Goal: Information Seeking & Learning: Learn about a topic

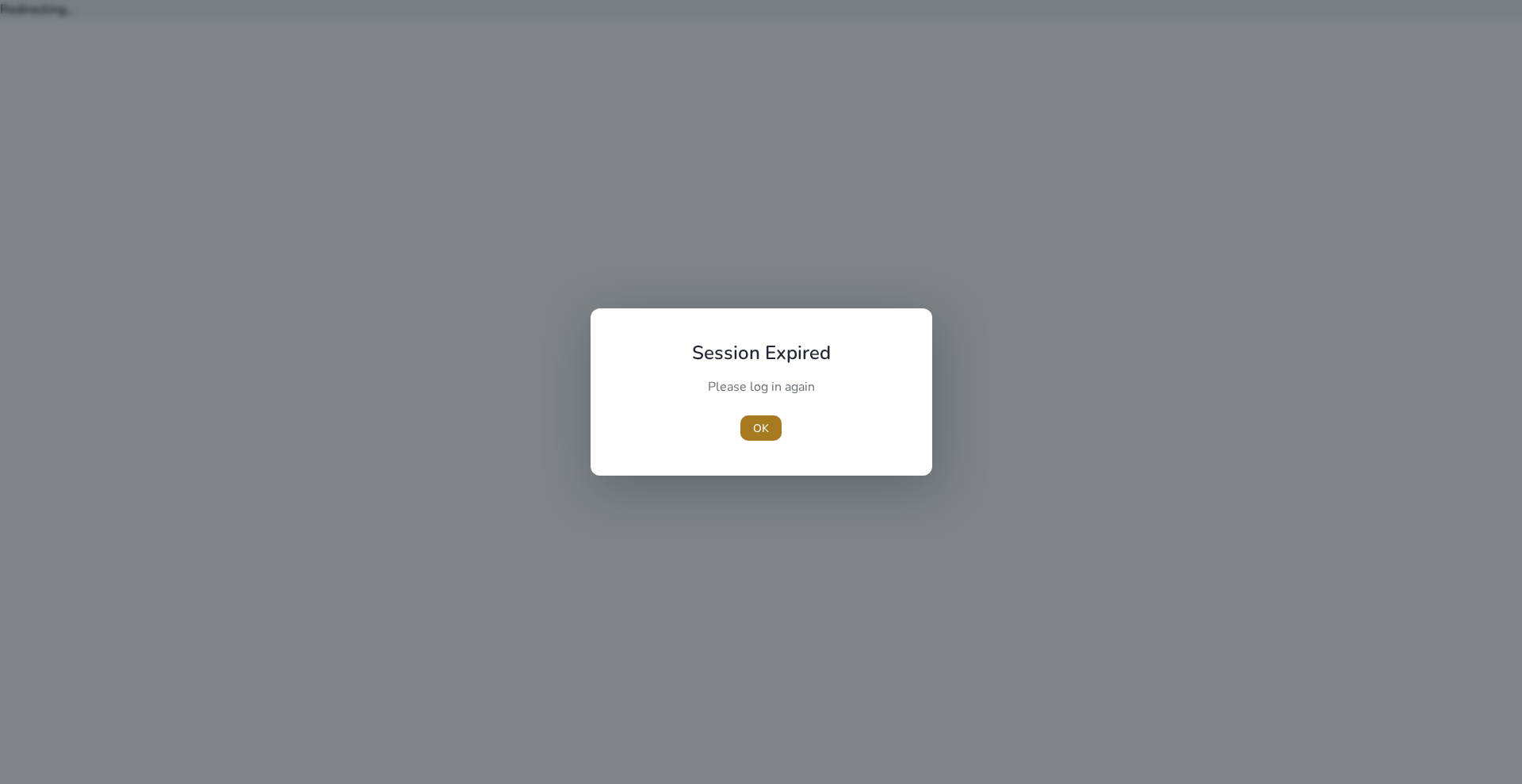
click at [761, 412] on span "button" at bounding box center [761, 428] width 41 height 38
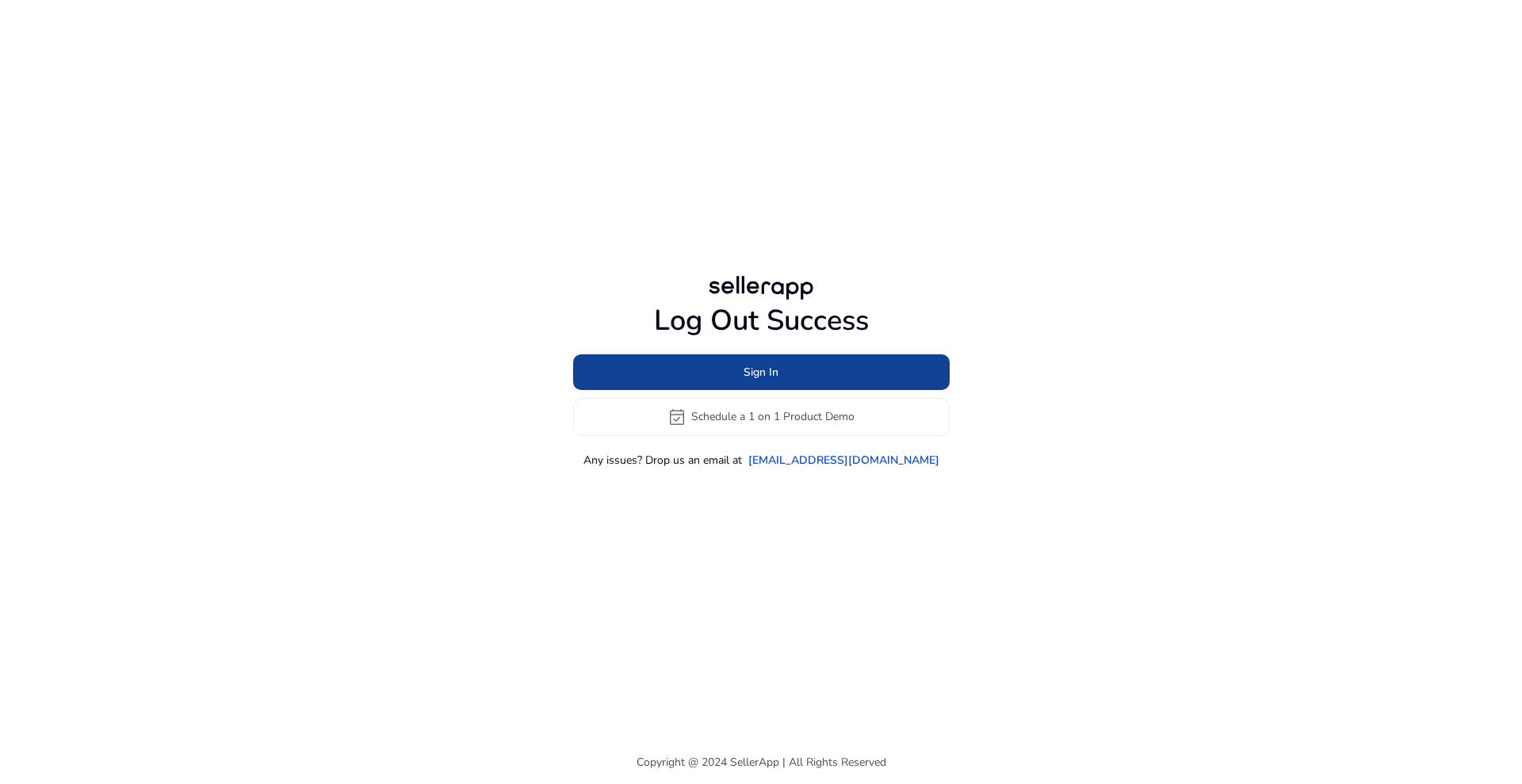
click at [781, 362] on span at bounding box center [761, 372] width 376 height 38
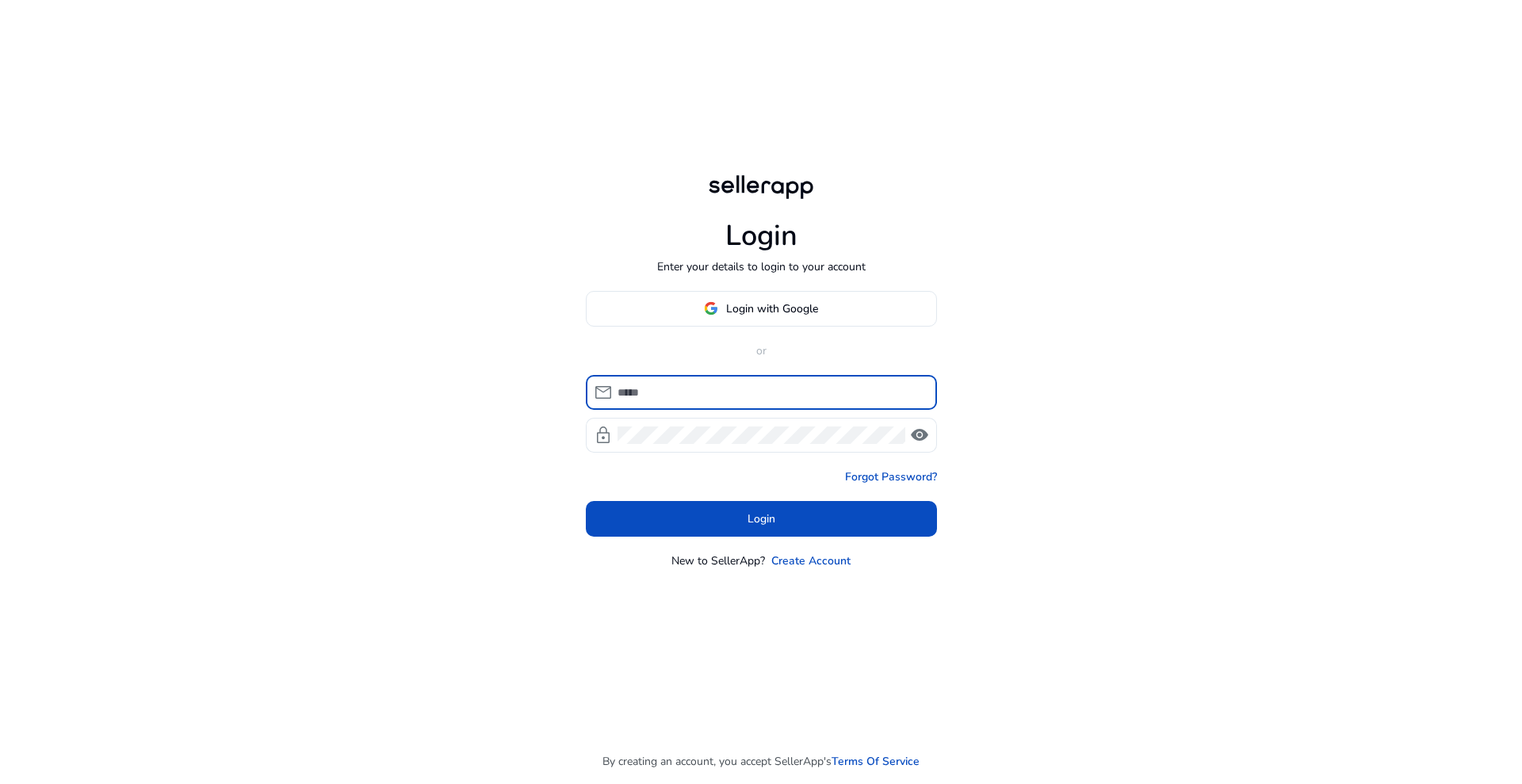
click at [775, 383] on input at bounding box center [771, 392] width 307 height 17
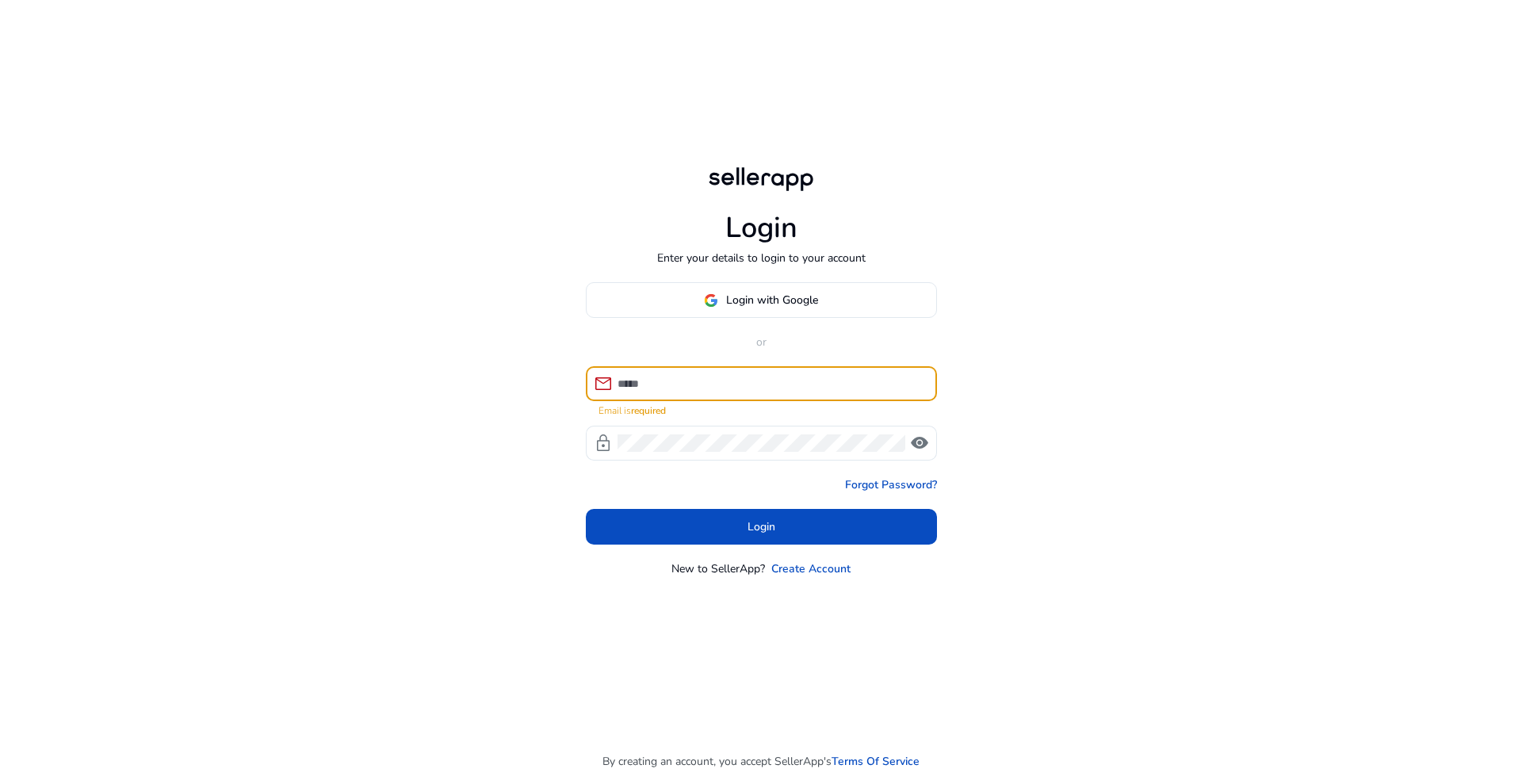
type input "**********"
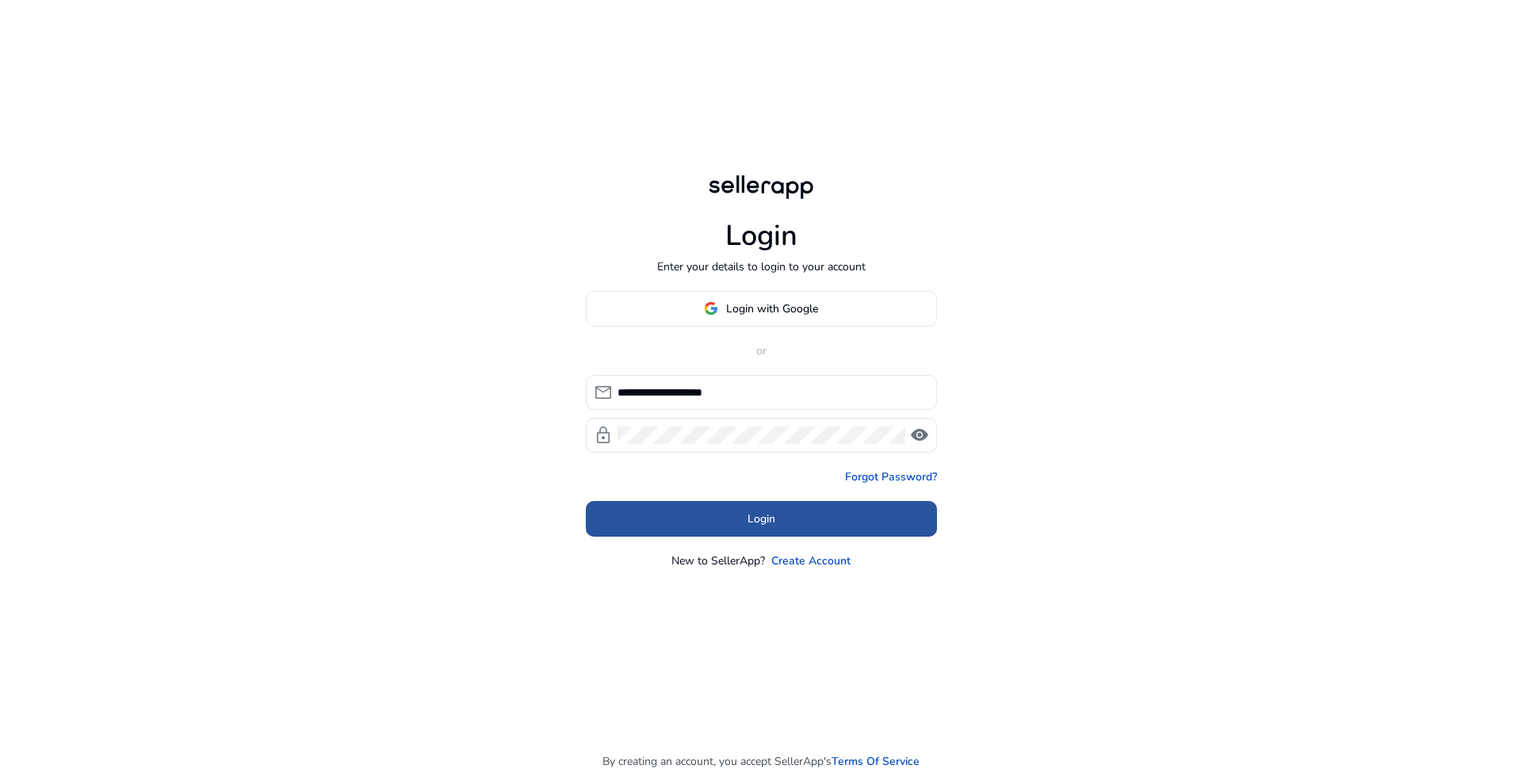
click at [759, 522] on span "Login" at bounding box center [761, 519] width 28 height 16
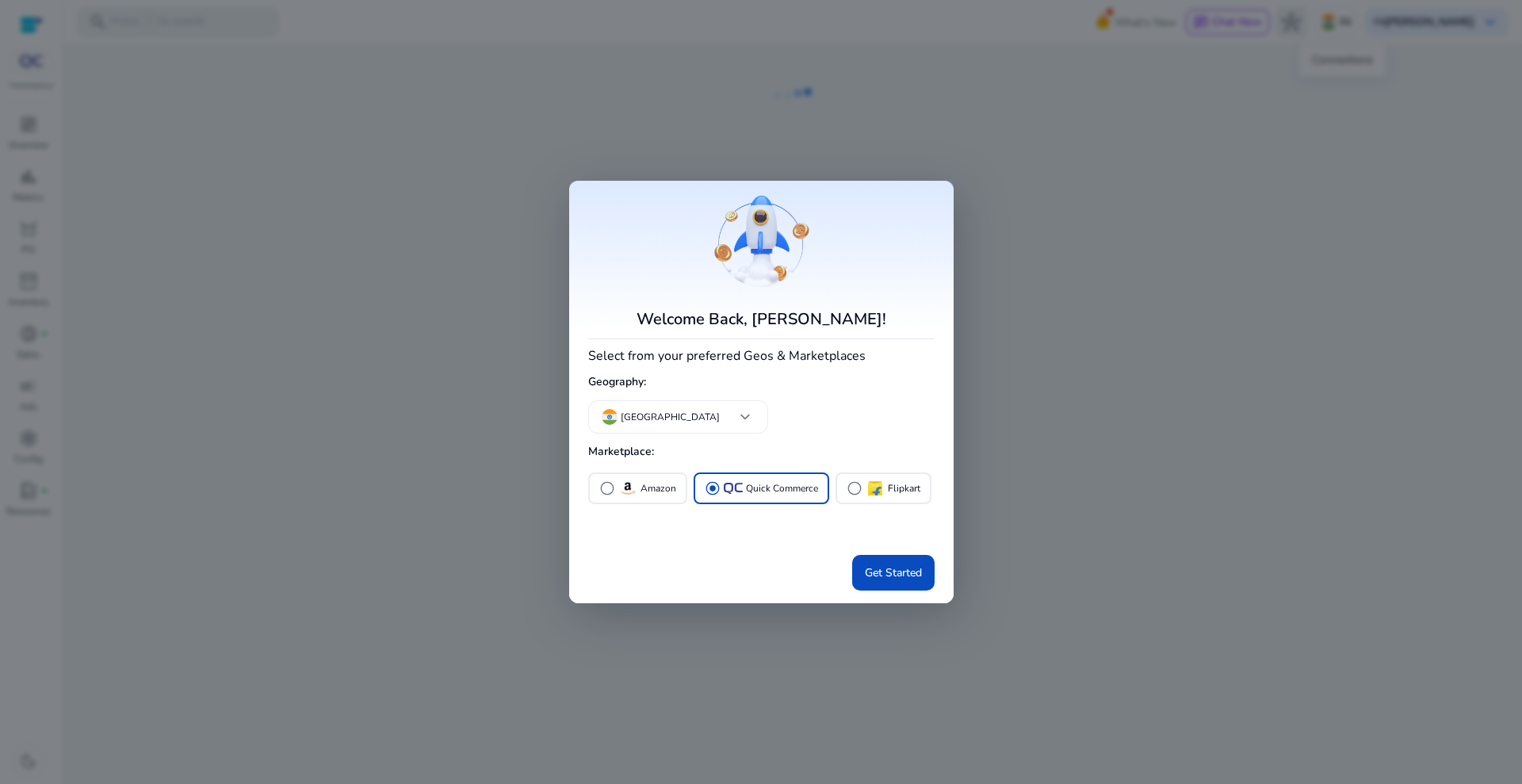
click at [1338, 25] on div at bounding box center [761, 392] width 1522 height 784
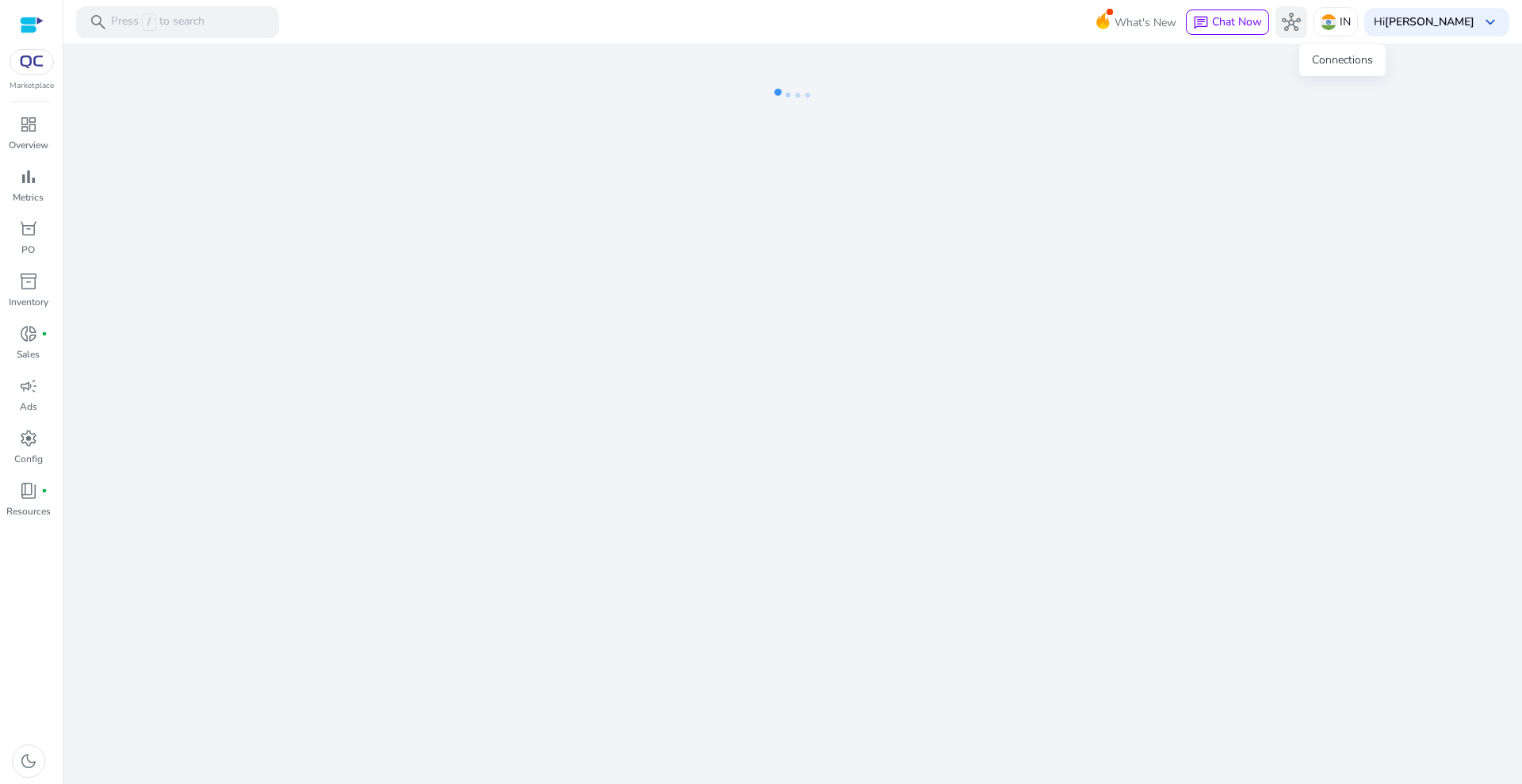
click at [1301, 22] on span "hub" at bounding box center [1291, 22] width 19 height 19
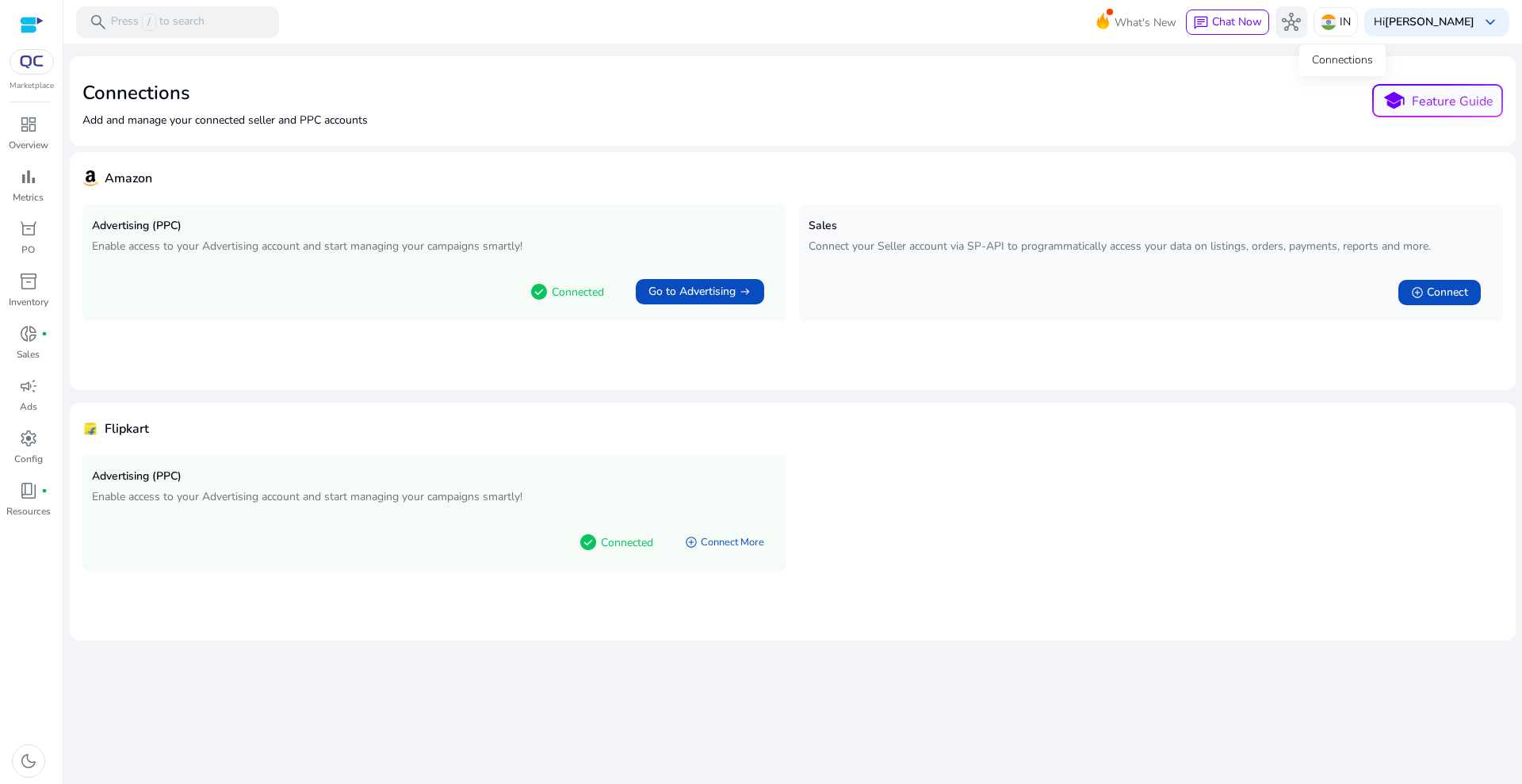
click at [1301, 13] on span "hub" at bounding box center [1291, 22] width 19 height 19
click at [1301, 23] on span "hub" at bounding box center [1291, 22] width 19 height 19
click at [1308, 7] on button "hub" at bounding box center [1291, 22] width 32 height 32
click at [1301, 18] on span "hub" at bounding box center [1291, 22] width 19 height 19
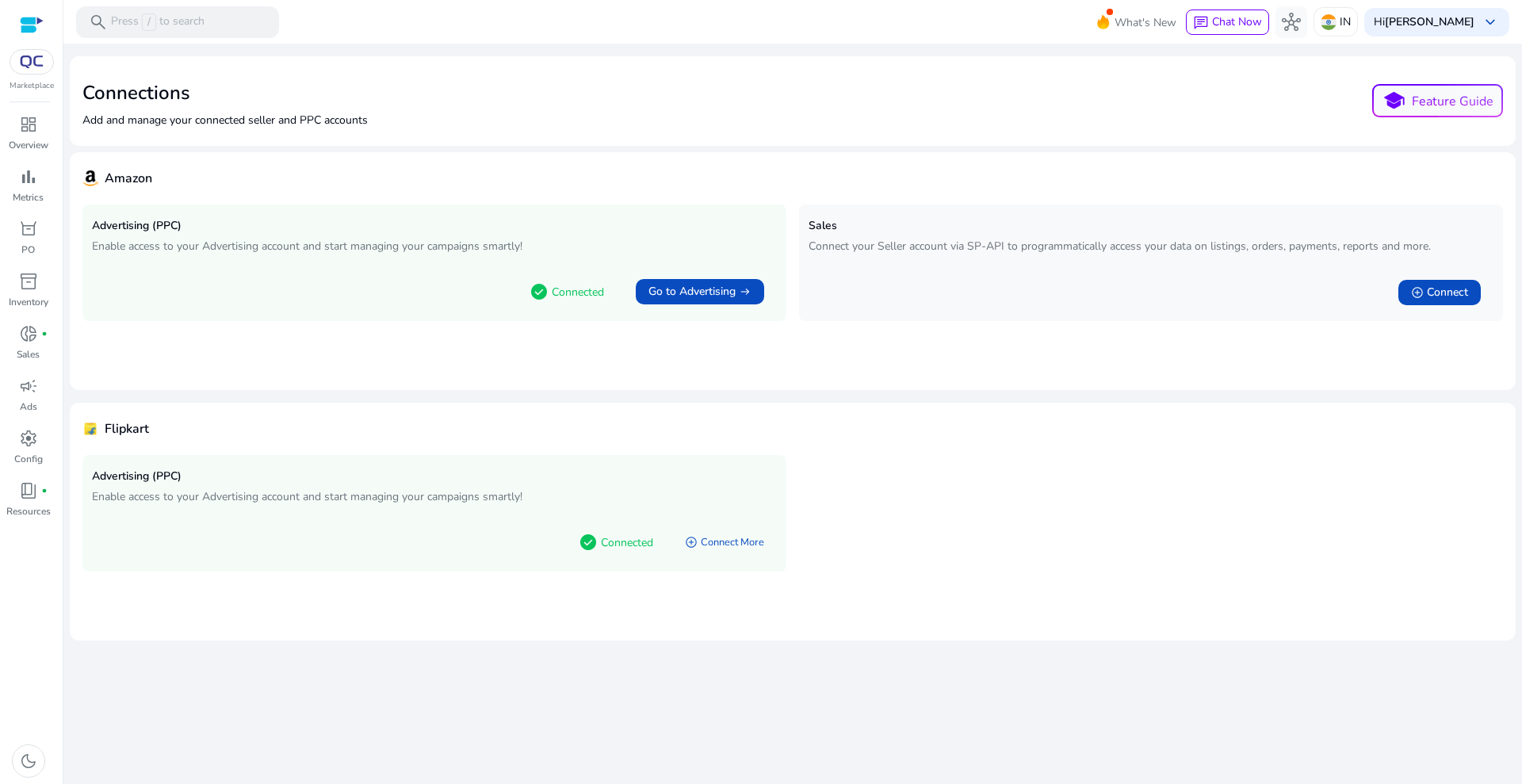
click at [41, 56] on img at bounding box center [31, 62] width 28 height 13
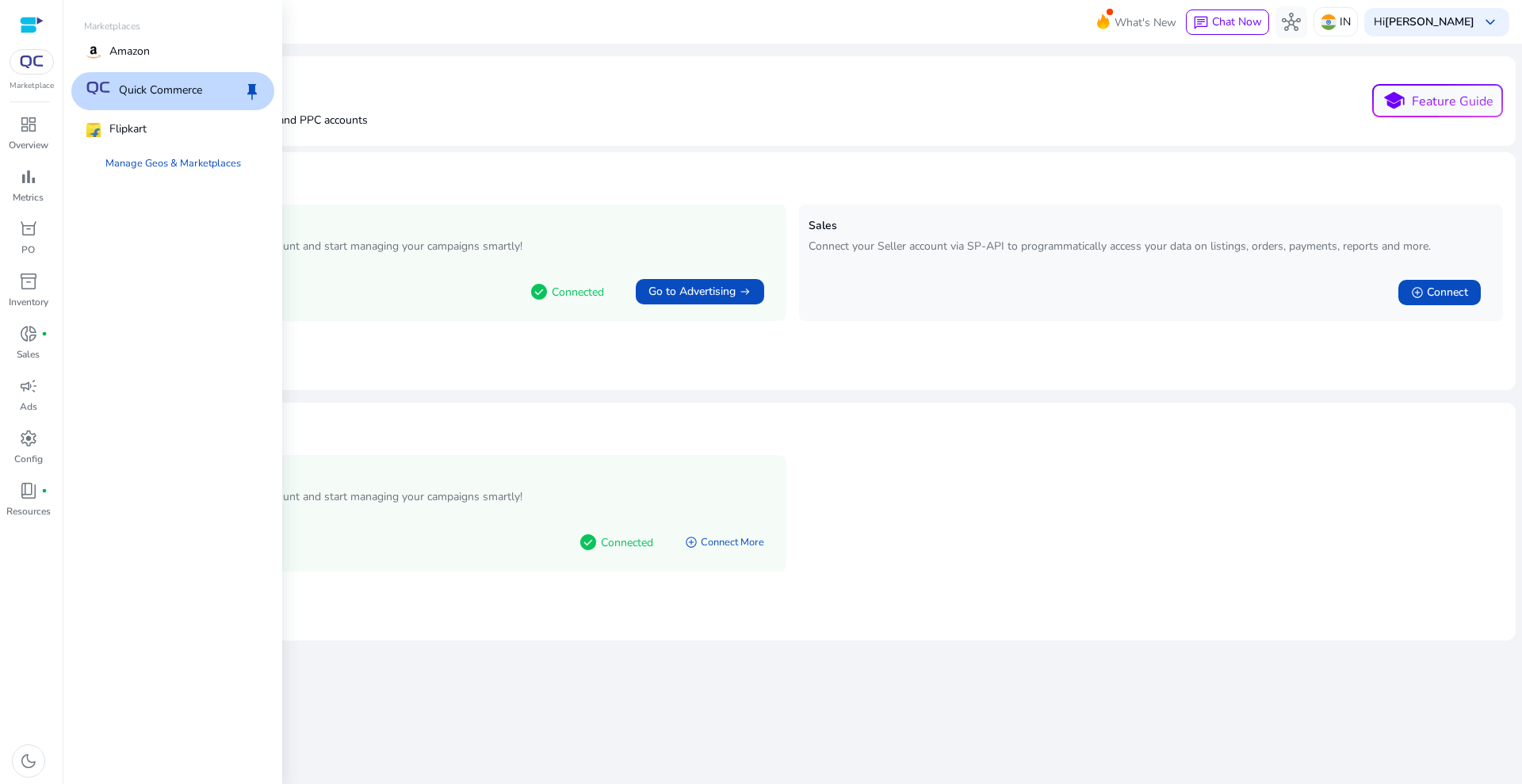
click at [140, 93] on p "Quick Commerce" at bounding box center [161, 91] width 84 height 19
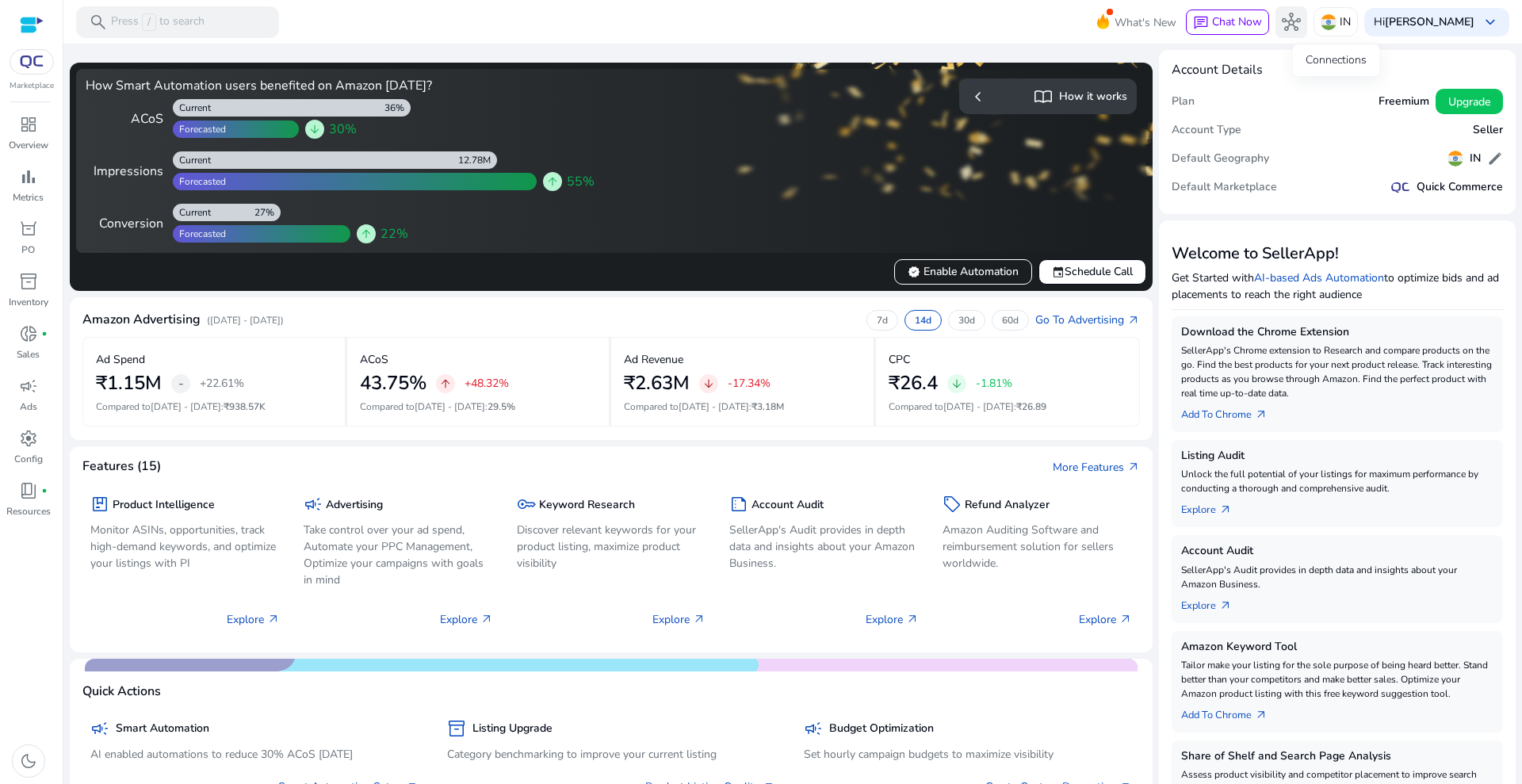
click at [1301, 30] on span "hub" at bounding box center [1291, 22] width 19 height 19
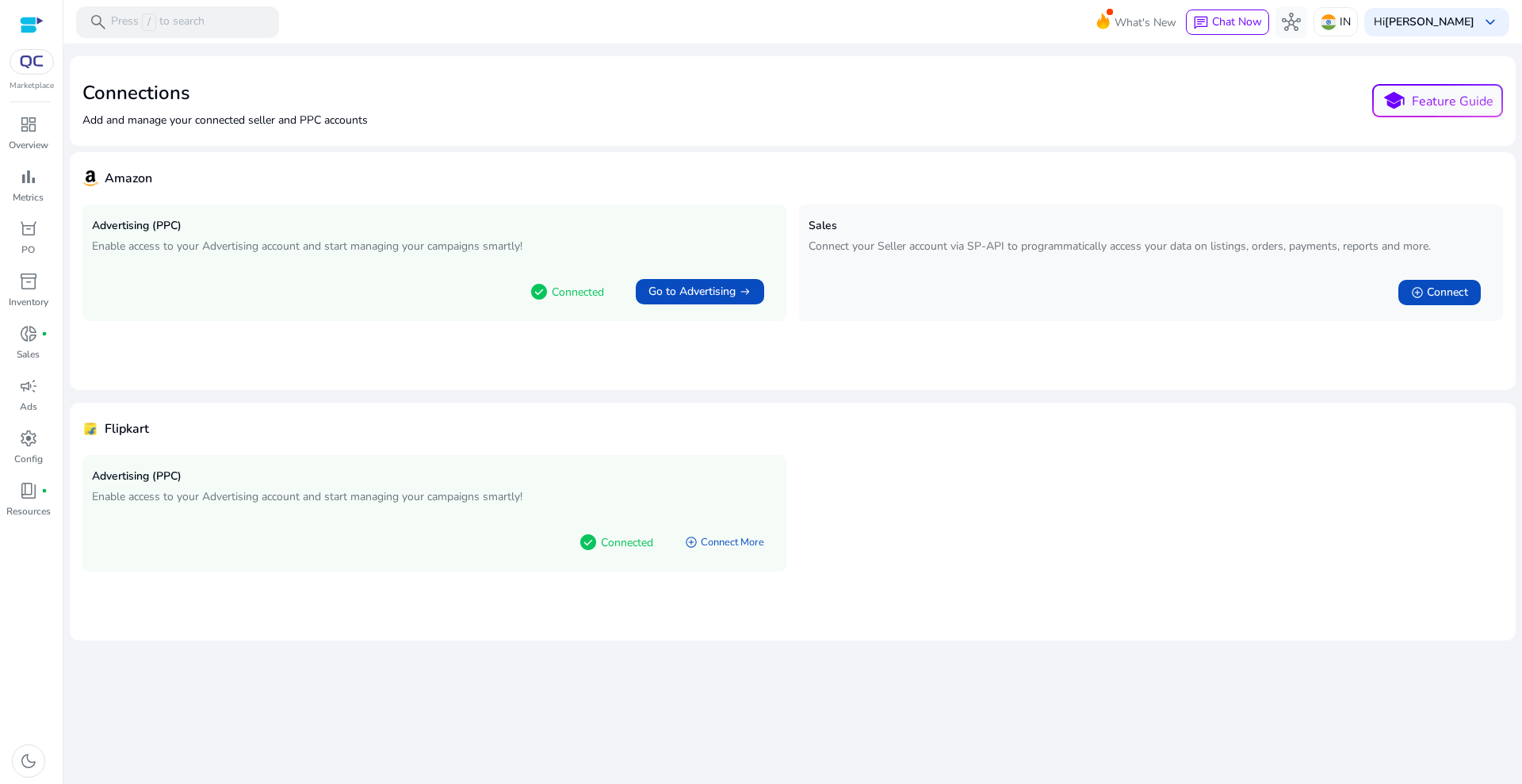
click at [30, 55] on img at bounding box center [31, 62] width 28 height 13
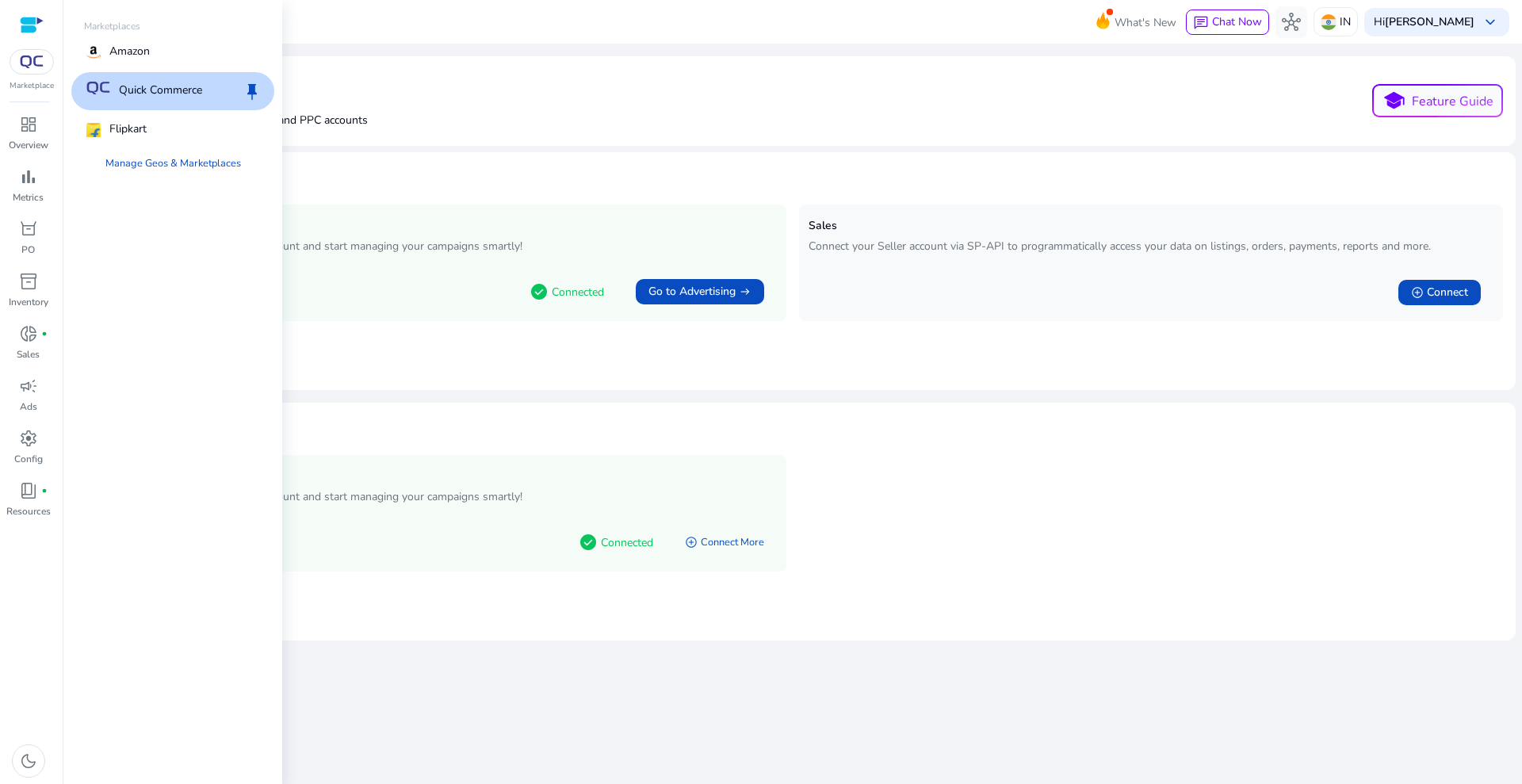
click at [171, 90] on p "Quick Commerce" at bounding box center [161, 91] width 84 height 19
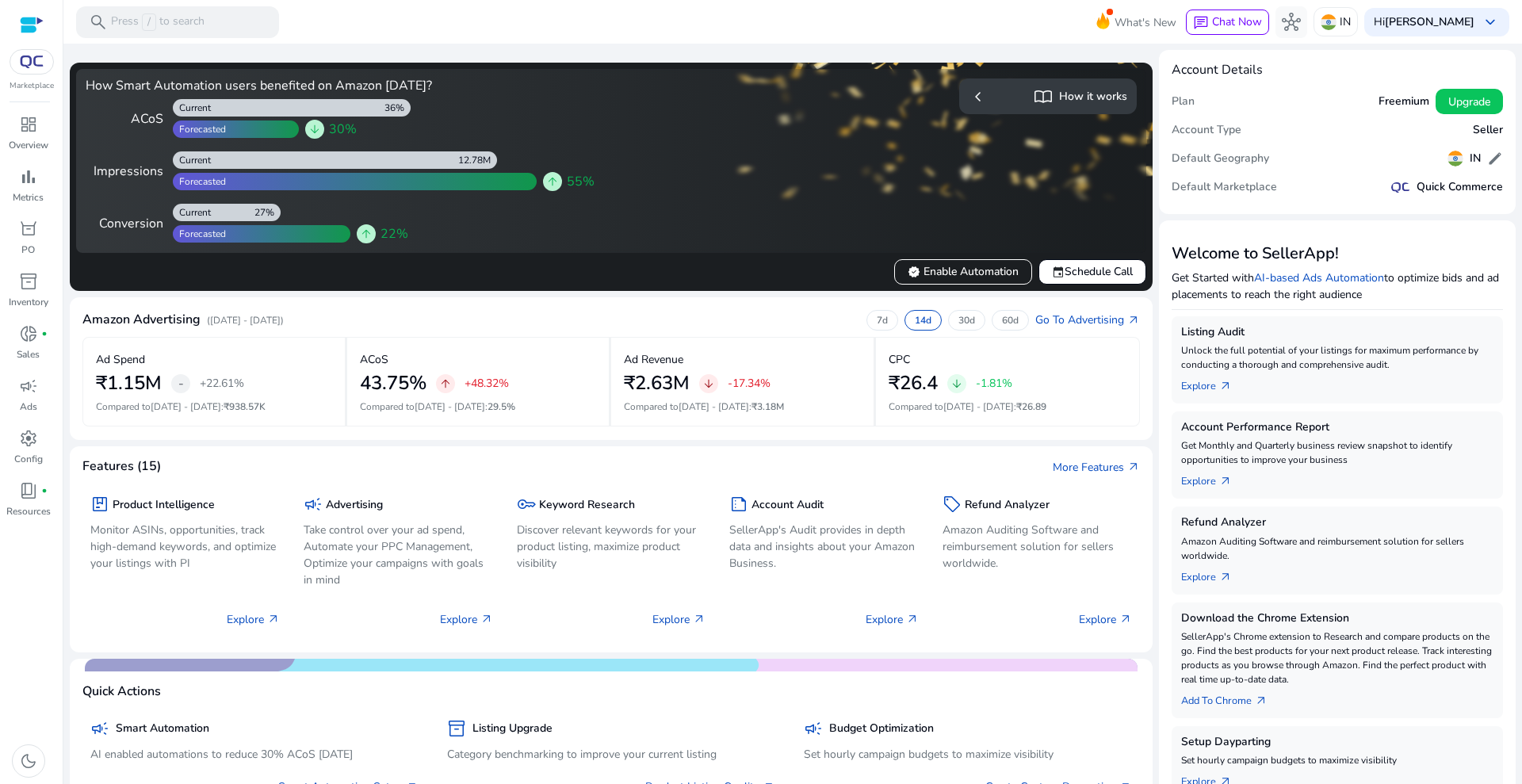
click at [444, 319] on div "Amazon Advertising ([DATE] - [DATE]) 7d 14d 30d 60d Go To Advertising arrow_out…" at bounding box center [612, 323] width 1058 height 27
click at [30, 142] on p "Overview" at bounding box center [29, 145] width 40 height 15
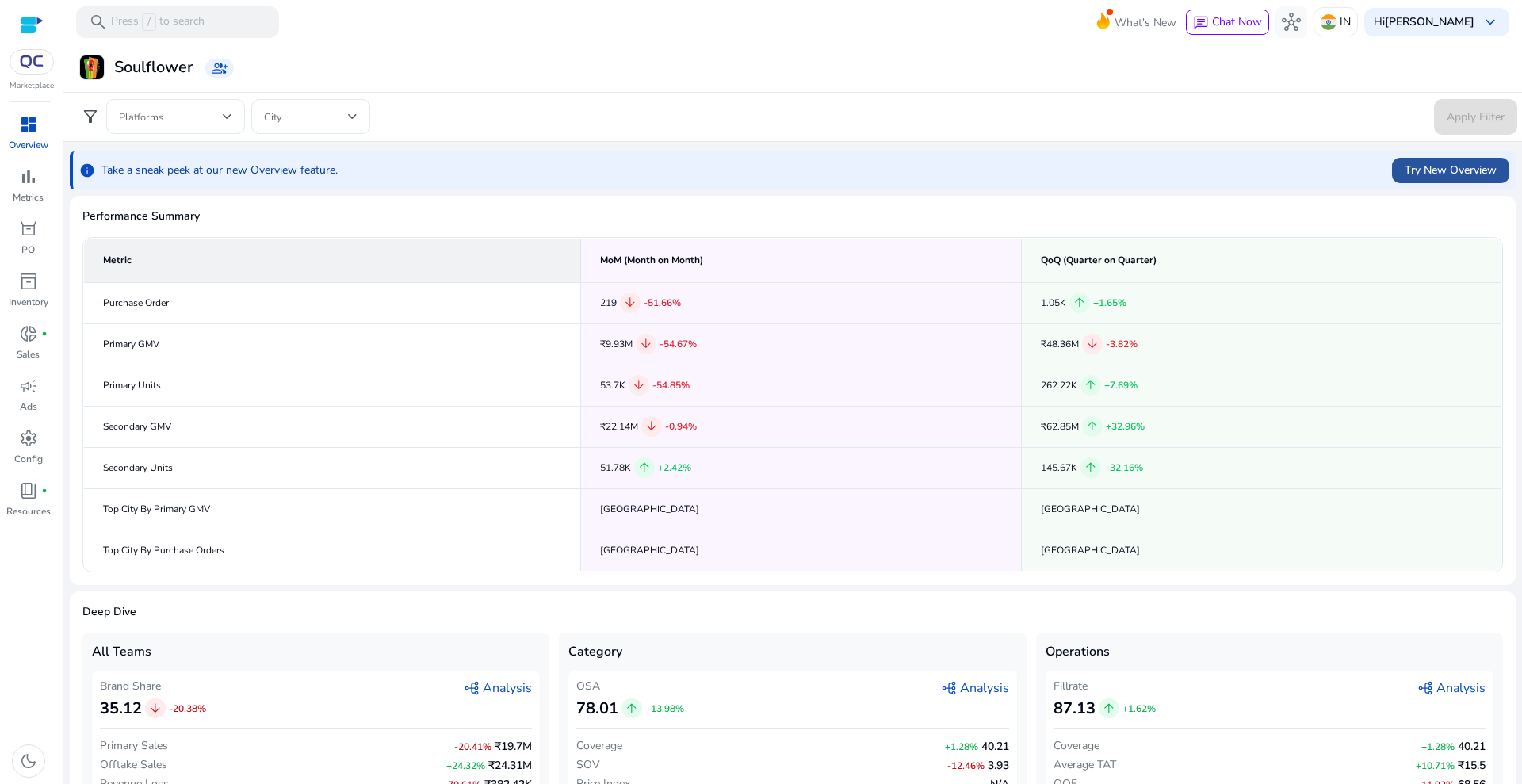
click at [1430, 171] on span "Try New Overview" at bounding box center [1450, 170] width 92 height 16
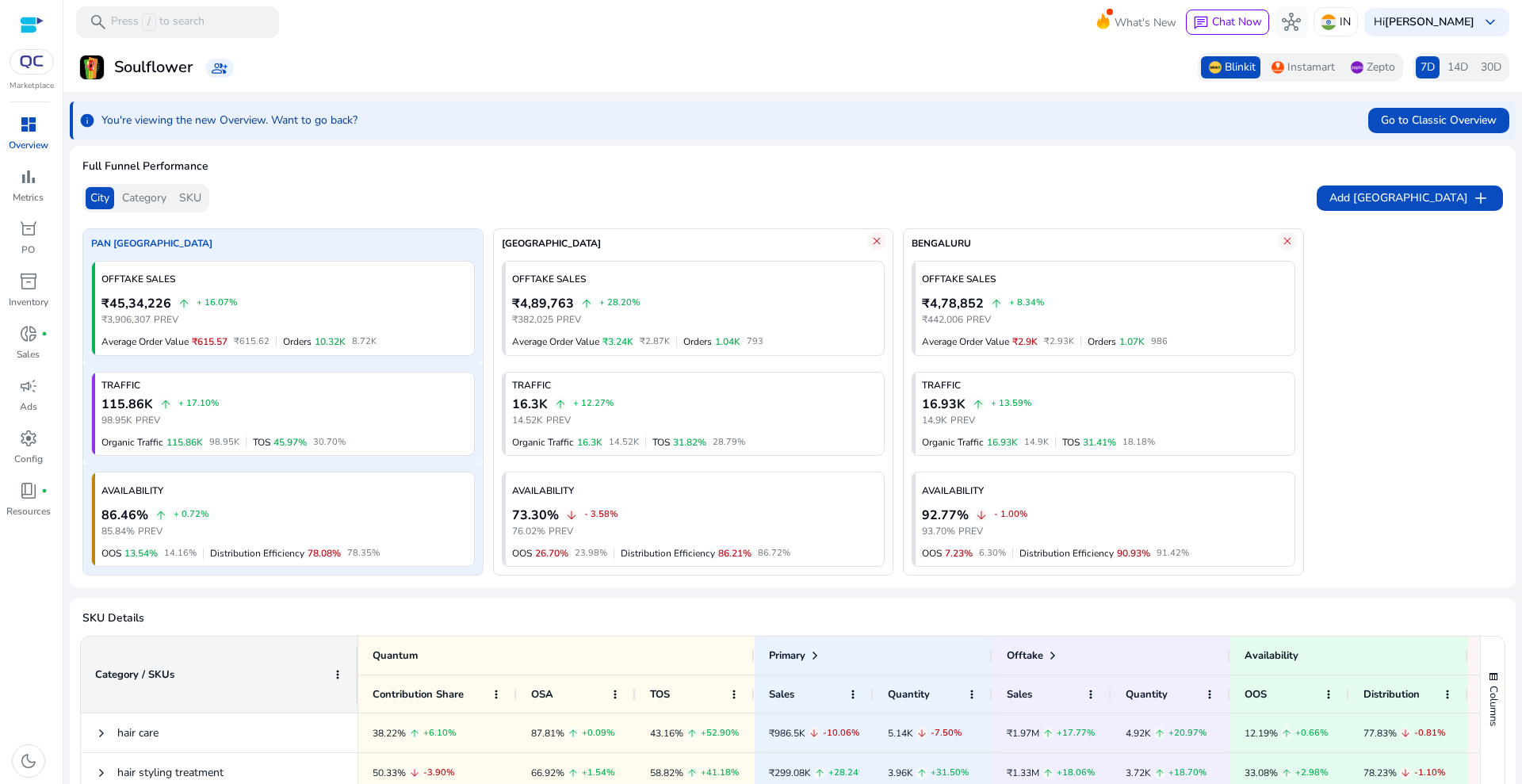
click at [187, 193] on span "SKU" at bounding box center [190, 197] width 22 height 15
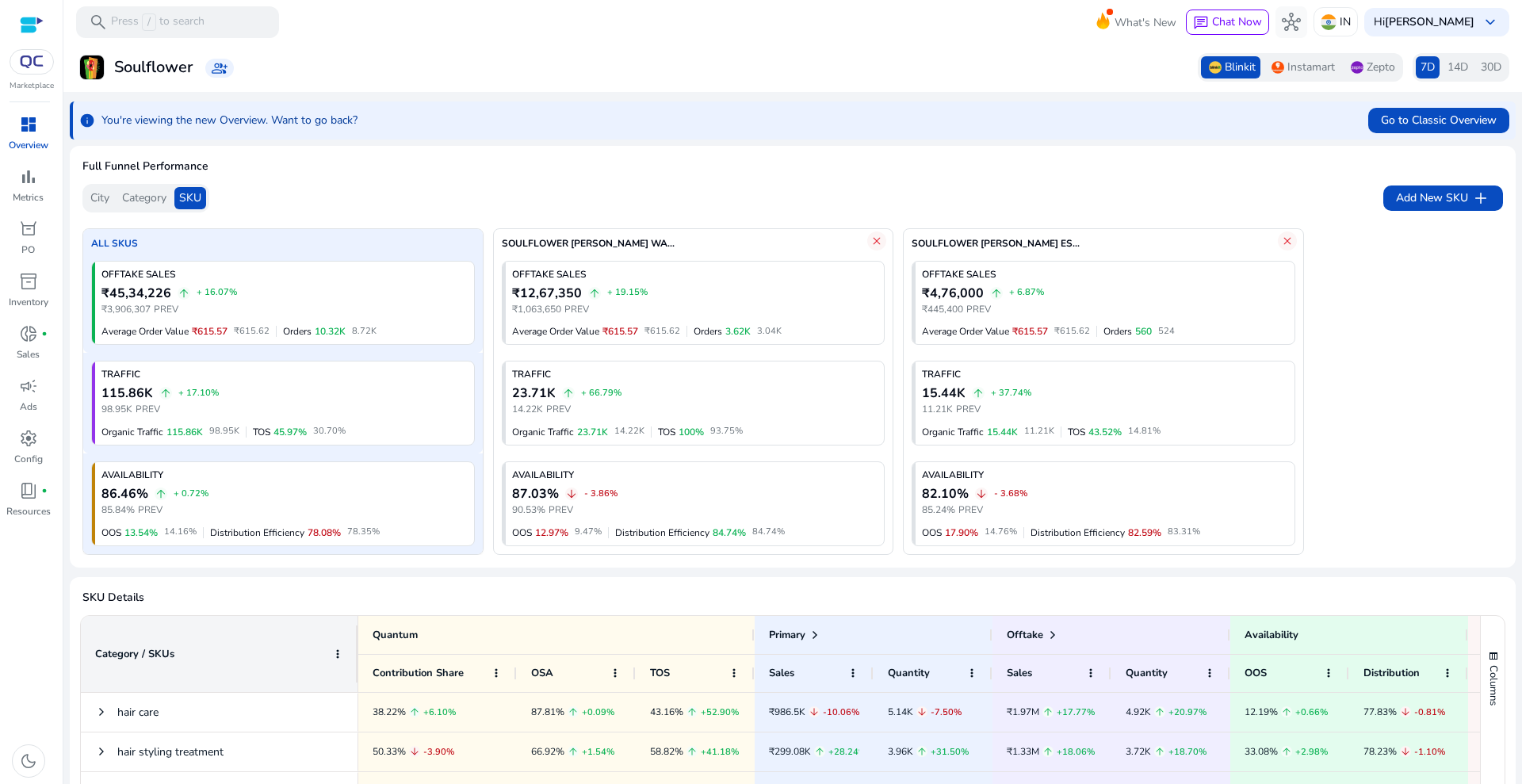
click at [267, 242] on div "ALL SKUS" at bounding box center [284, 241] width 400 height 24
click at [270, 245] on div "ALL SKUS" at bounding box center [284, 241] width 400 height 24
click at [180, 296] on span "arrow_upward" at bounding box center [184, 293] width 13 height 13
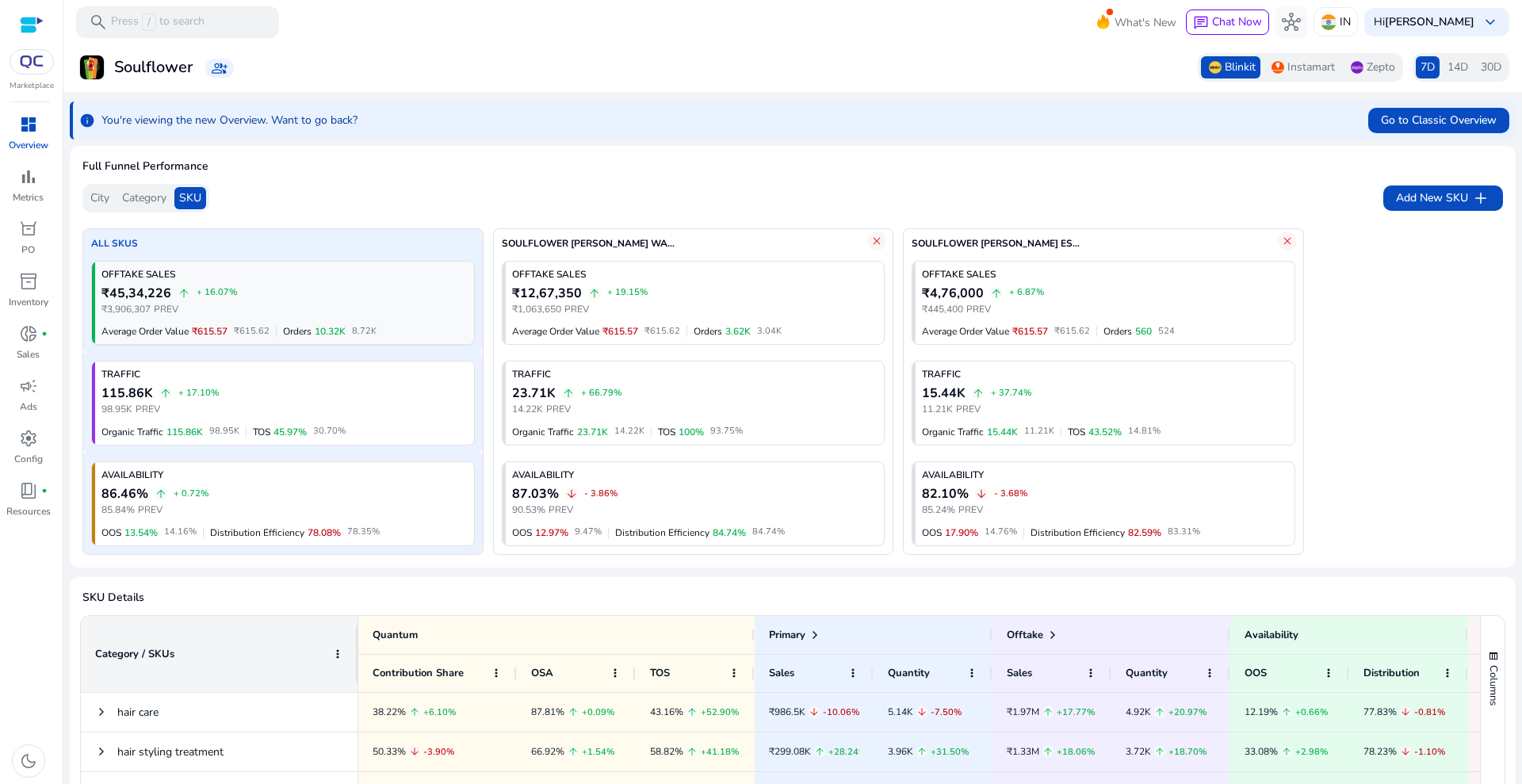
click at [276, 303] on div "₹3,906,307 PREV" at bounding box center [284, 309] width 366 height 13
click at [224, 386] on div "115.86K arrow_upward + 17.10%" at bounding box center [284, 392] width 366 height 19
click at [294, 487] on div "86.46% arrow_upward + 0.72%" at bounding box center [284, 493] width 366 height 19
click at [323, 283] on div "₹45,34,226 arrow_upward + 16.07%" at bounding box center [284, 293] width 366 height 19
click at [647, 242] on div "SOULFLOWER [PERSON_NAME] WA..." at bounding box center [681, 241] width 374 height 24
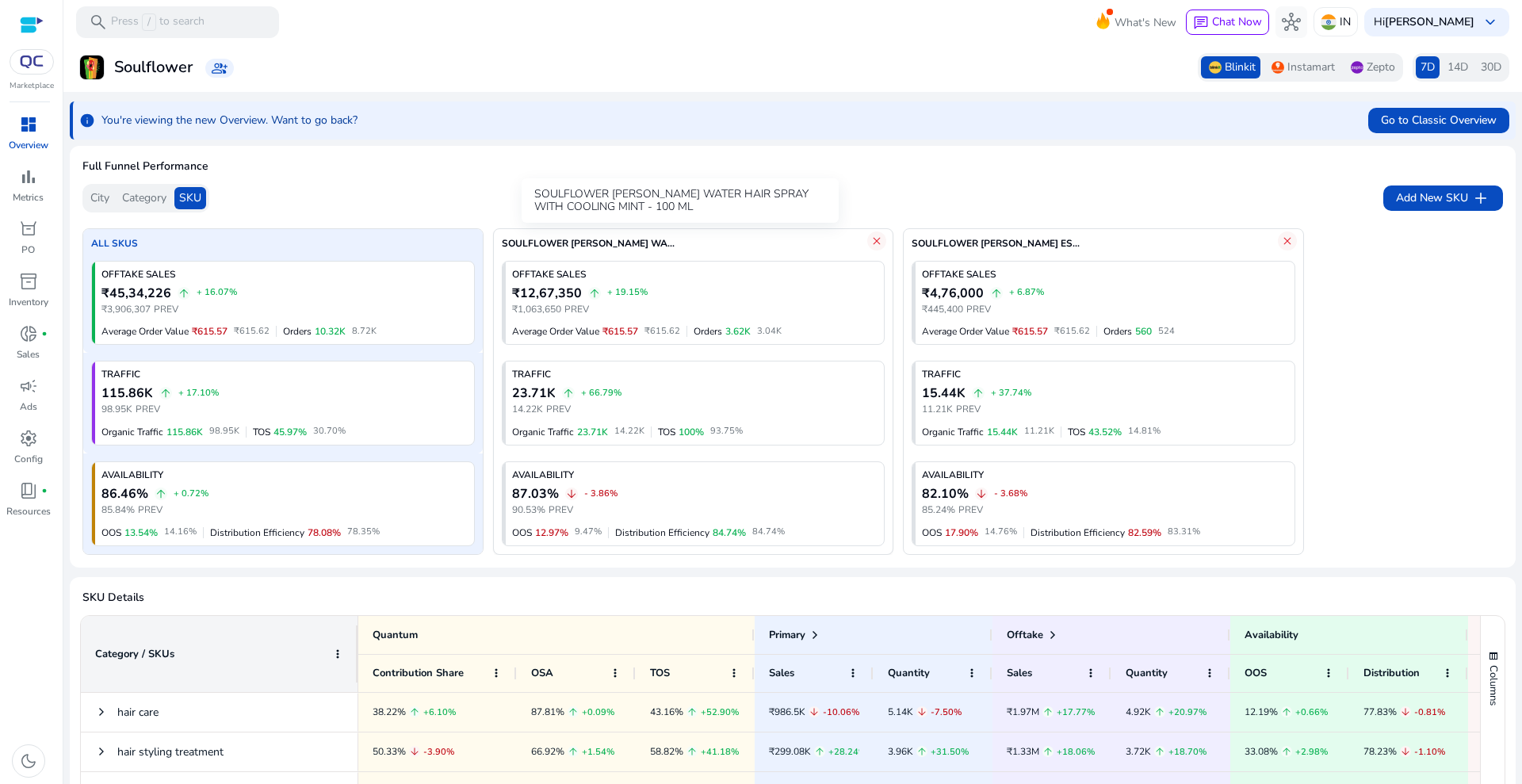
click at [780, 242] on div "SOULFLOWER [PERSON_NAME] WA..." at bounding box center [681, 241] width 374 height 24
click at [1164, 245] on div "SOULFLOWER [PERSON_NAME] ES..." at bounding box center [1091, 241] width 374 height 24
click at [1435, 198] on span "Add New SKU" at bounding box center [1431, 198] width 72 height 16
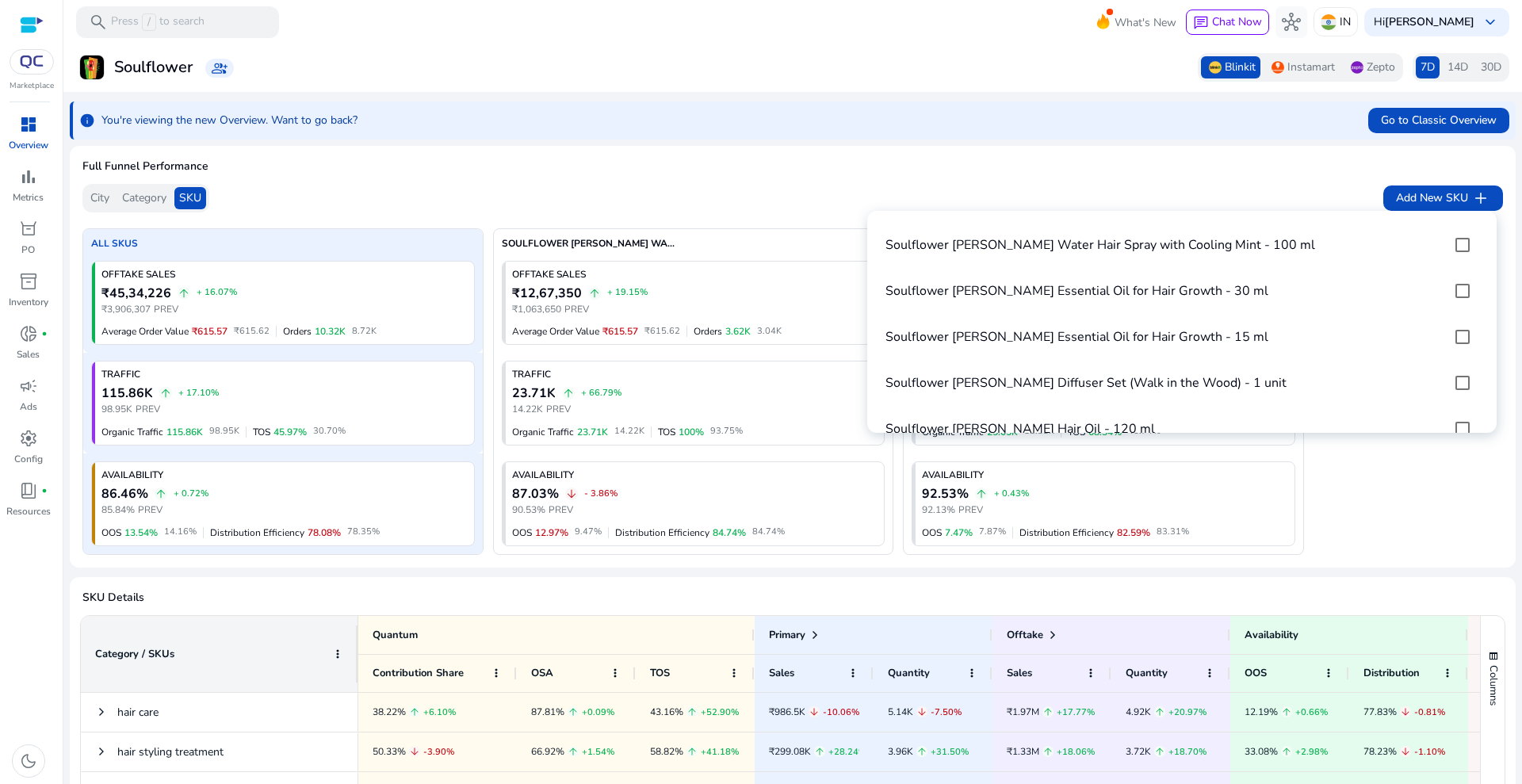
click at [971, 158] on div at bounding box center [761, 392] width 1522 height 784
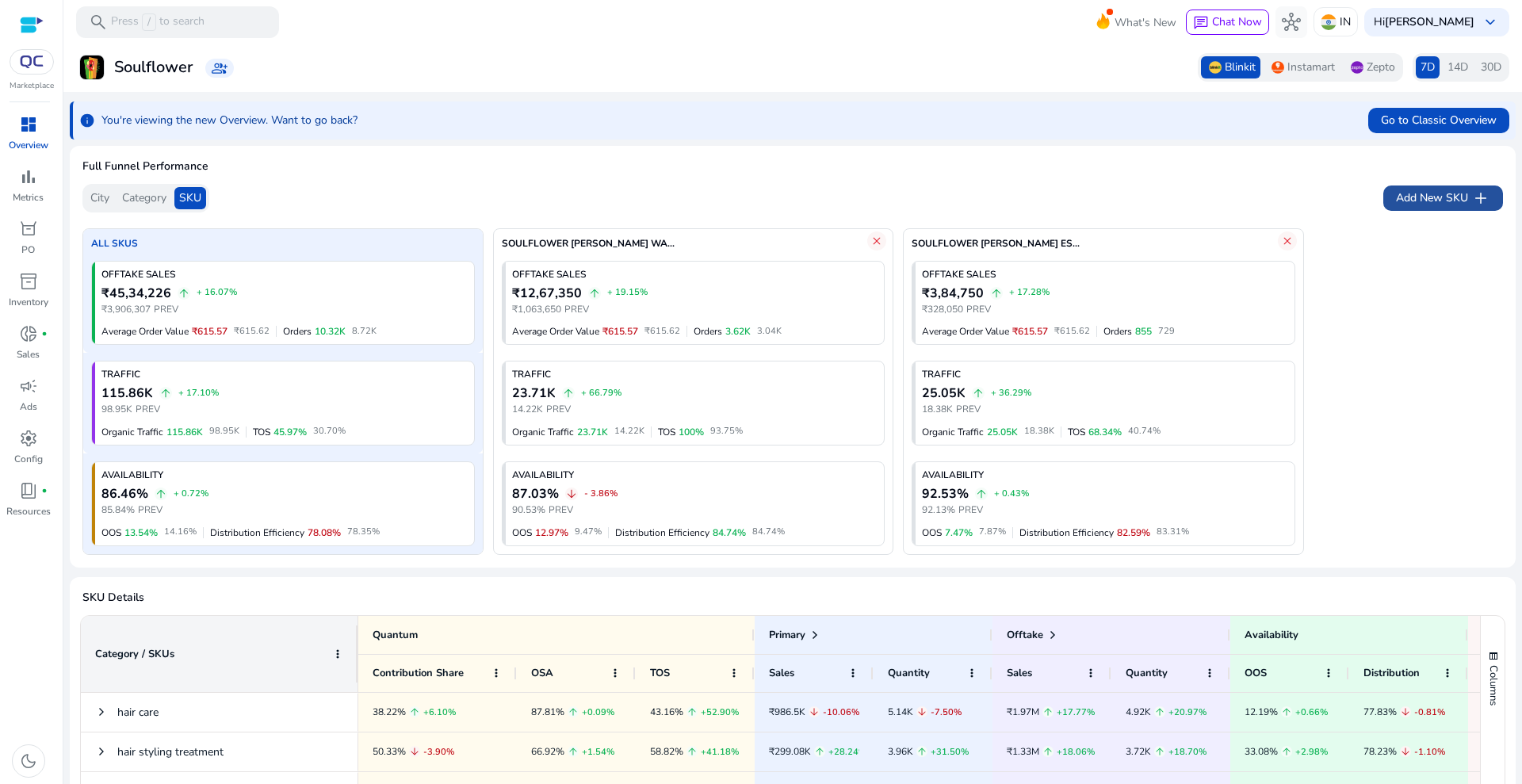
click at [1440, 203] on span "Add New SKU" at bounding box center [1431, 198] width 72 height 16
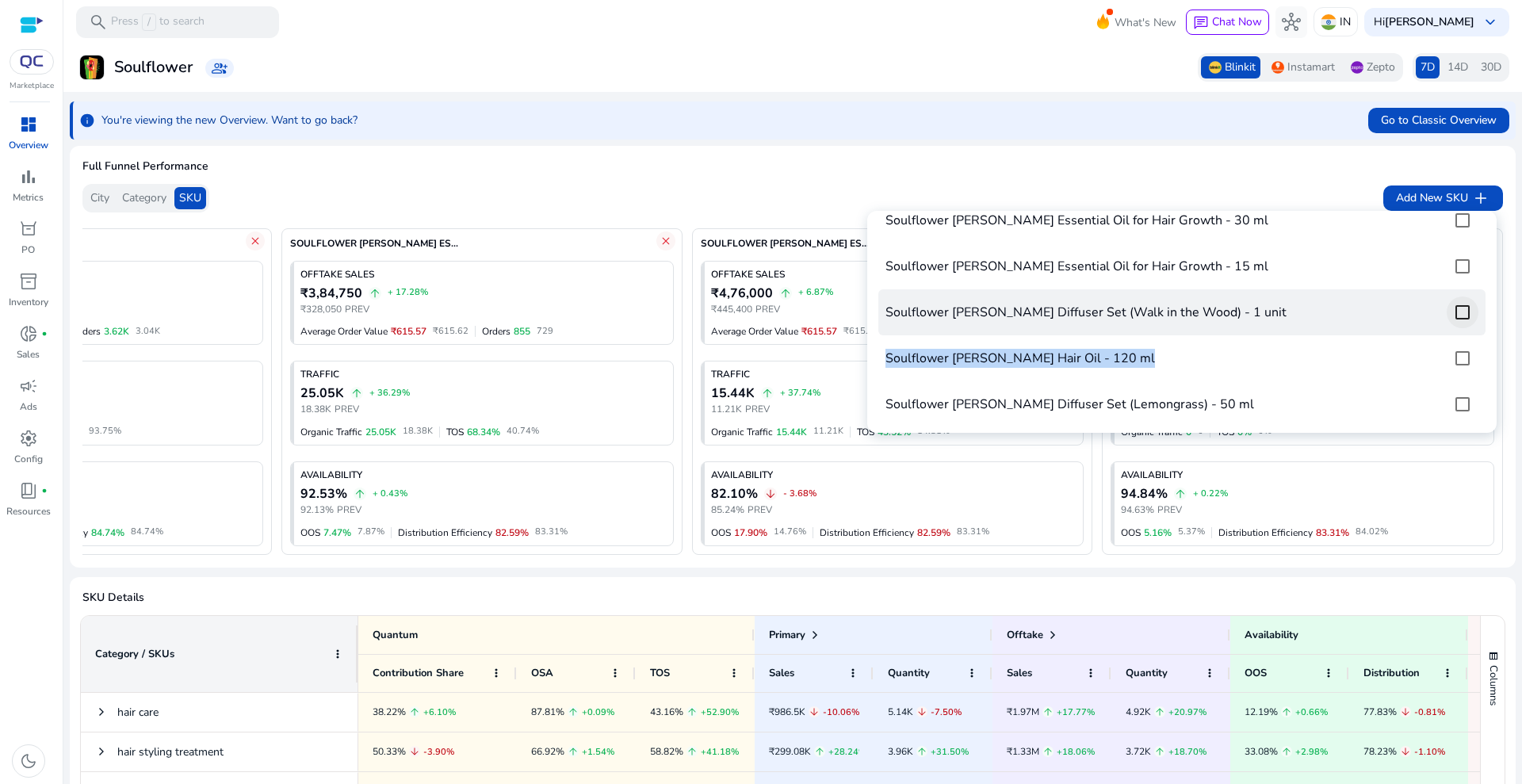
scroll to position [198, 0]
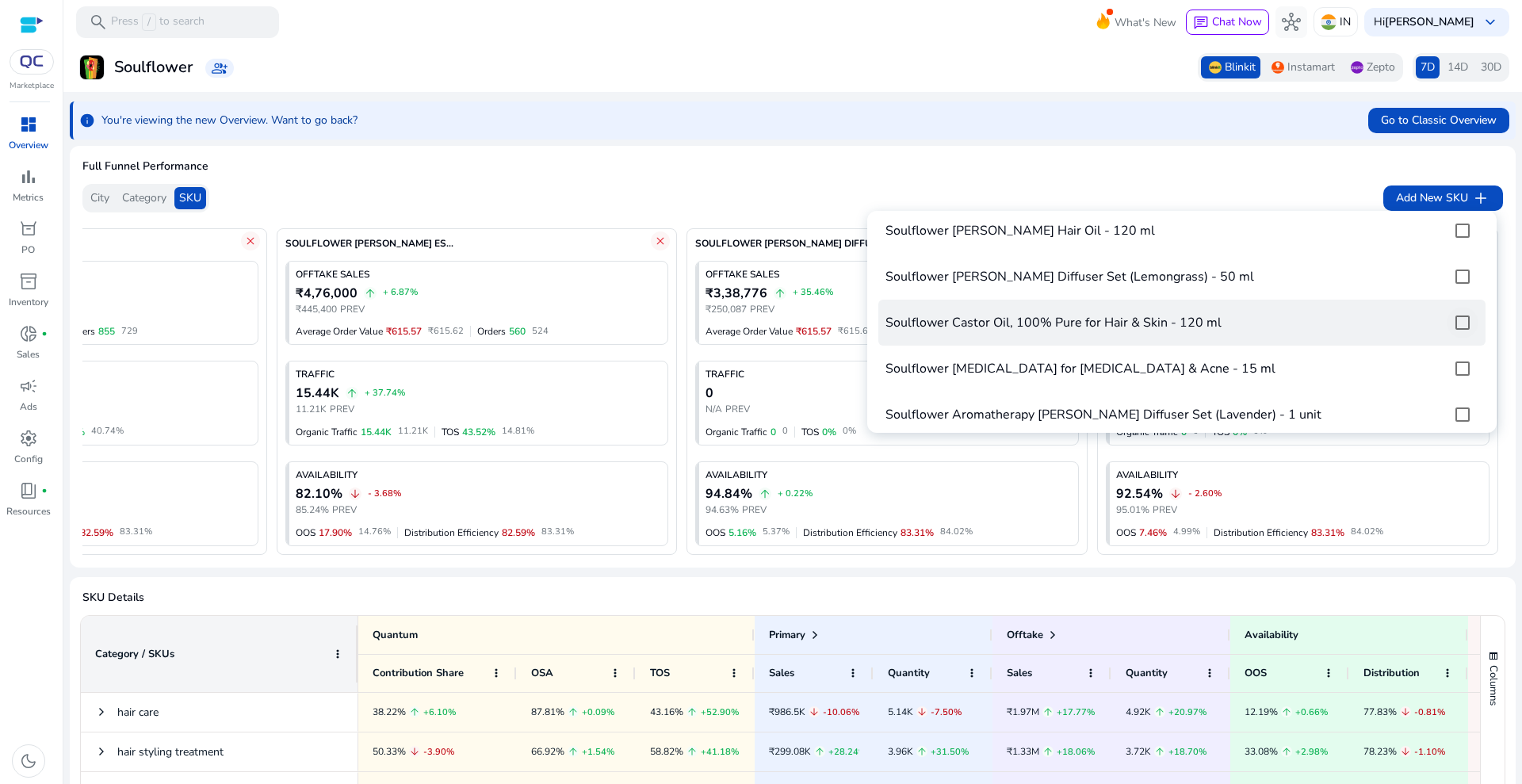
click at [1464, 342] on tr "Soulflower Castor Oil, 100% Pure for Hair & Skin - 120 ml" at bounding box center [1182, 323] width 607 height 46
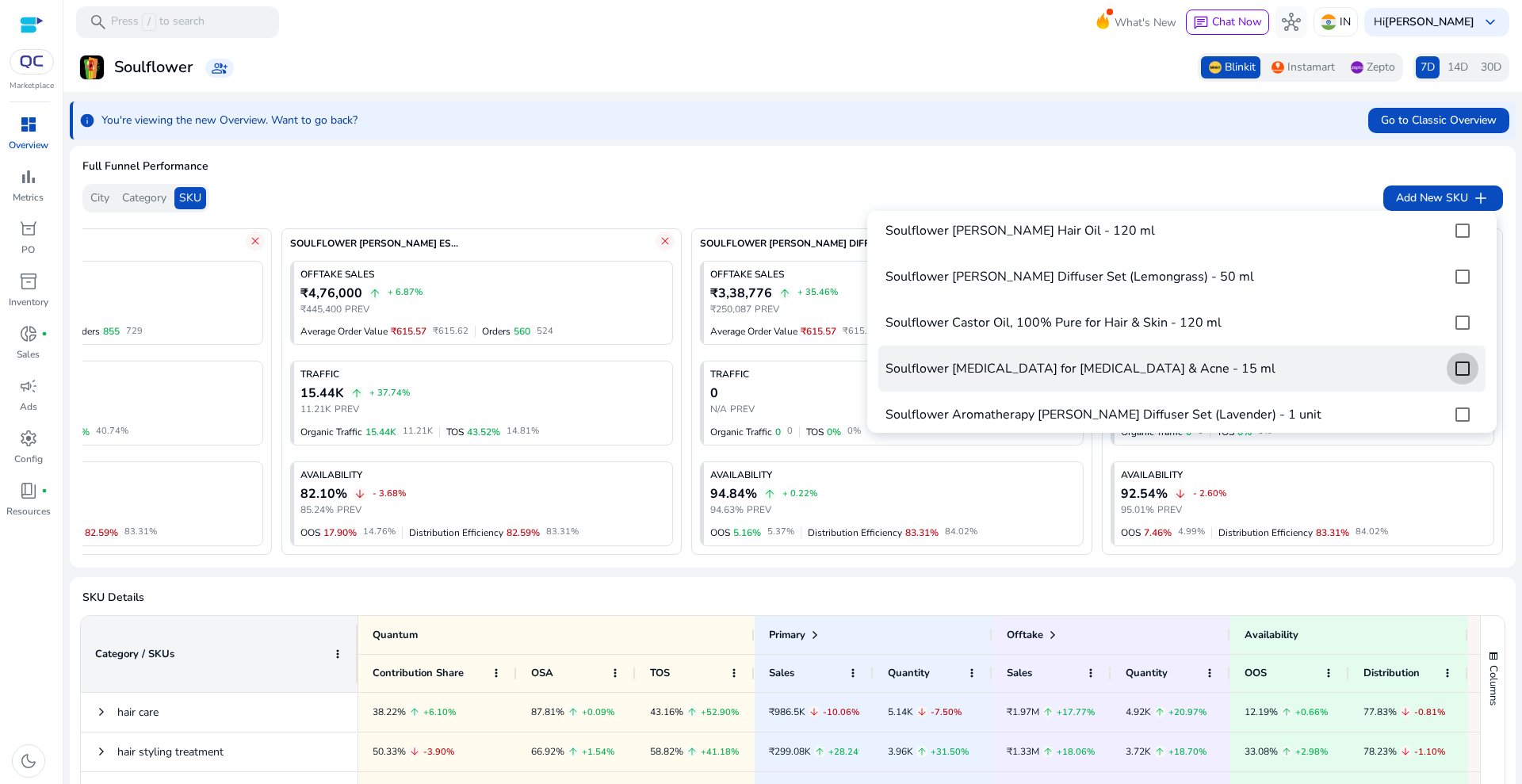
click at [1456, 352] on div at bounding box center [1462, 368] width 32 height 32
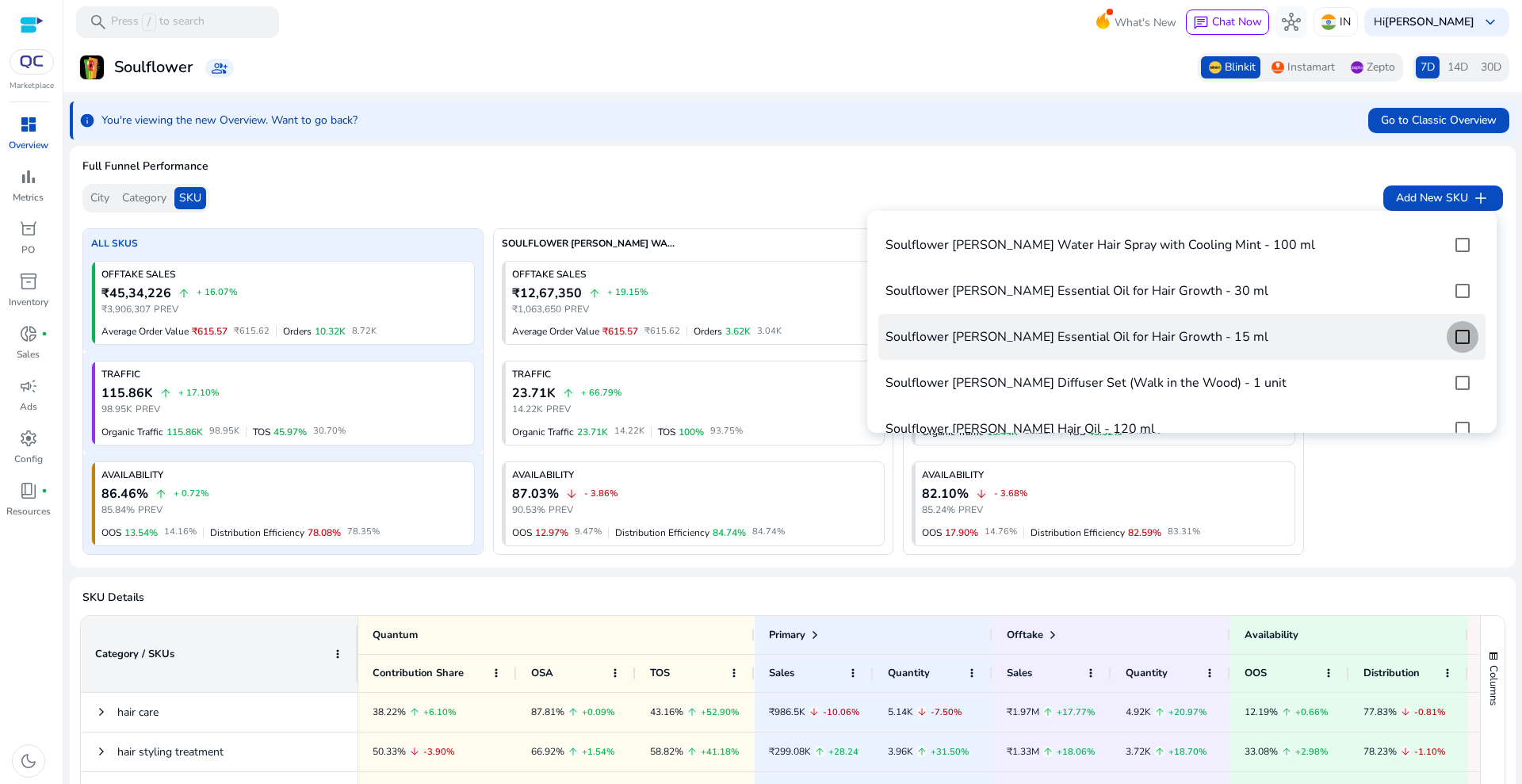
scroll to position [0, 0]
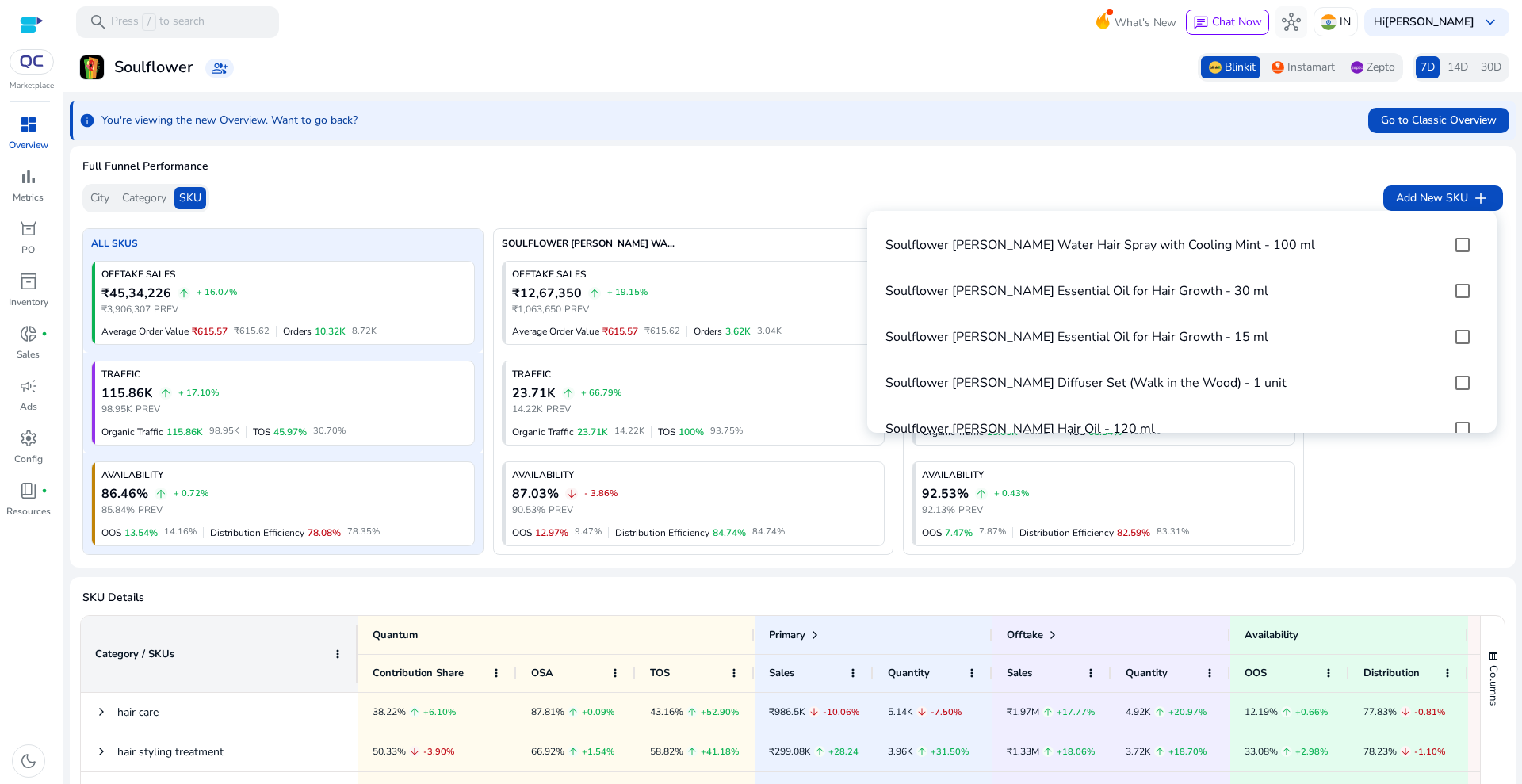
click at [764, 164] on div at bounding box center [761, 392] width 1522 height 784
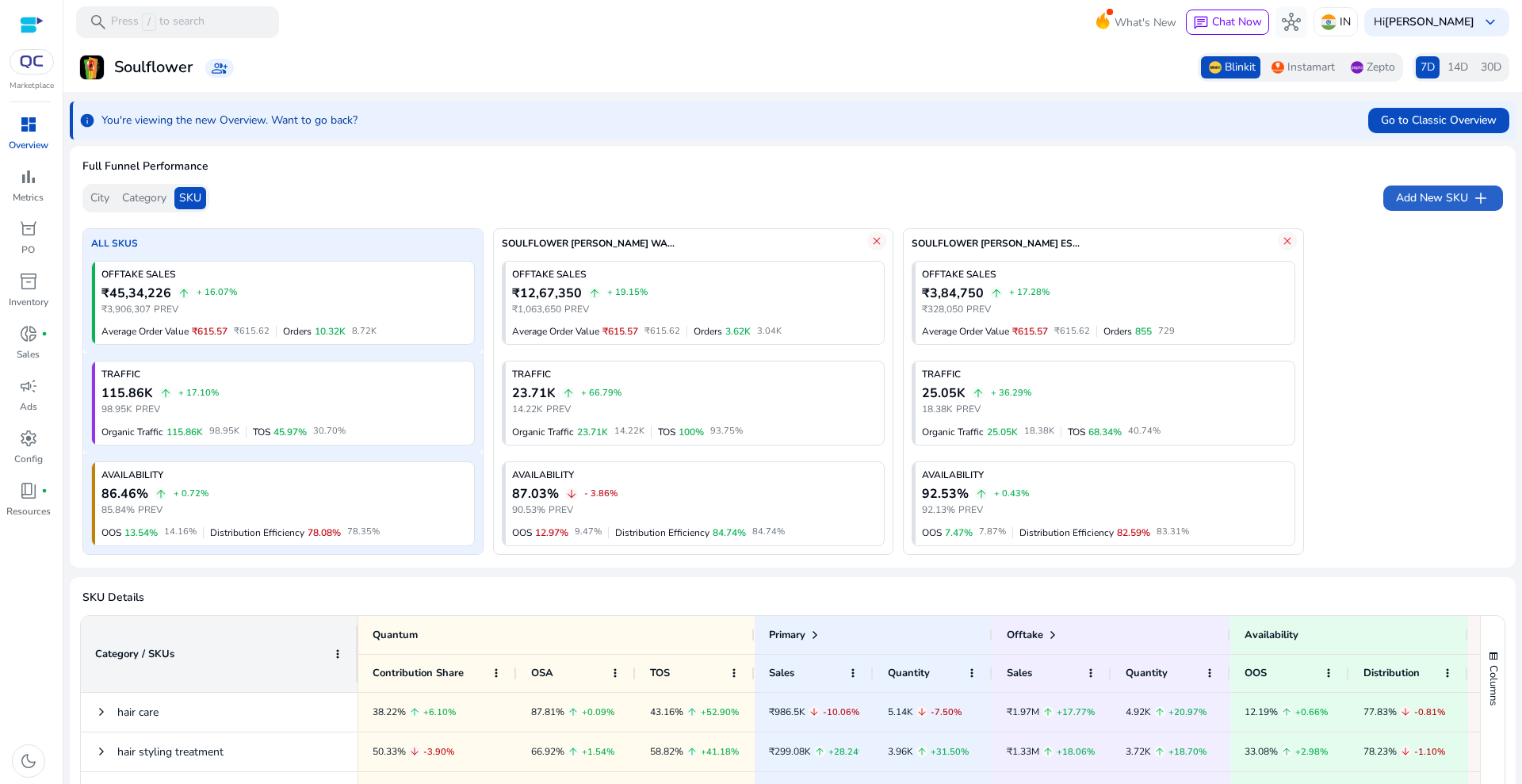
click at [873, 154] on mat-card "Full Funnel Performance City Category SKU Add New SKU add ALL SKUS OFFTAKE SALE…" at bounding box center [792, 357] width 1446 height 422
click at [1420, 65] on span "7D" at bounding box center [1427, 66] width 15 height 15
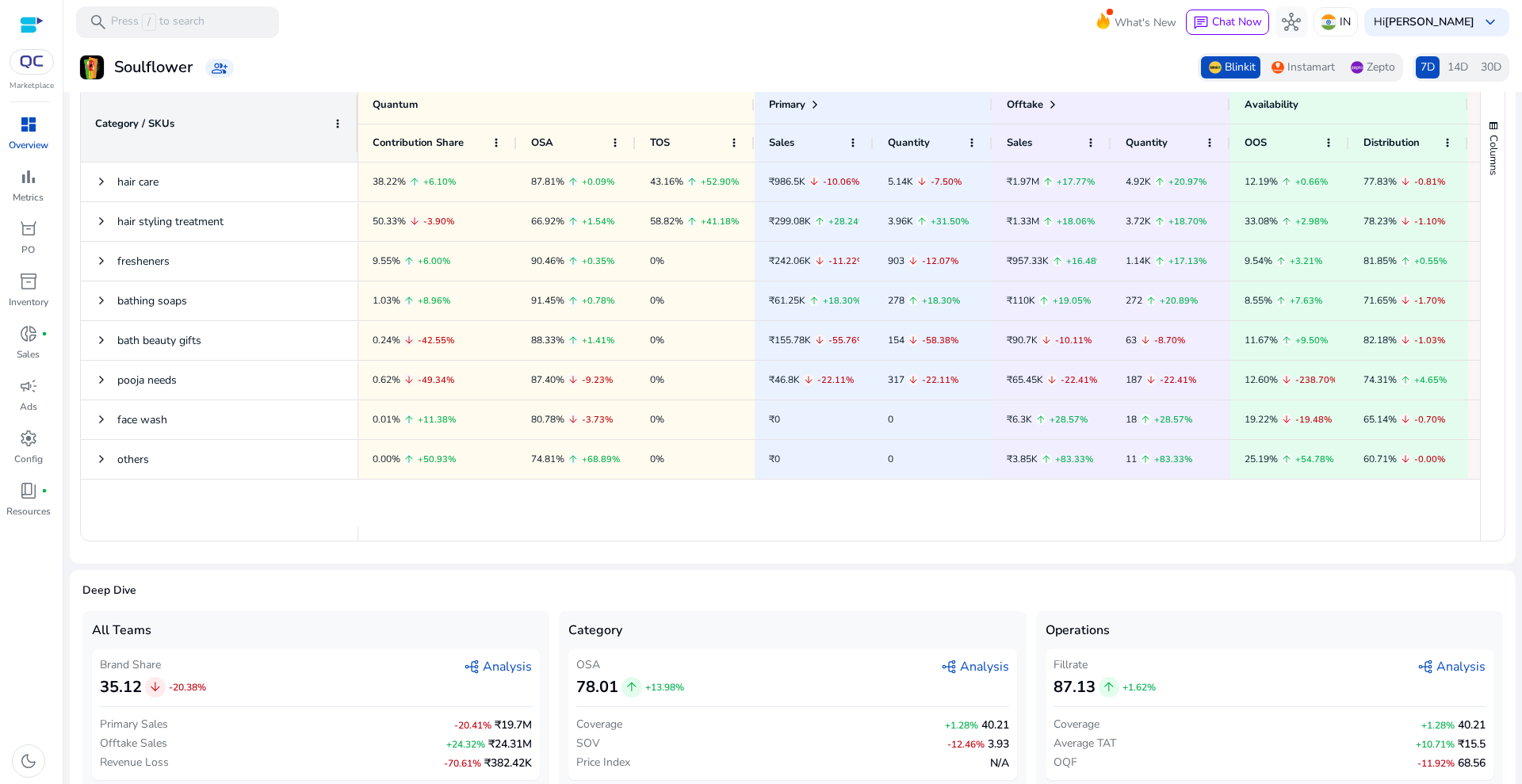
scroll to position [549, 0]
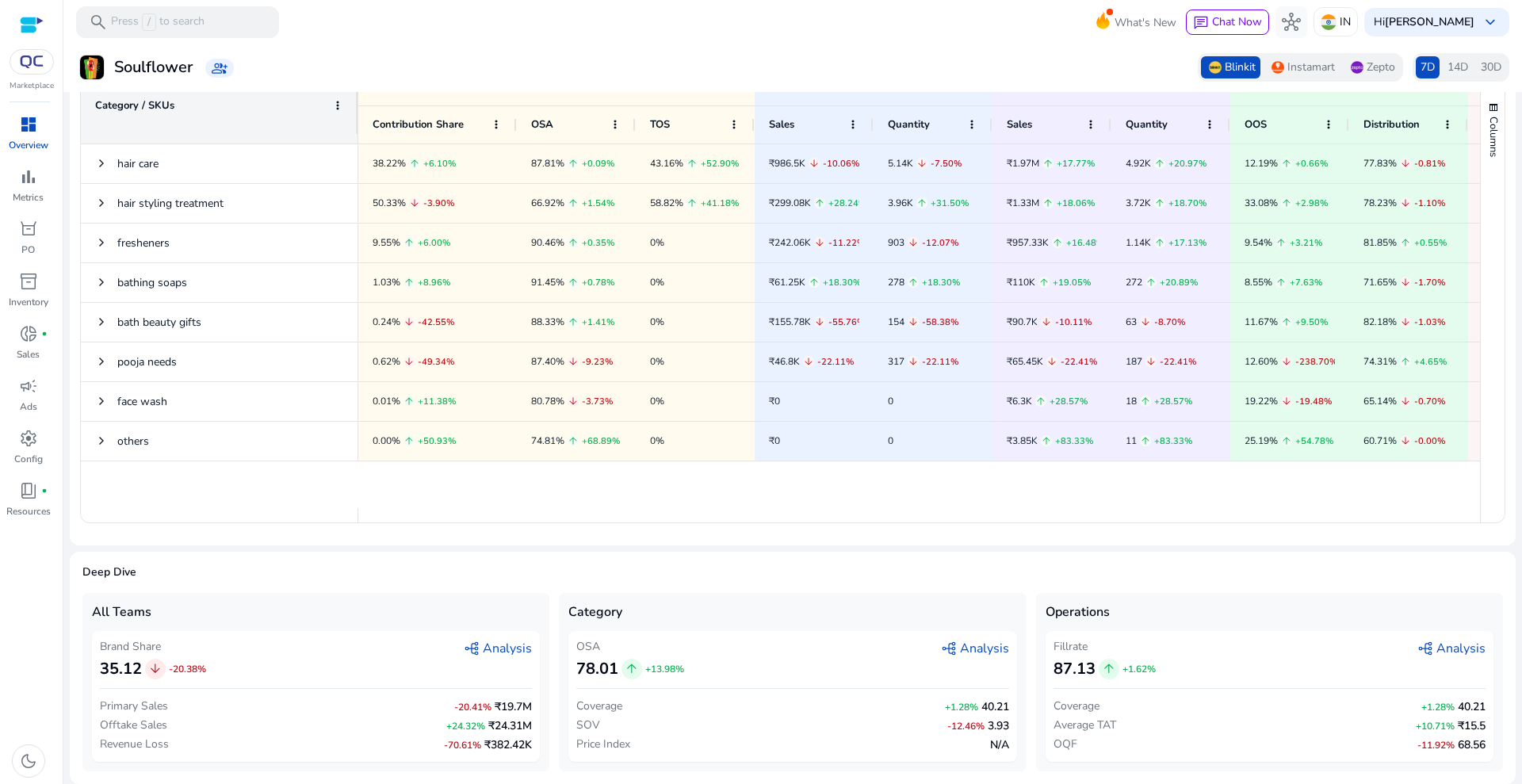
click at [497, 648] on span "graph_2 Analysis" at bounding box center [497, 648] width 68 height 19
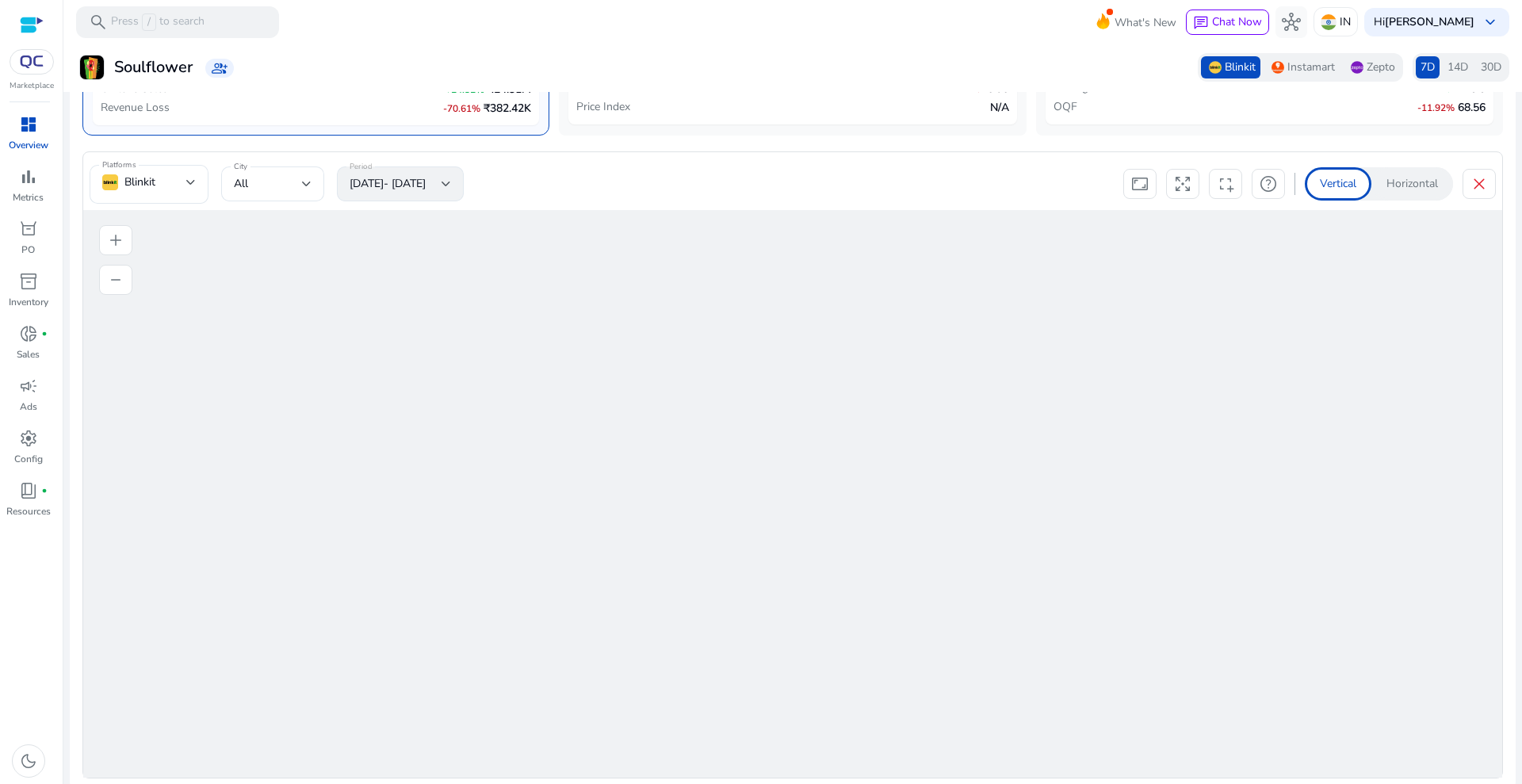
scroll to position [1191, 0]
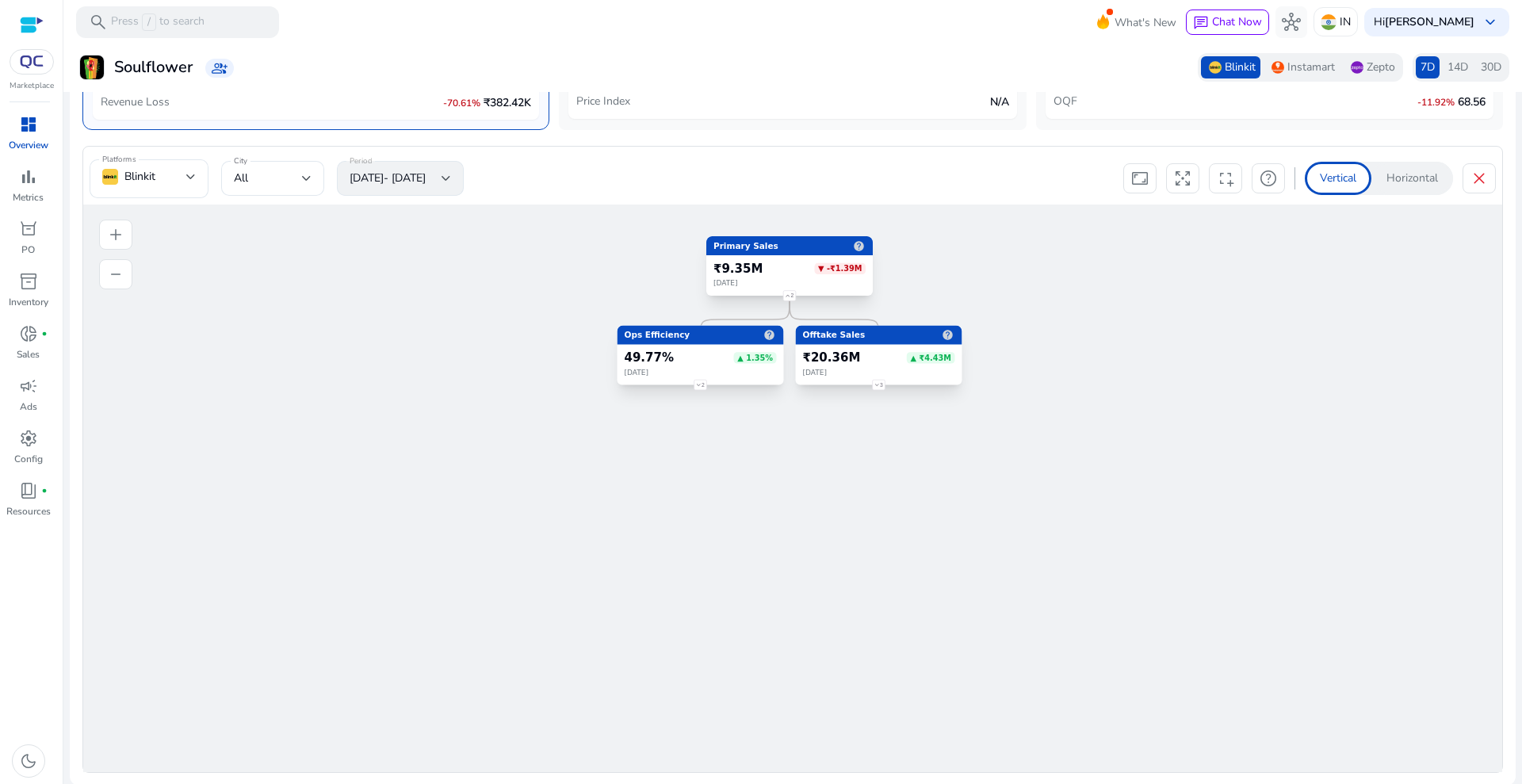
click at [880, 382] on foreignobject "3" at bounding box center [879, 384] width 24 height 24
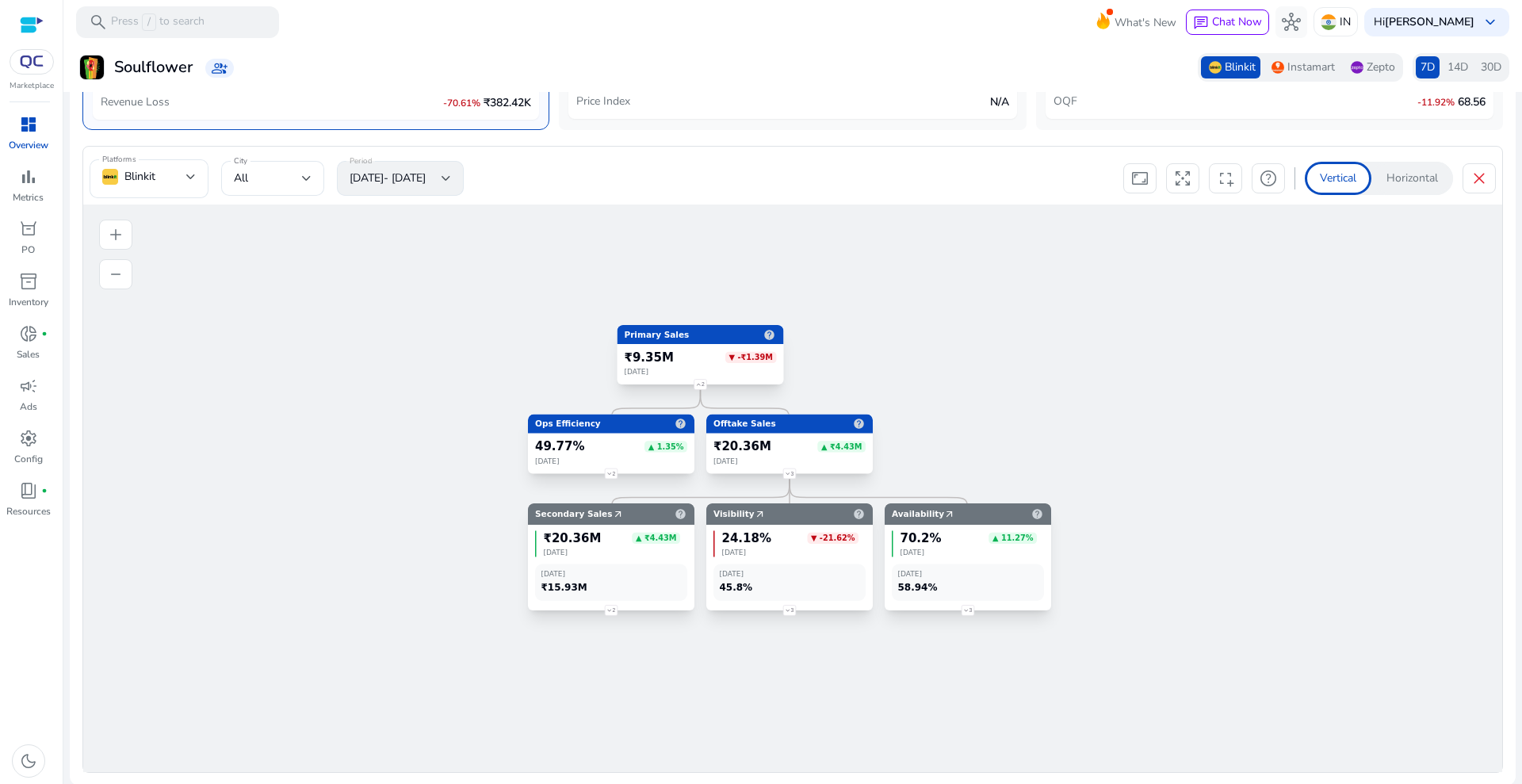
click at [966, 612] on foreignobject "3" at bounding box center [968, 610] width 24 height 24
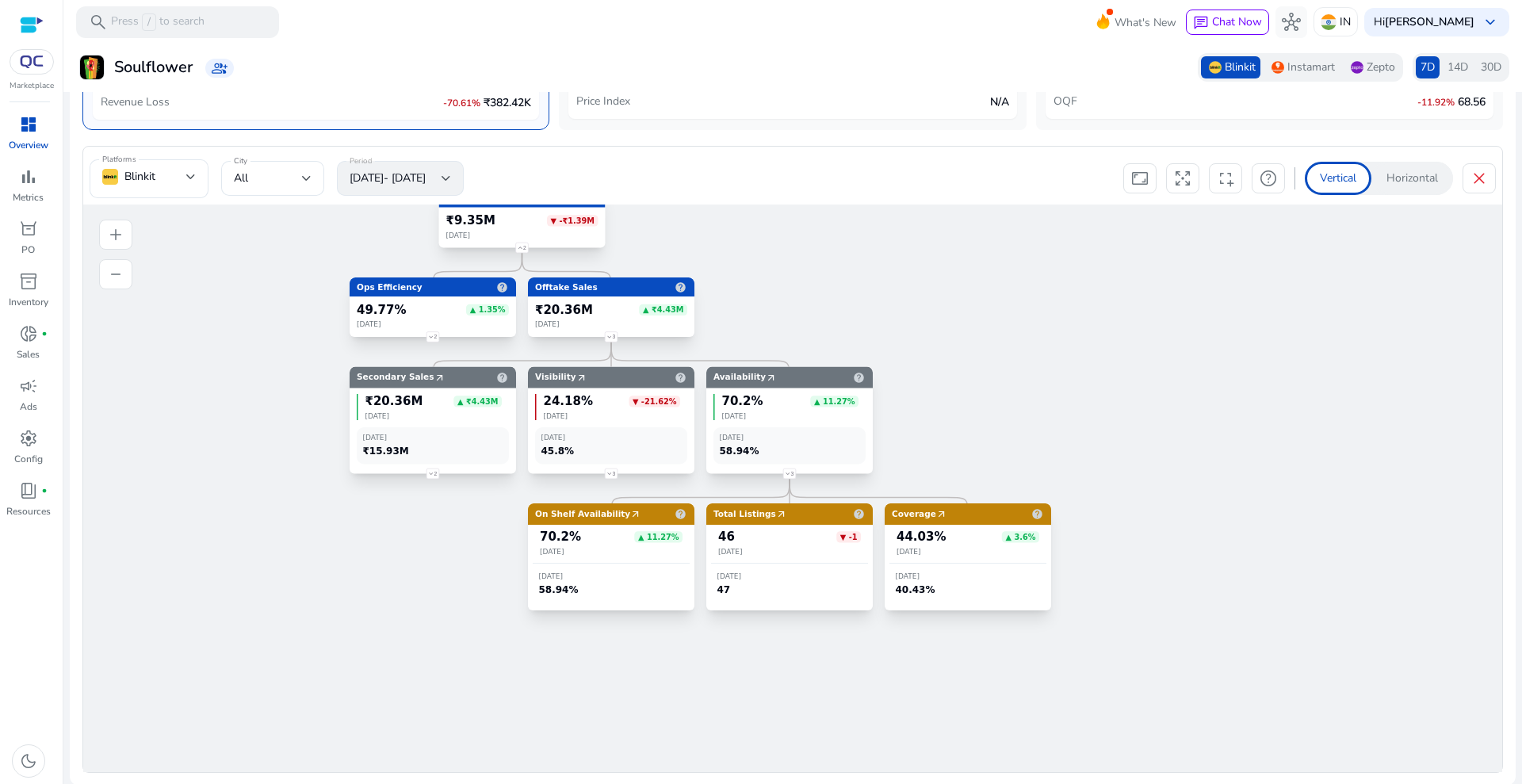
click at [591, 556] on span "[DATE]" at bounding box center [611, 551] width 143 height 9
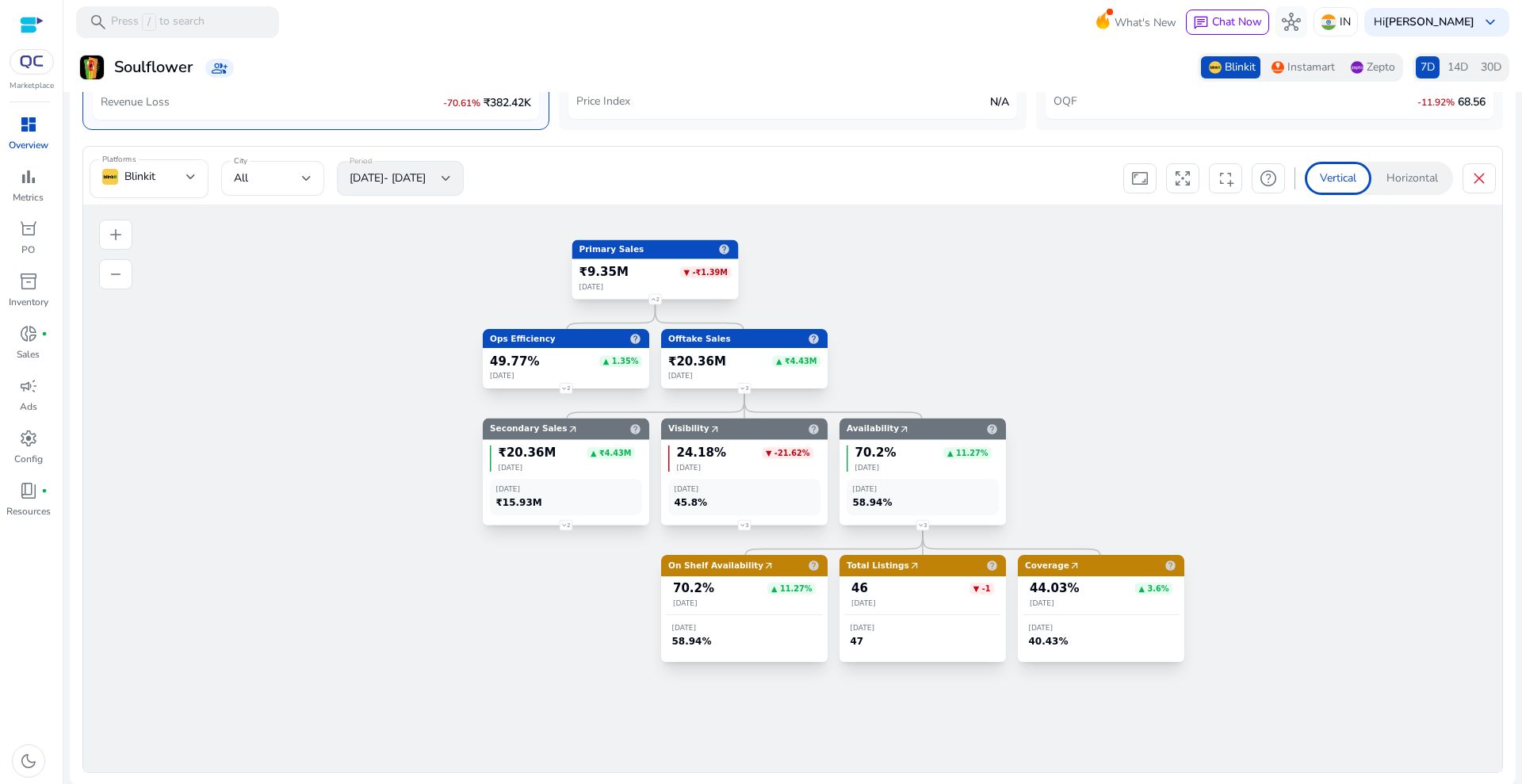
drag, startPoint x: 555, startPoint y: 545, endPoint x: 688, endPoint y: 597, distance: 142.8
click at [688, 597] on div "70.2% ▲ 11.27% [DATE]" at bounding box center [744, 593] width 157 height 26
click at [1463, 177] on div "close" at bounding box center [1479, 178] width 34 height 30
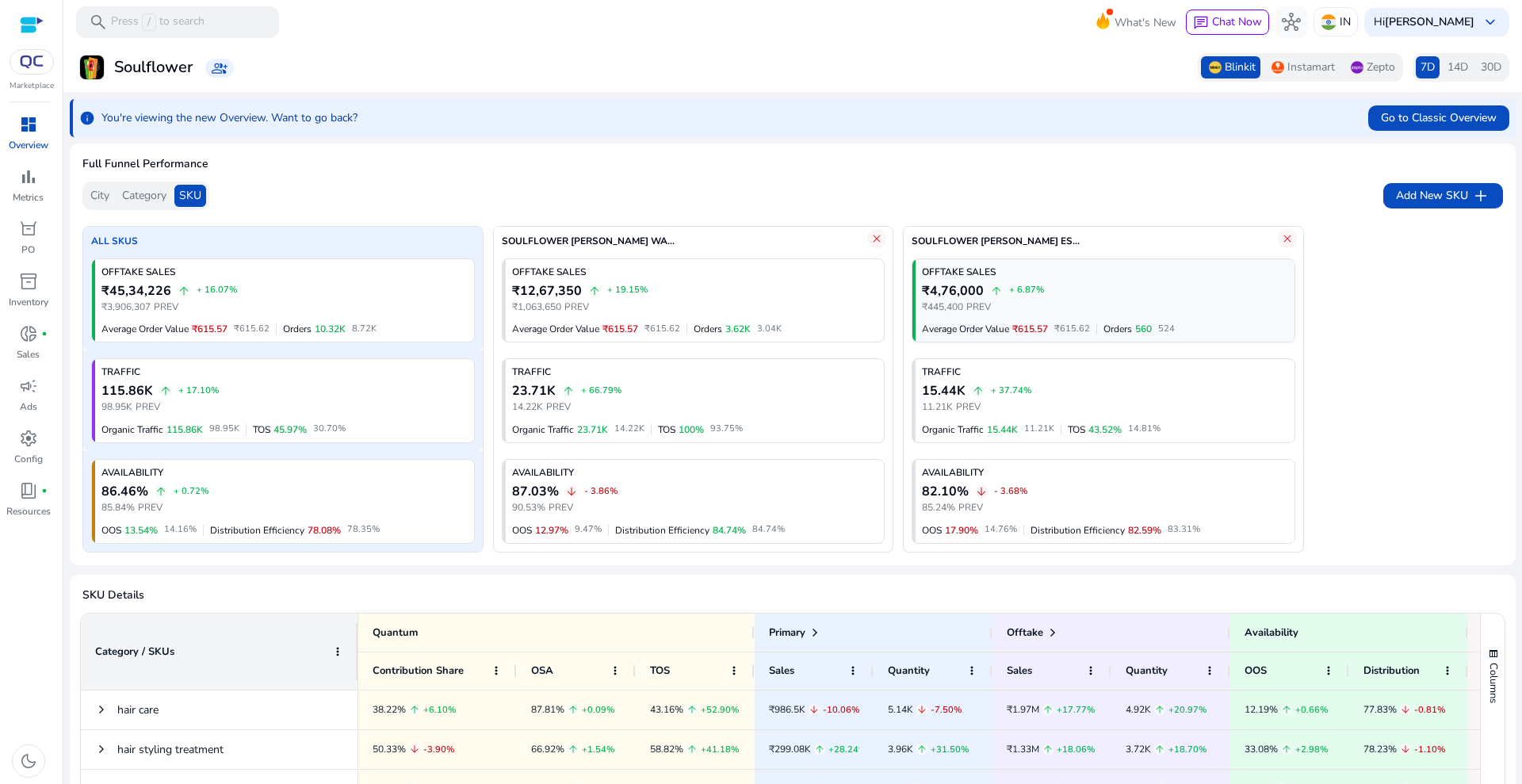
scroll to position [0, 0]
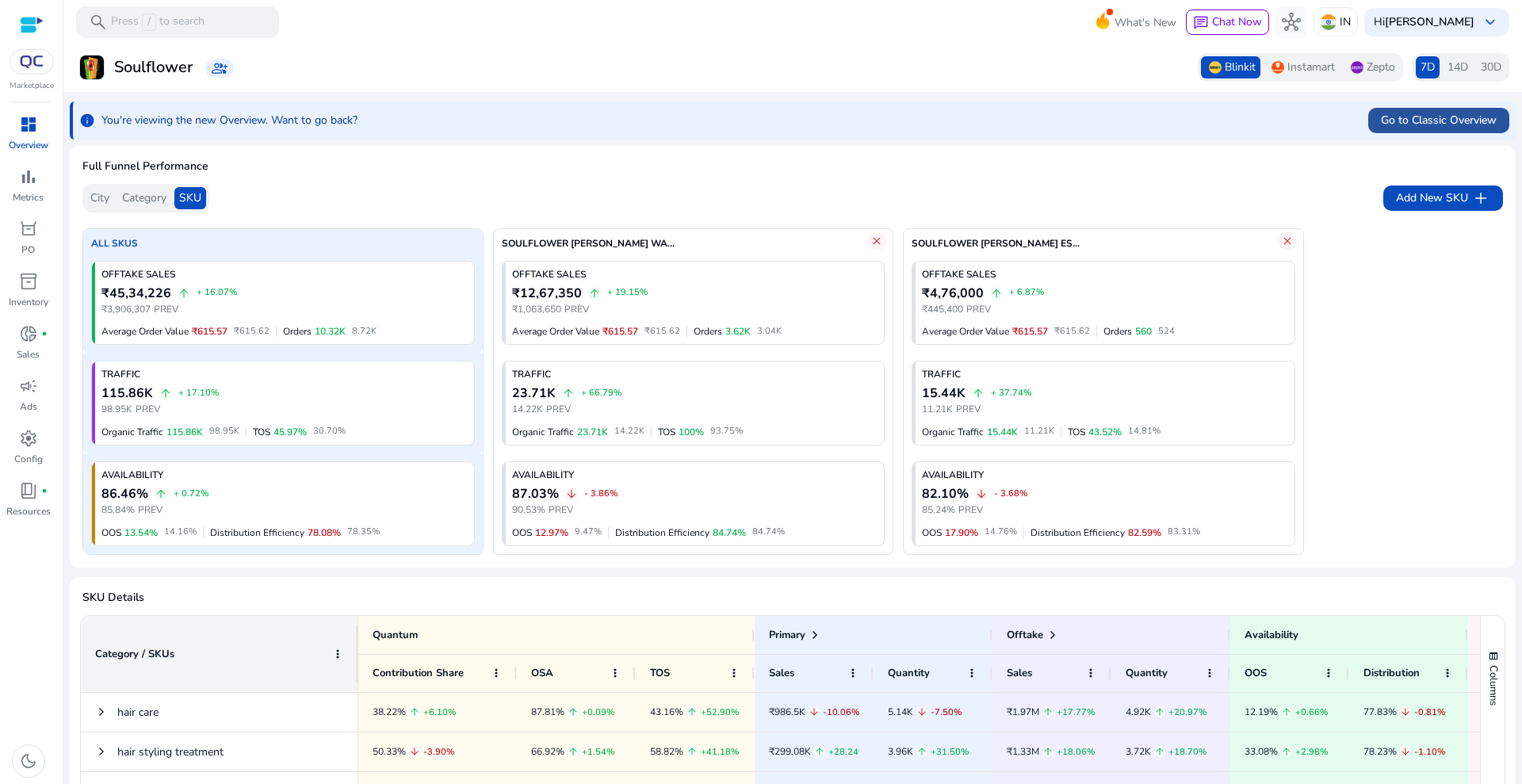
click at [1442, 120] on span "Go to Classic Overview" at bounding box center [1438, 120] width 115 height 16
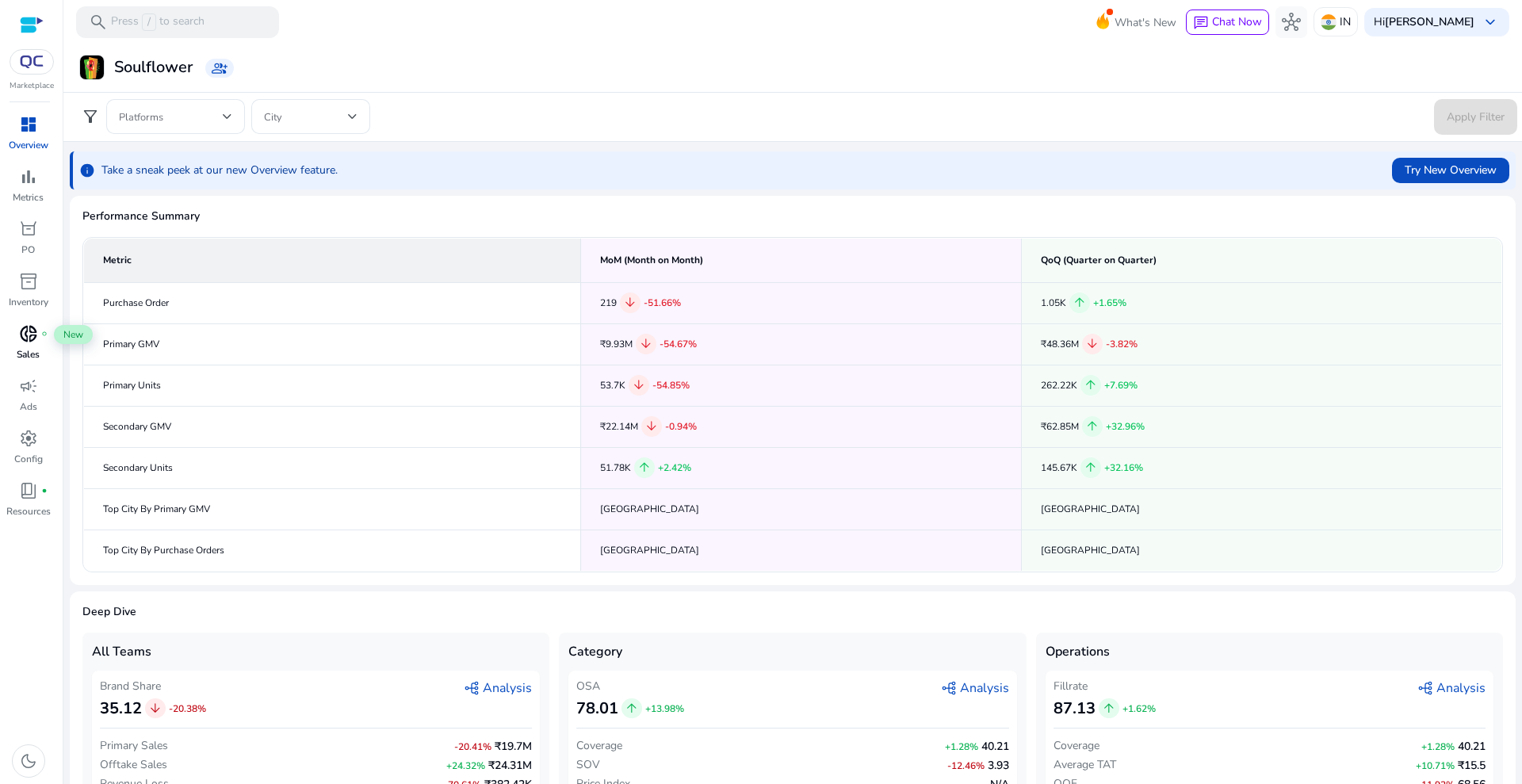
click at [28, 345] on div "donut_small fiber_manual_record" at bounding box center [28, 333] width 45 height 25
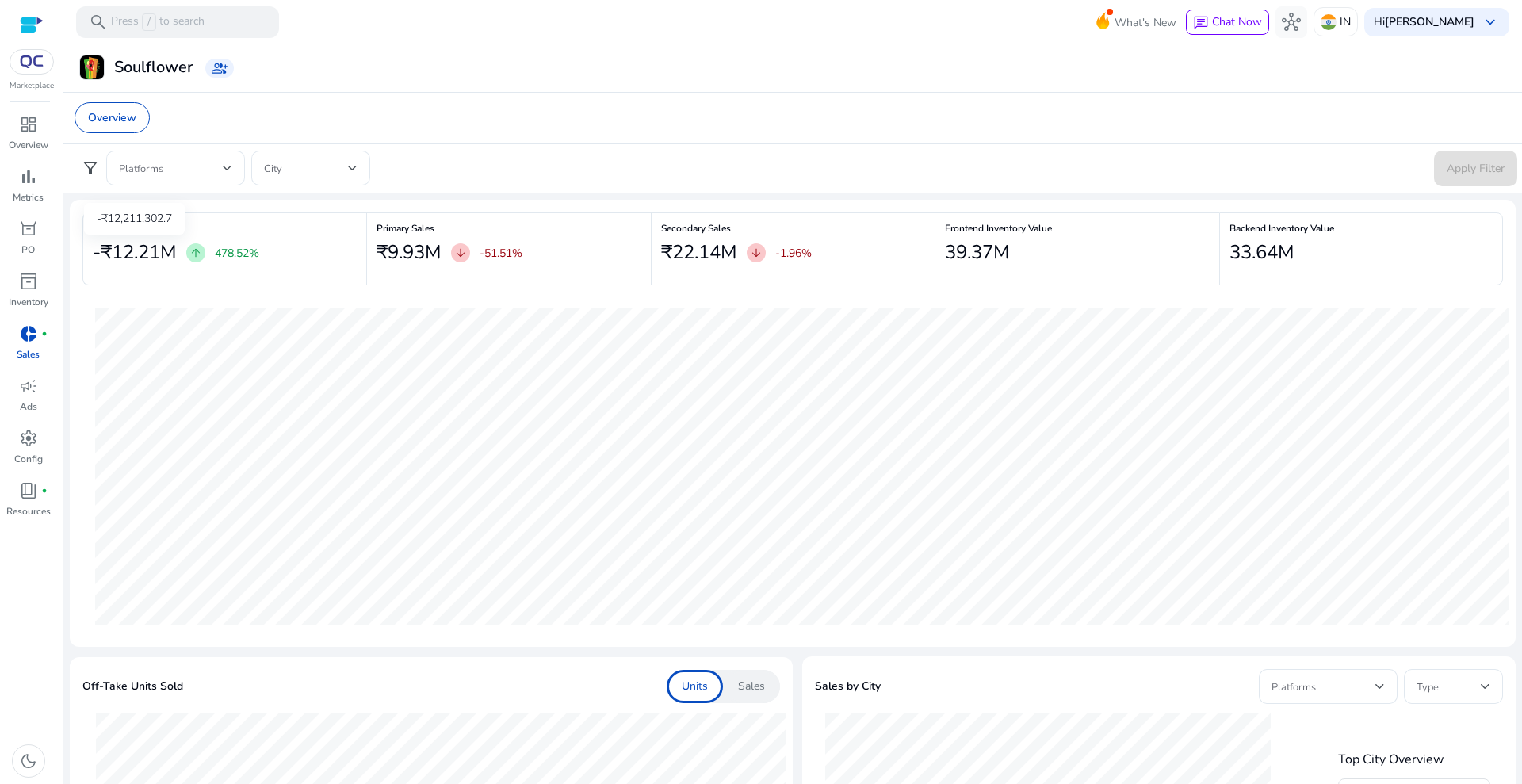
click at [140, 245] on h2 "-₹12.21M" at bounding box center [134, 252] width 84 height 23
click at [34, 124] on span "dashboard" at bounding box center [28, 124] width 19 height 19
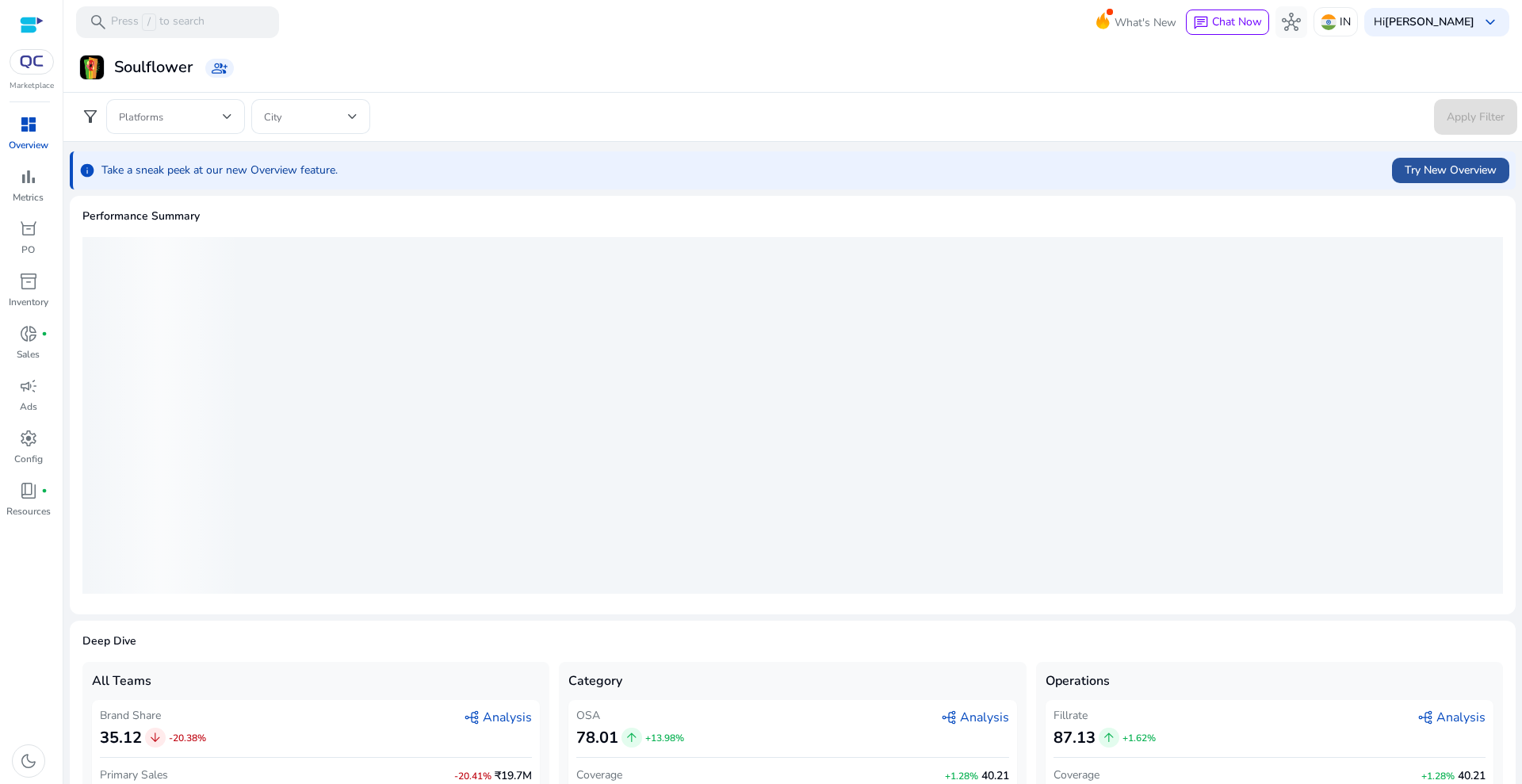
click at [1448, 163] on span "Try New Overview" at bounding box center [1450, 170] width 92 height 16
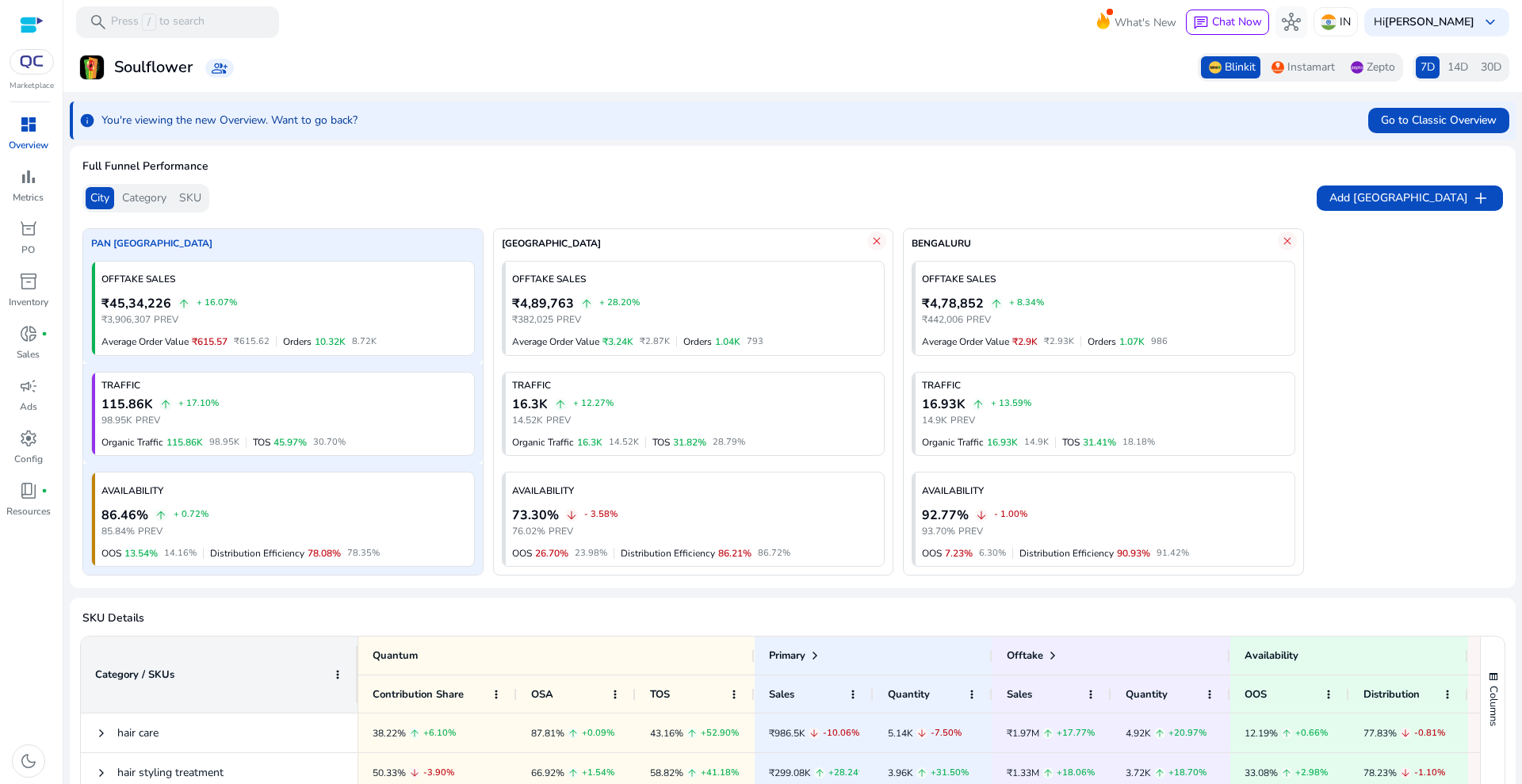
click at [152, 196] on span "Category" at bounding box center [144, 197] width 45 height 15
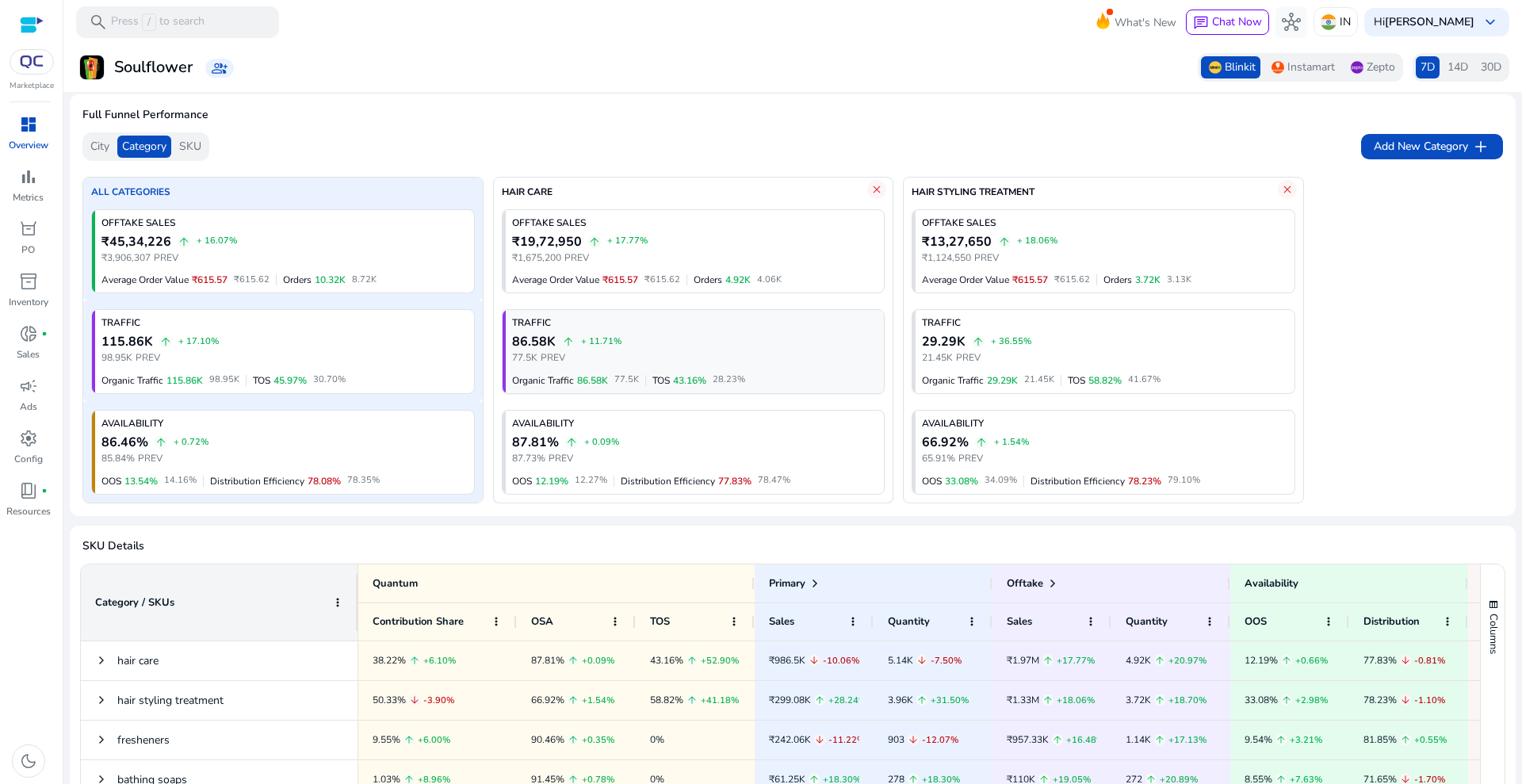
scroll to position [99, 0]
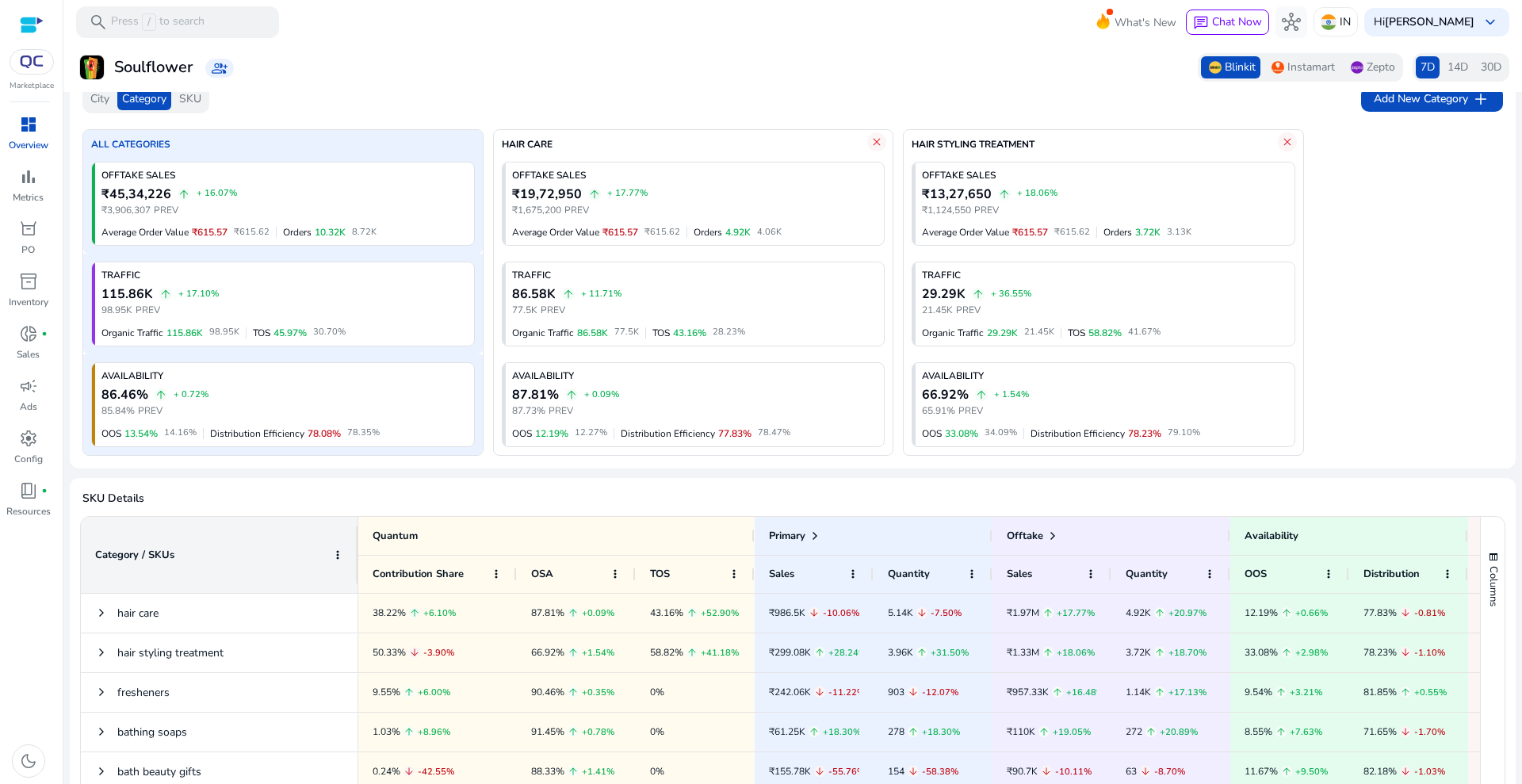
click at [205, 96] on div "SKU" at bounding box center [190, 99] width 32 height 22
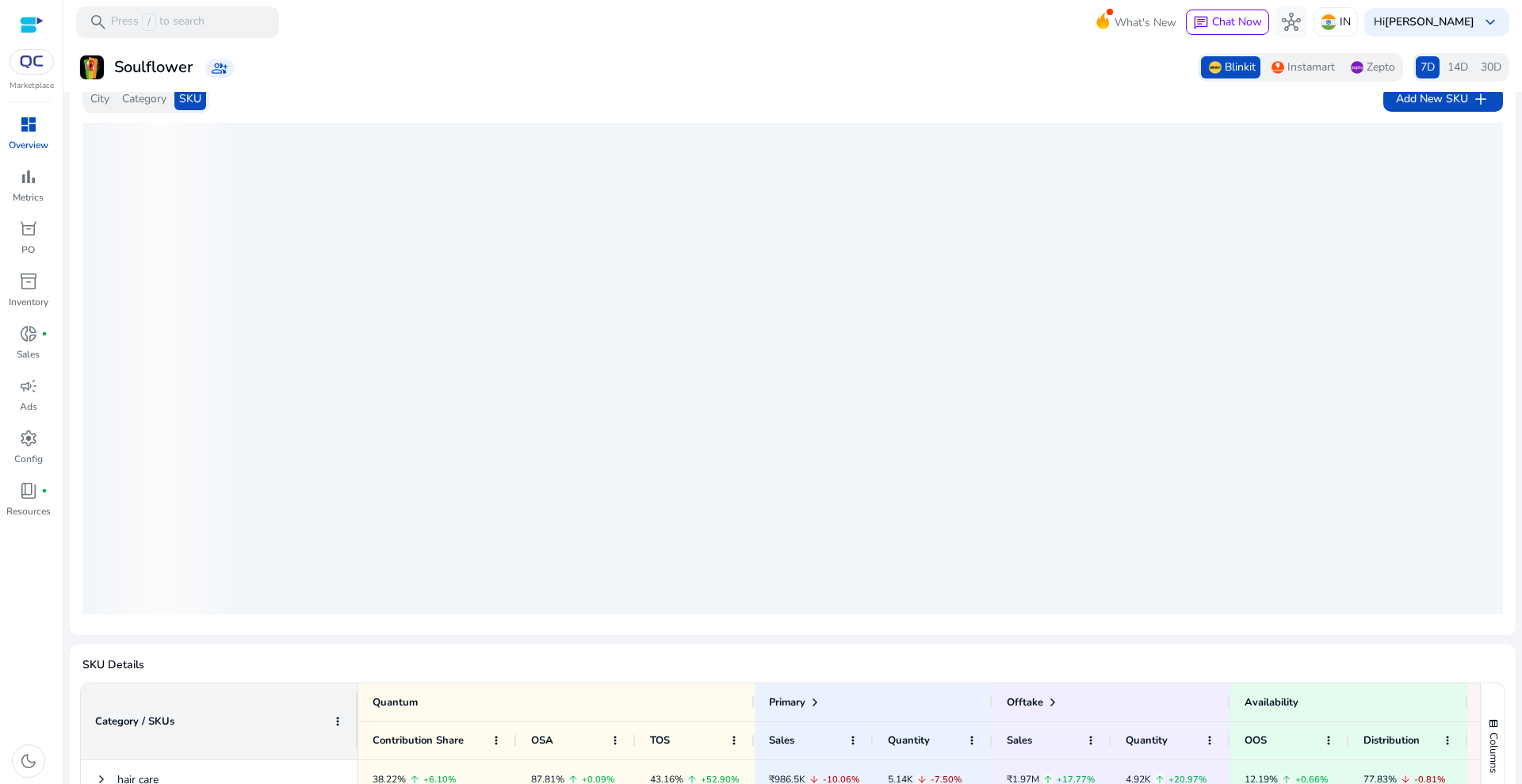
scroll to position [0, 0]
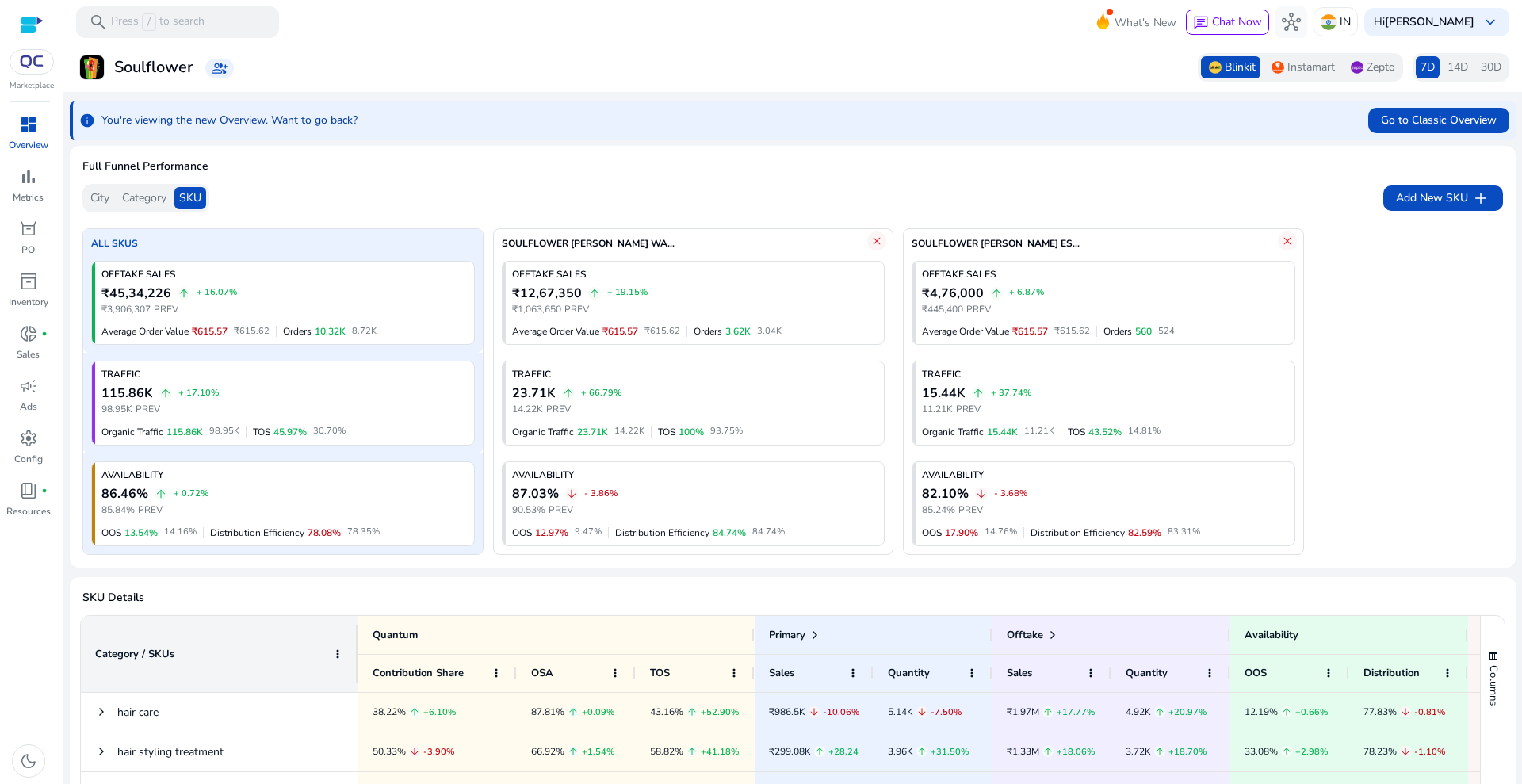
click at [534, 184] on div "City Category SKU Add New SKU add" at bounding box center [792, 197] width 1420 height 28
click at [30, 190] on p "Metrics" at bounding box center [28, 197] width 31 height 15
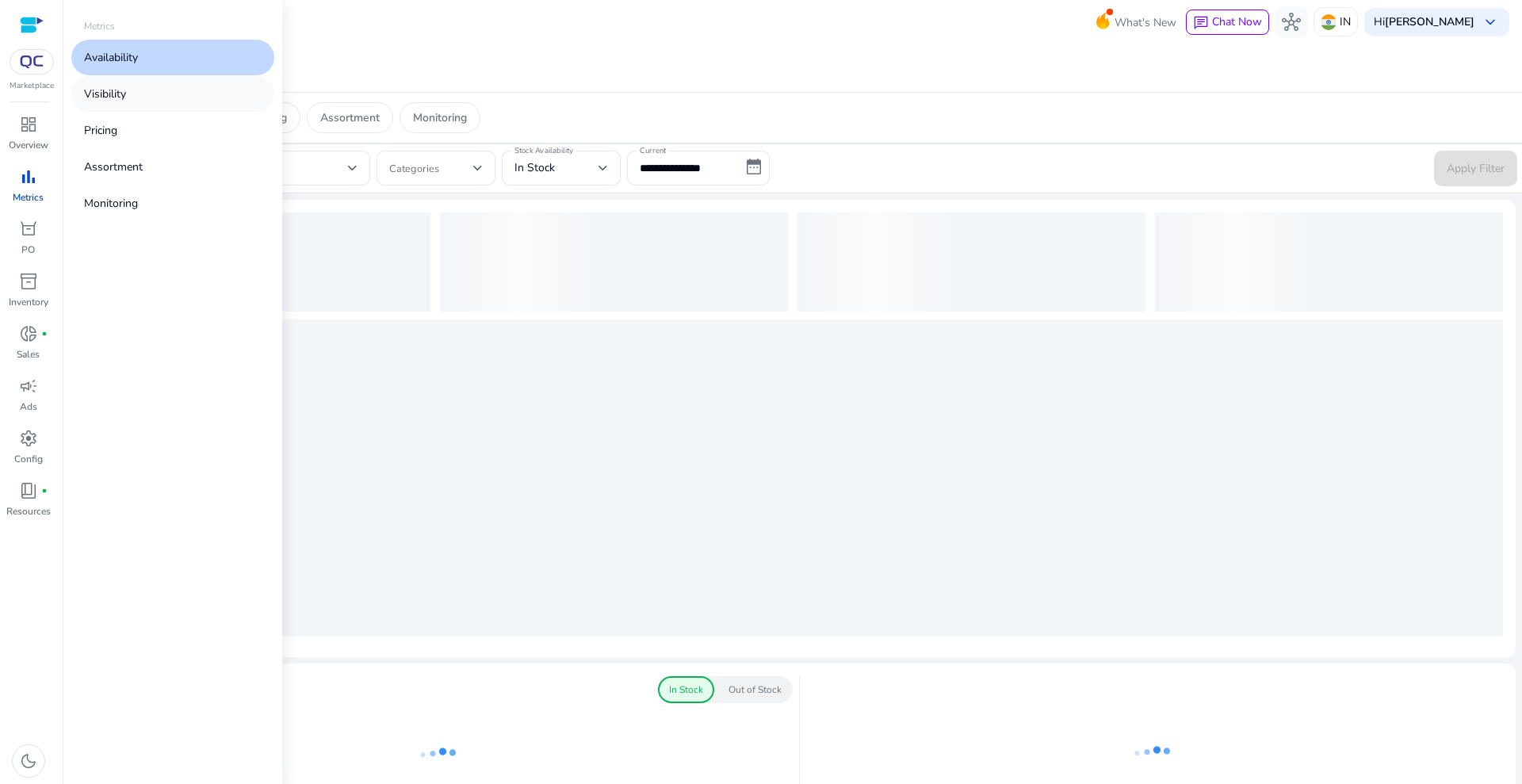
click at [123, 89] on p "Visibility" at bounding box center [104, 94] width 42 height 16
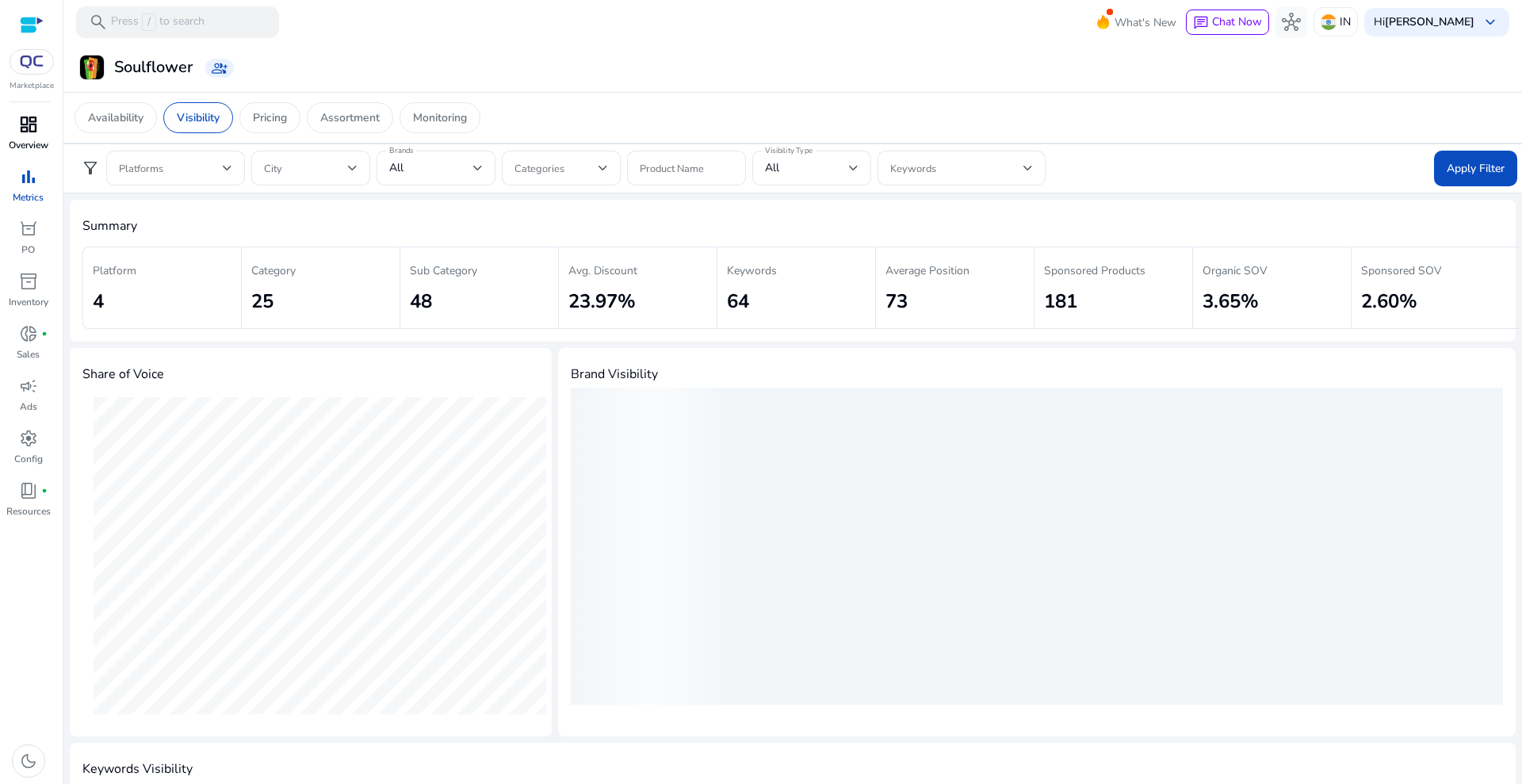
click at [25, 142] on p "Overview" at bounding box center [29, 145] width 40 height 15
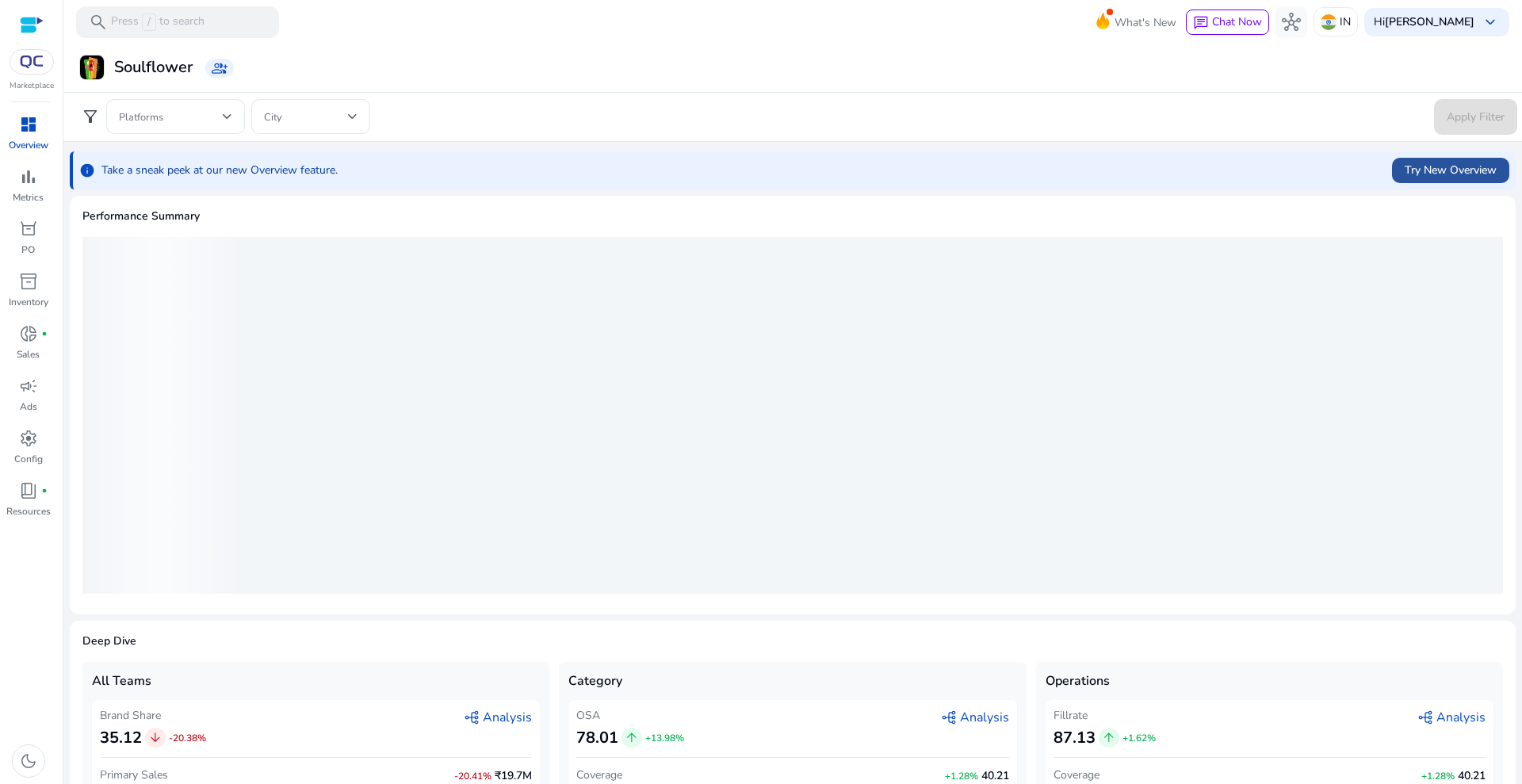
click at [1423, 171] on span "Try New Overview" at bounding box center [1450, 170] width 92 height 16
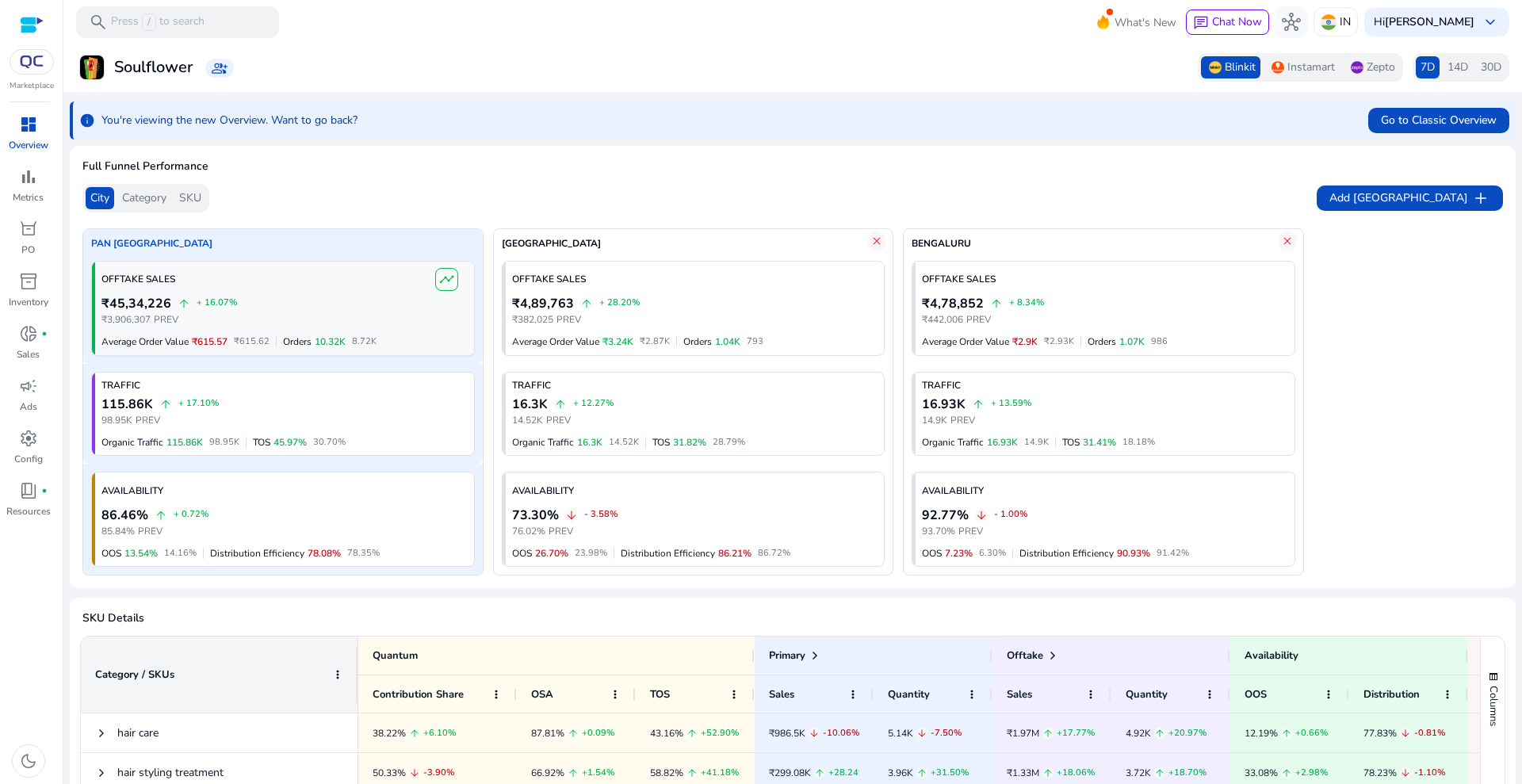
click at [444, 281] on span "timeline" at bounding box center [446, 279] width 15 height 15
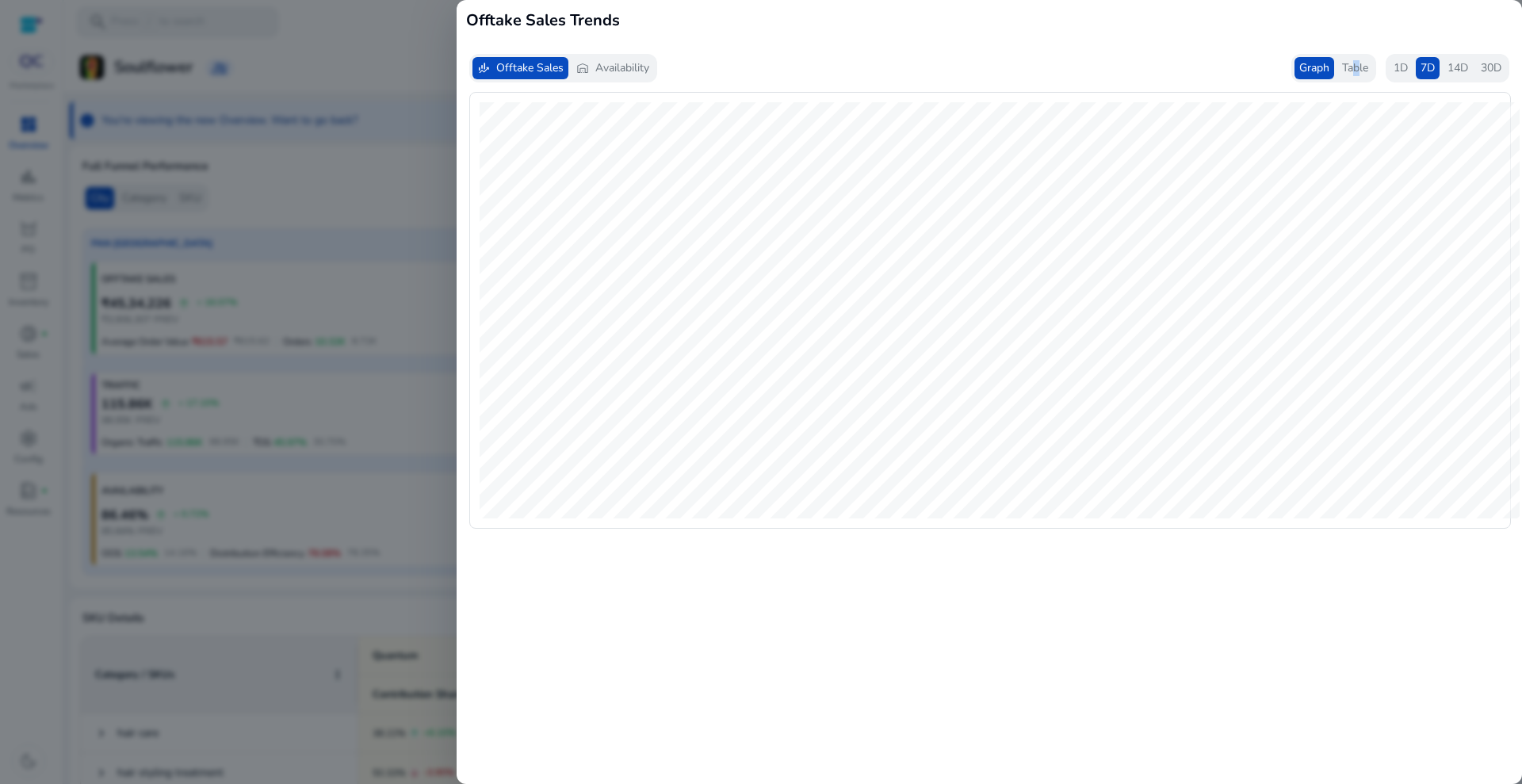
click at [1352, 70] on span "Table" at bounding box center [1355, 67] width 26 height 15
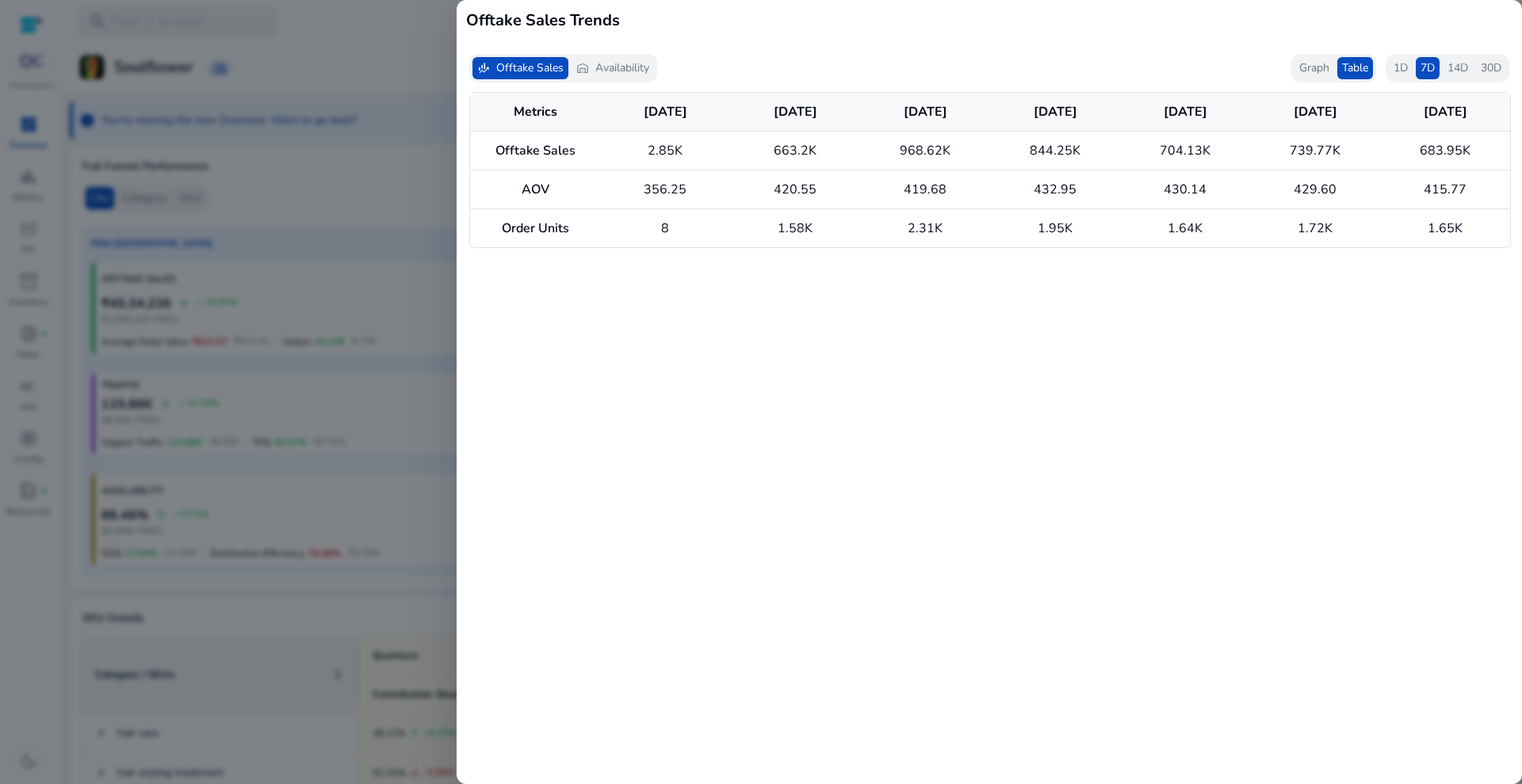
click at [1408, 65] on div "1D" at bounding box center [1400, 68] width 24 height 22
click at [1420, 64] on span "7D" at bounding box center [1427, 67] width 15 height 15
click at [1494, 71] on span "30D" at bounding box center [1491, 67] width 21 height 15
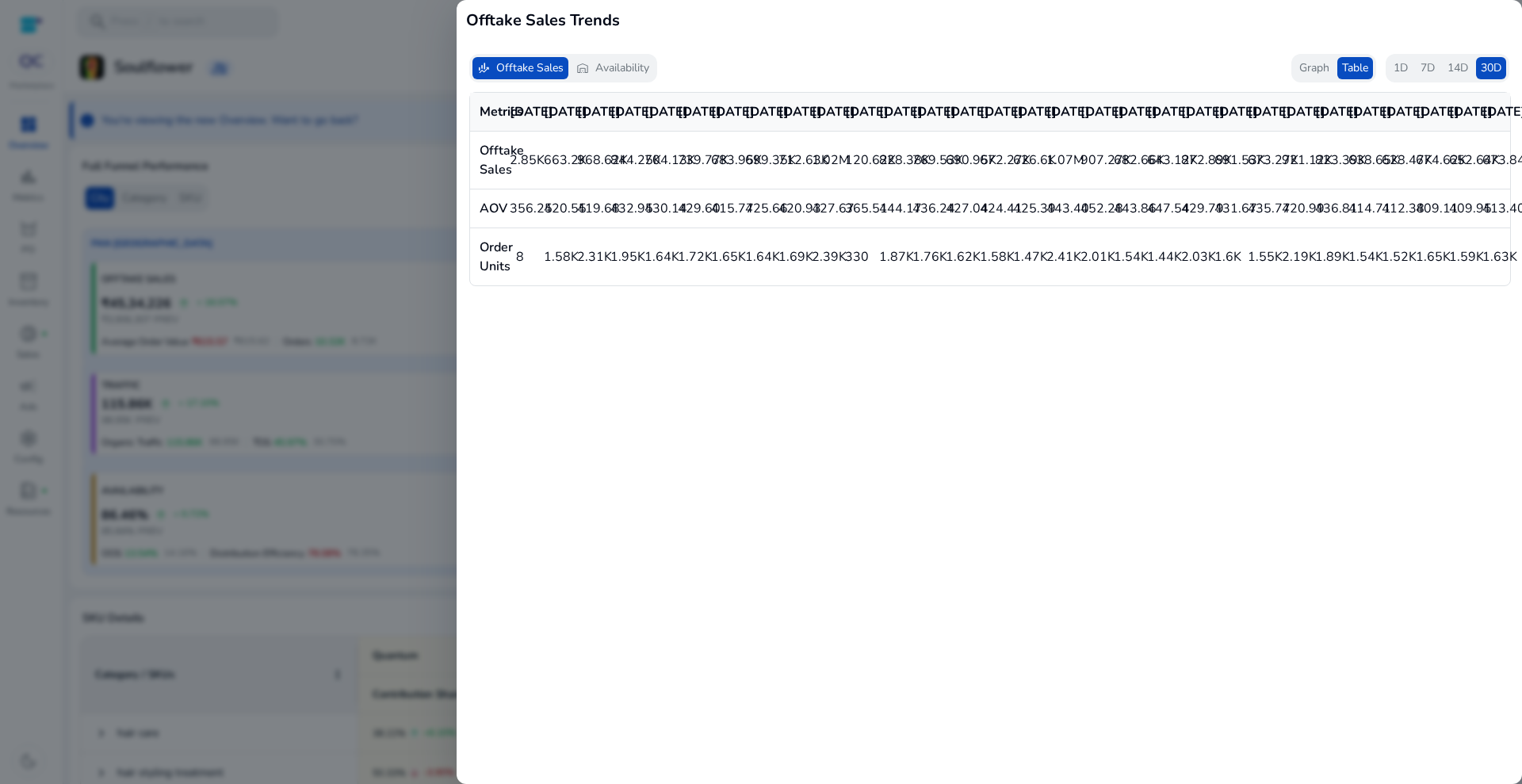
click at [1463, 66] on span "14D" at bounding box center [1457, 67] width 21 height 15
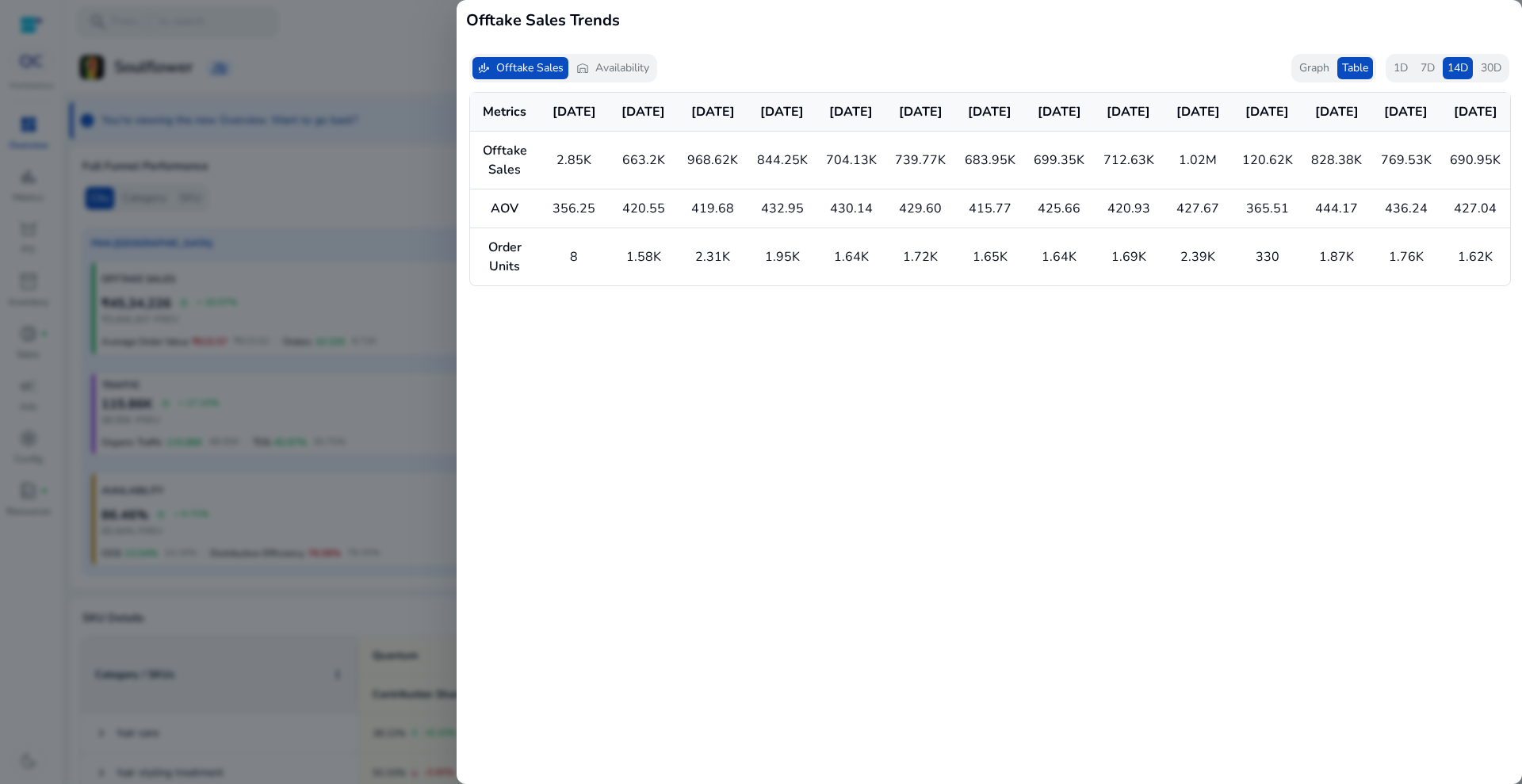
click at [603, 60] on span "Availability" at bounding box center [622, 67] width 54 height 15
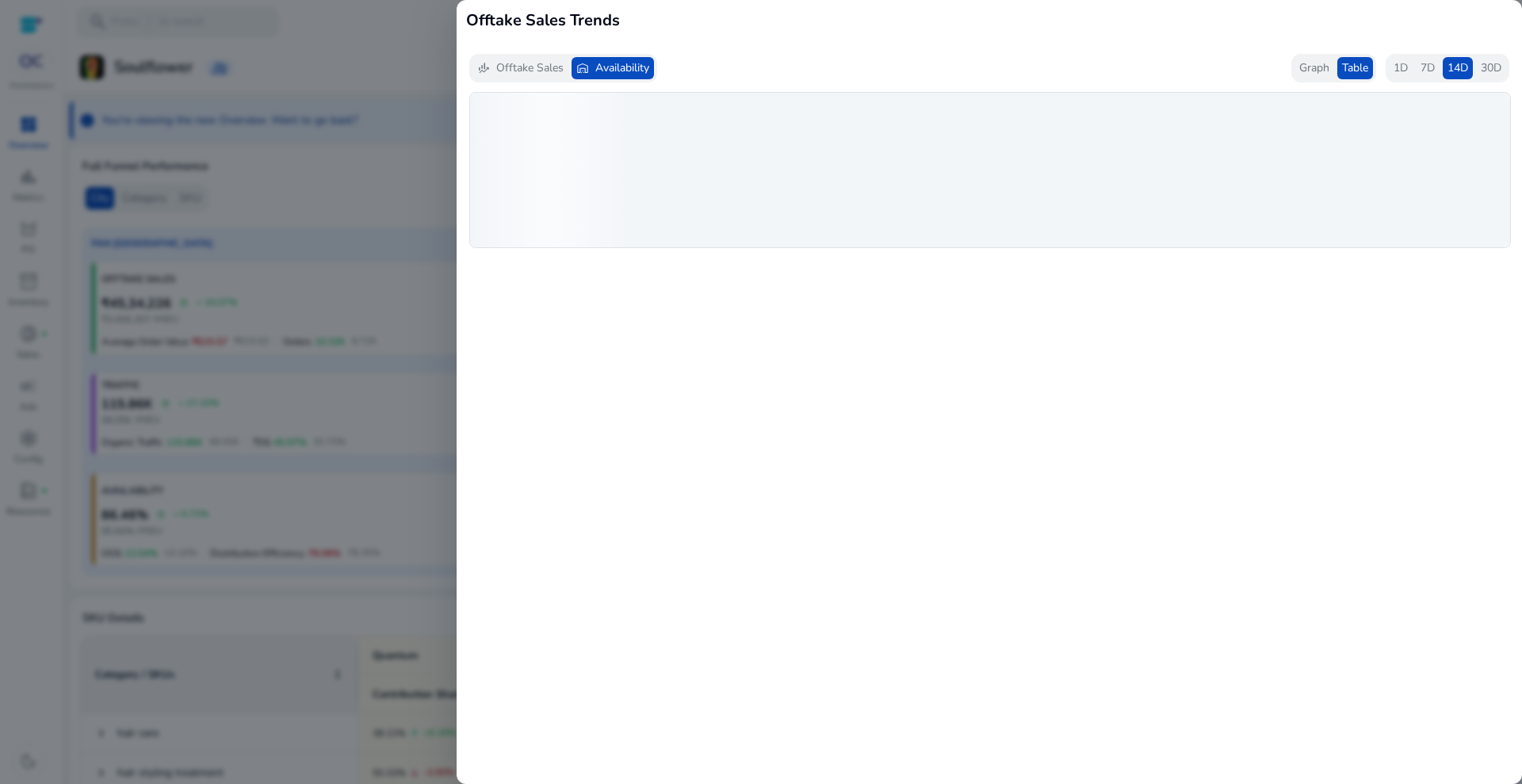
click at [1310, 65] on span "Graph" at bounding box center [1314, 67] width 30 height 15
click at [535, 65] on span "Offtake Sales" at bounding box center [530, 67] width 67 height 15
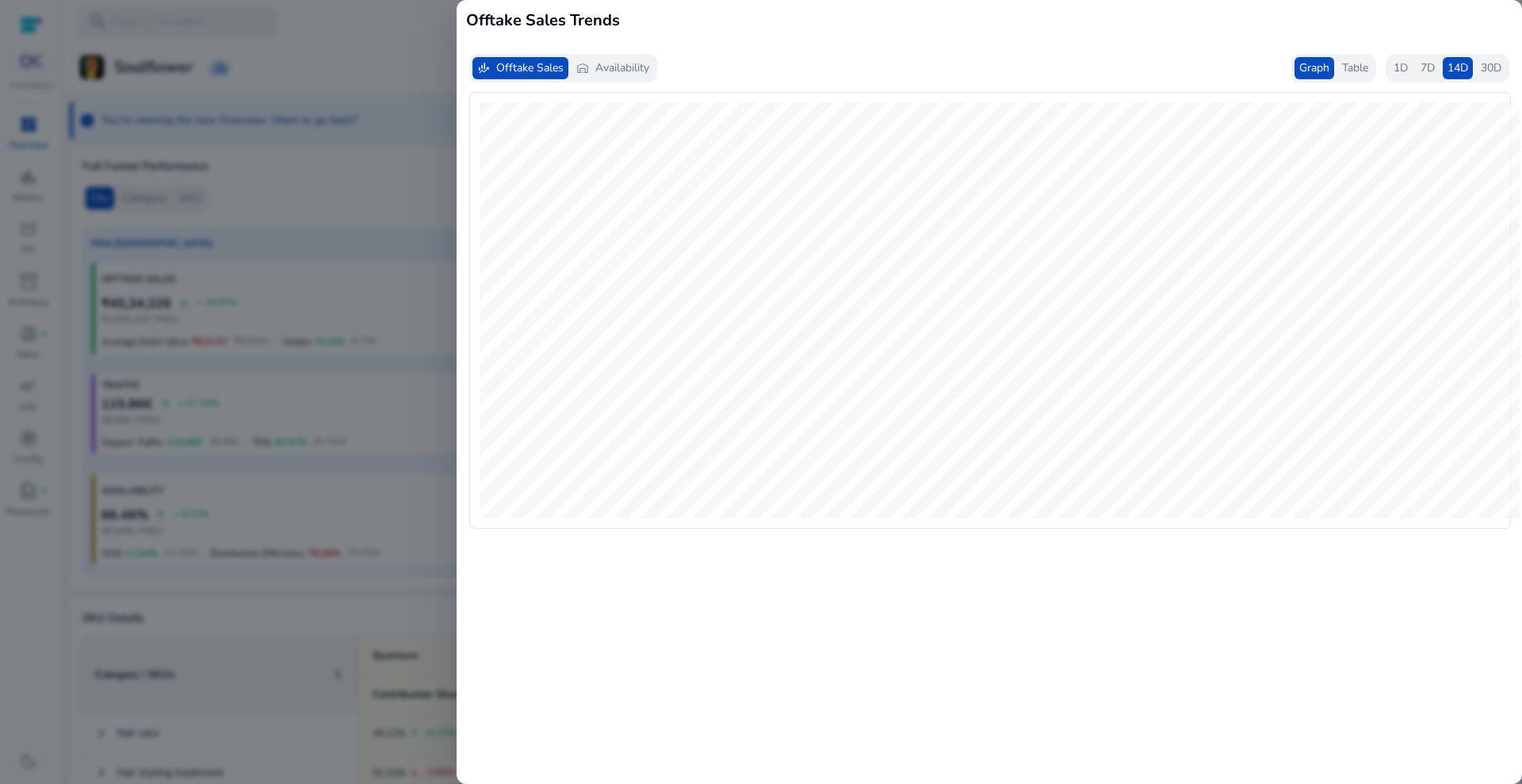
click at [1488, 65] on span "30D" at bounding box center [1491, 67] width 21 height 15
click at [705, 72] on div "finance_mode Offtake Sales warehouse Availability Graph Table 1D 7D 14D 30D" at bounding box center [989, 67] width 1040 height 28
click at [420, 31] on div at bounding box center [761, 392] width 1522 height 784
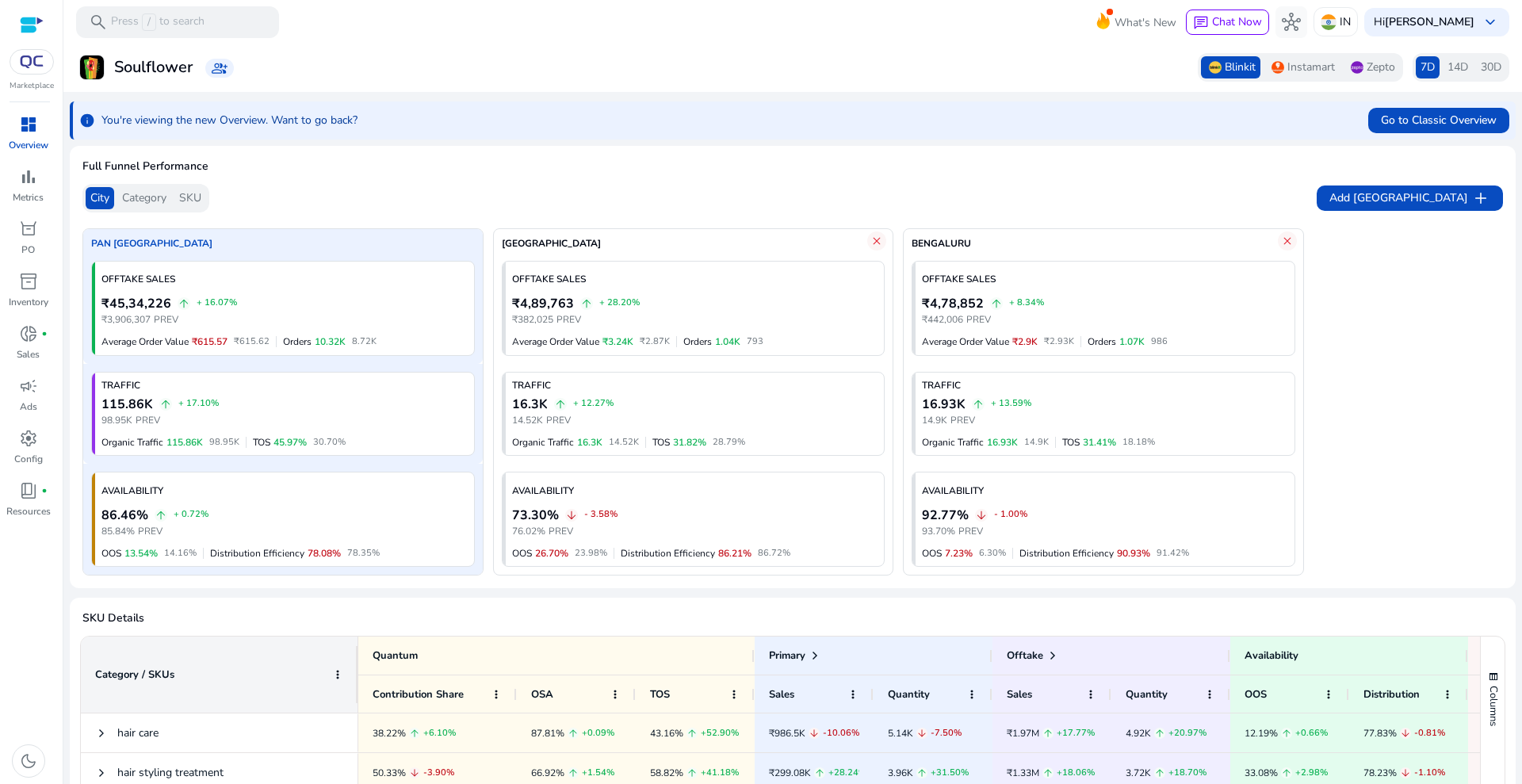
click at [140, 201] on span "Category" at bounding box center [144, 197] width 45 height 15
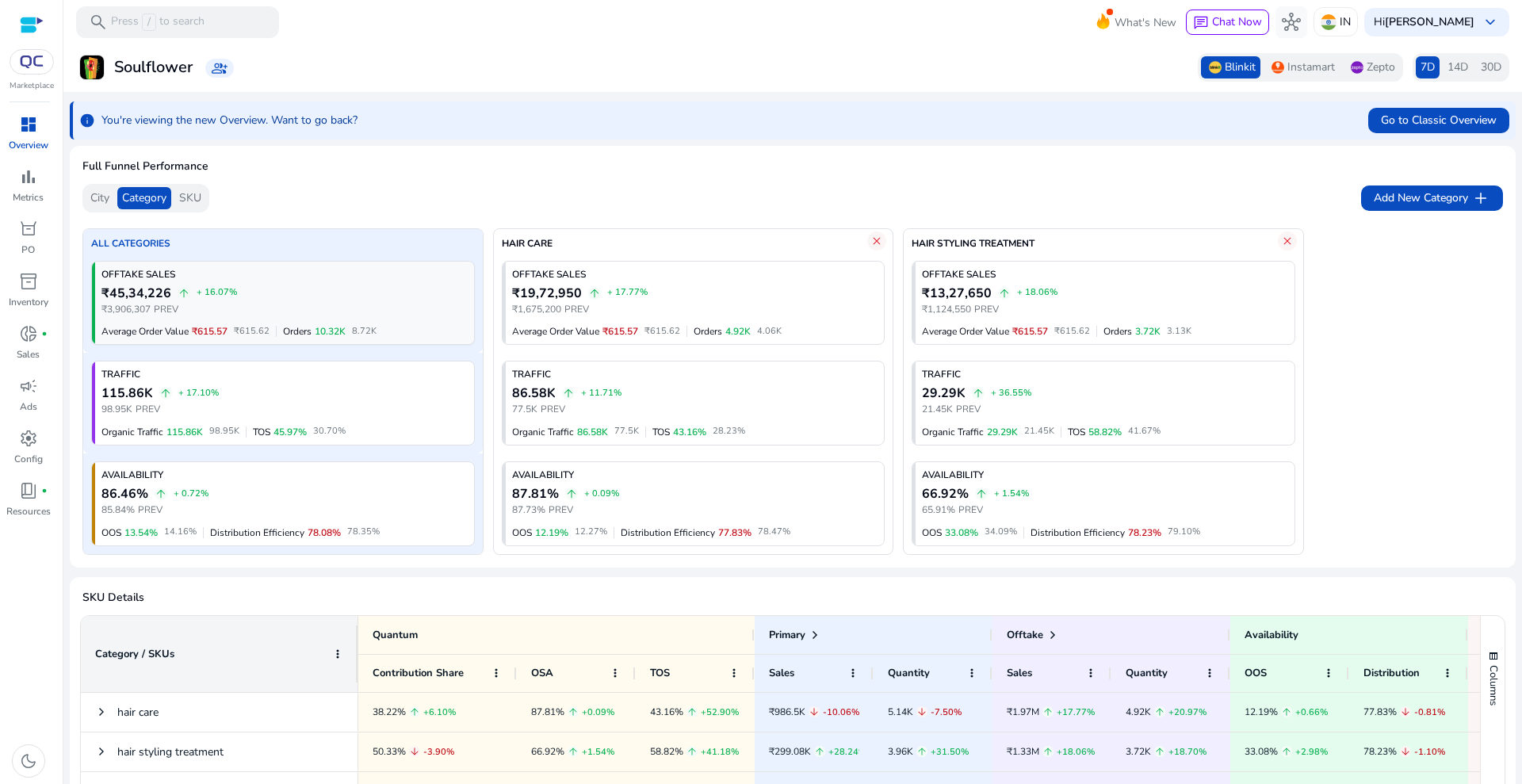
click at [283, 289] on div "₹45,34,226 arrow_upward + 16.07%" at bounding box center [284, 293] width 366 height 19
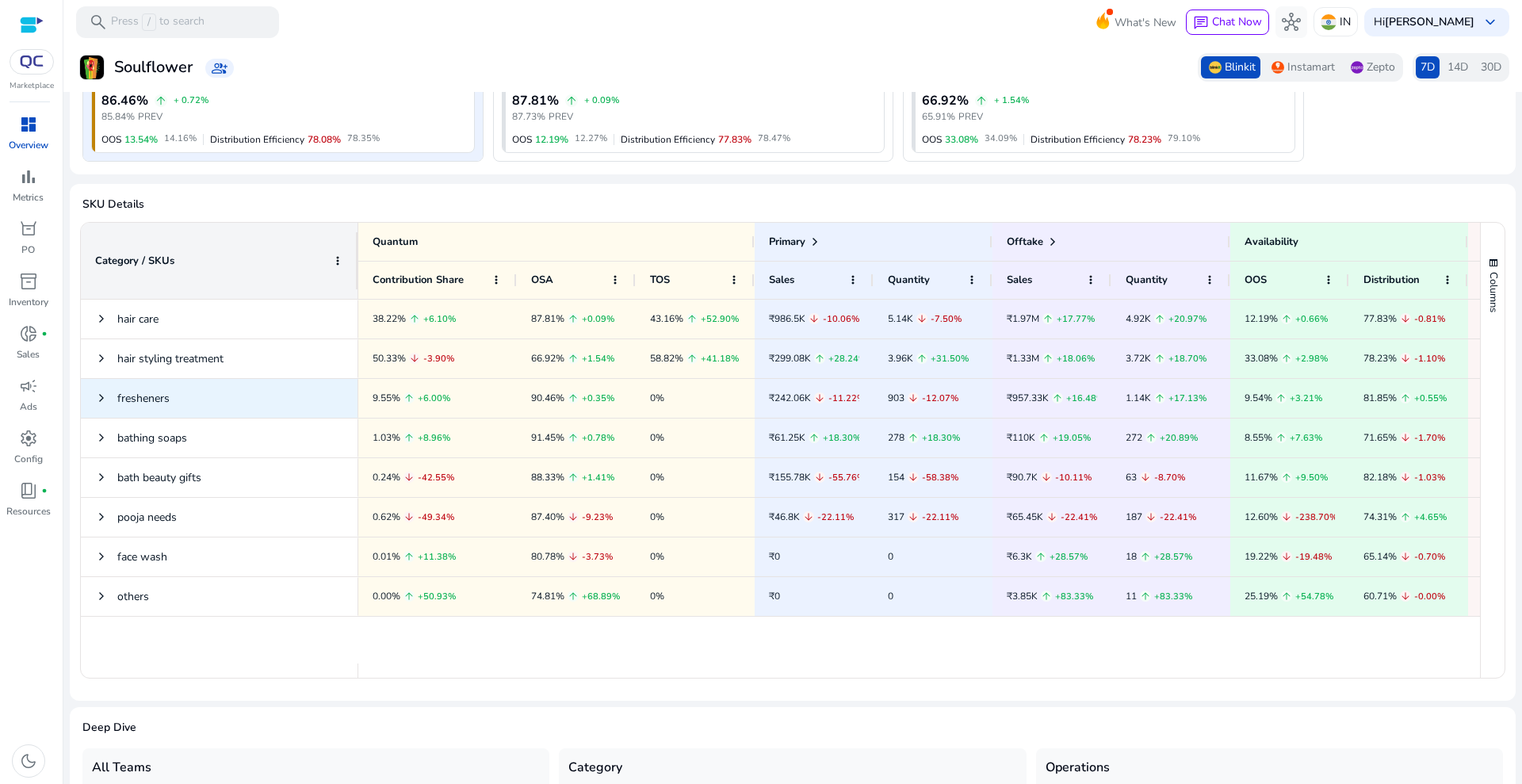
scroll to position [396, 0]
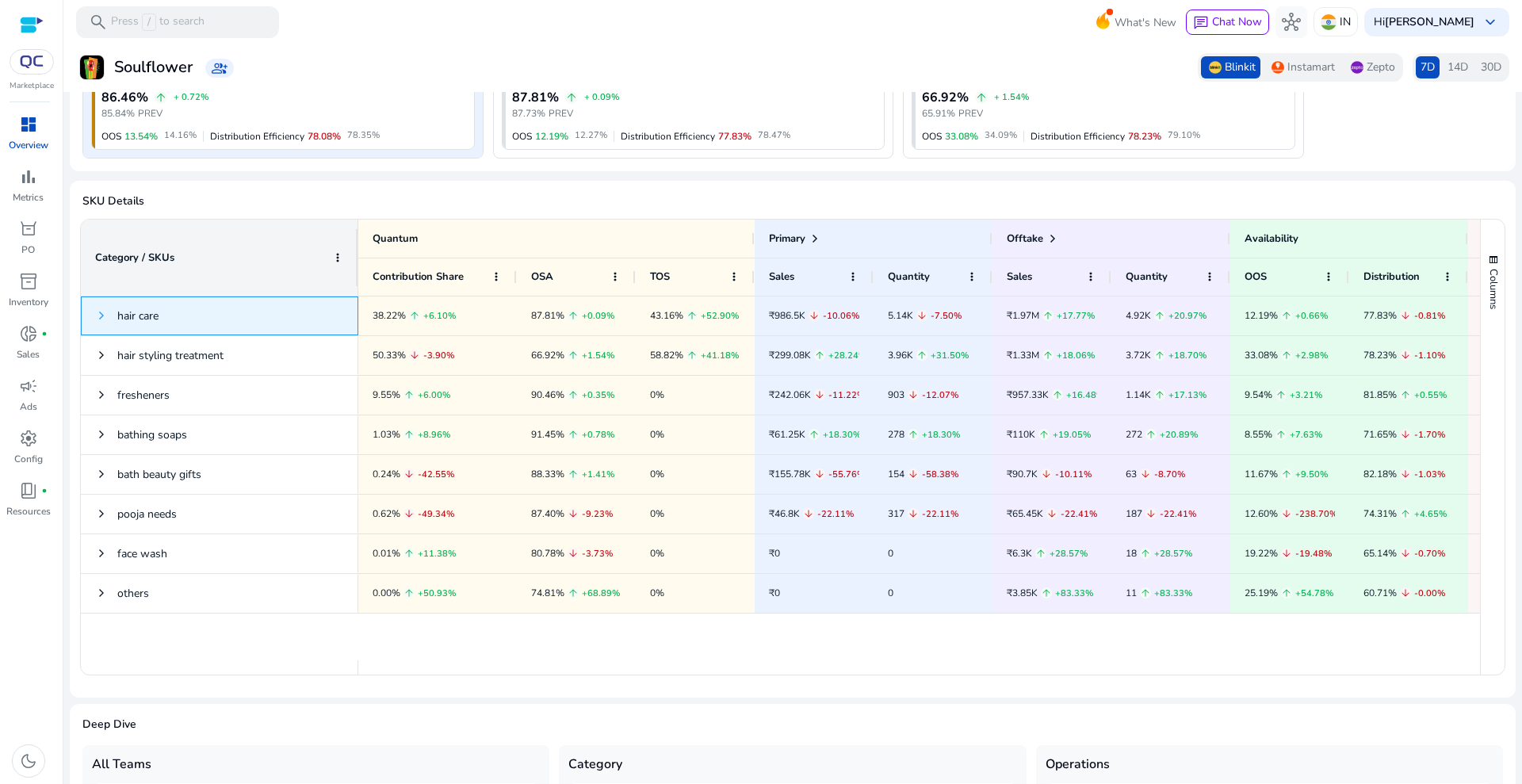
click at [97, 316] on span at bounding box center [102, 315] width 13 height 13
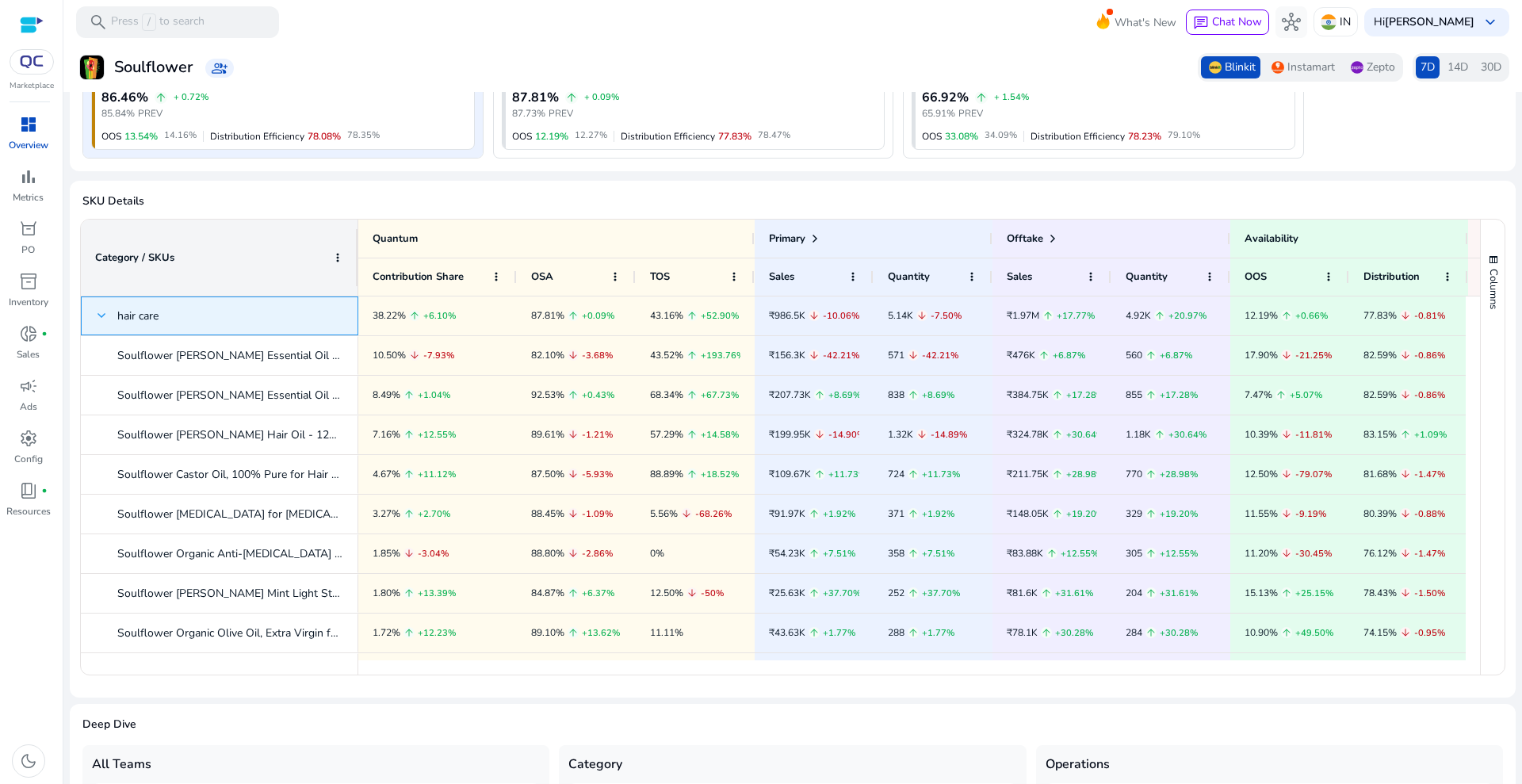
click at [106, 313] on span at bounding box center [102, 315] width 13 height 13
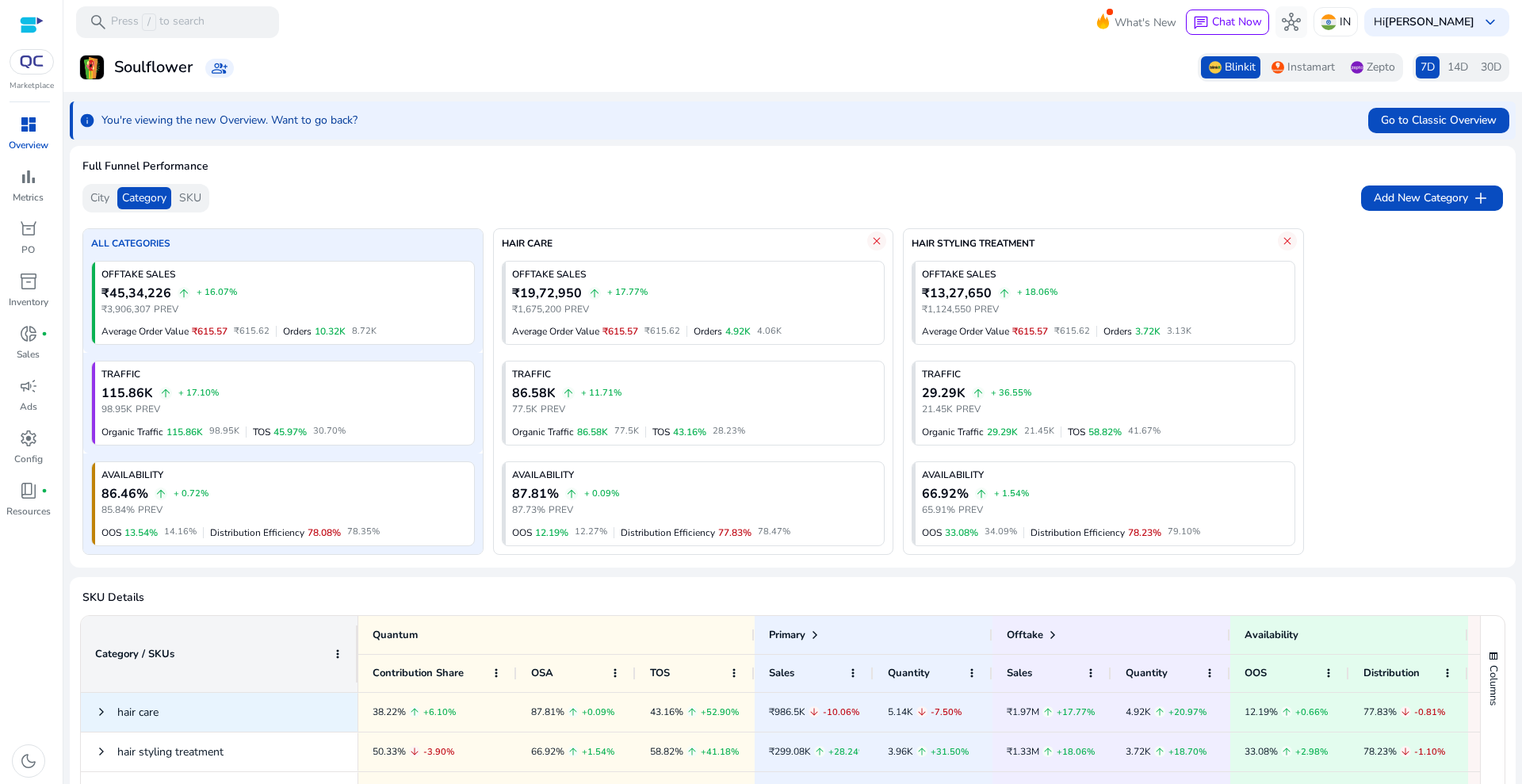
scroll to position [396, 0]
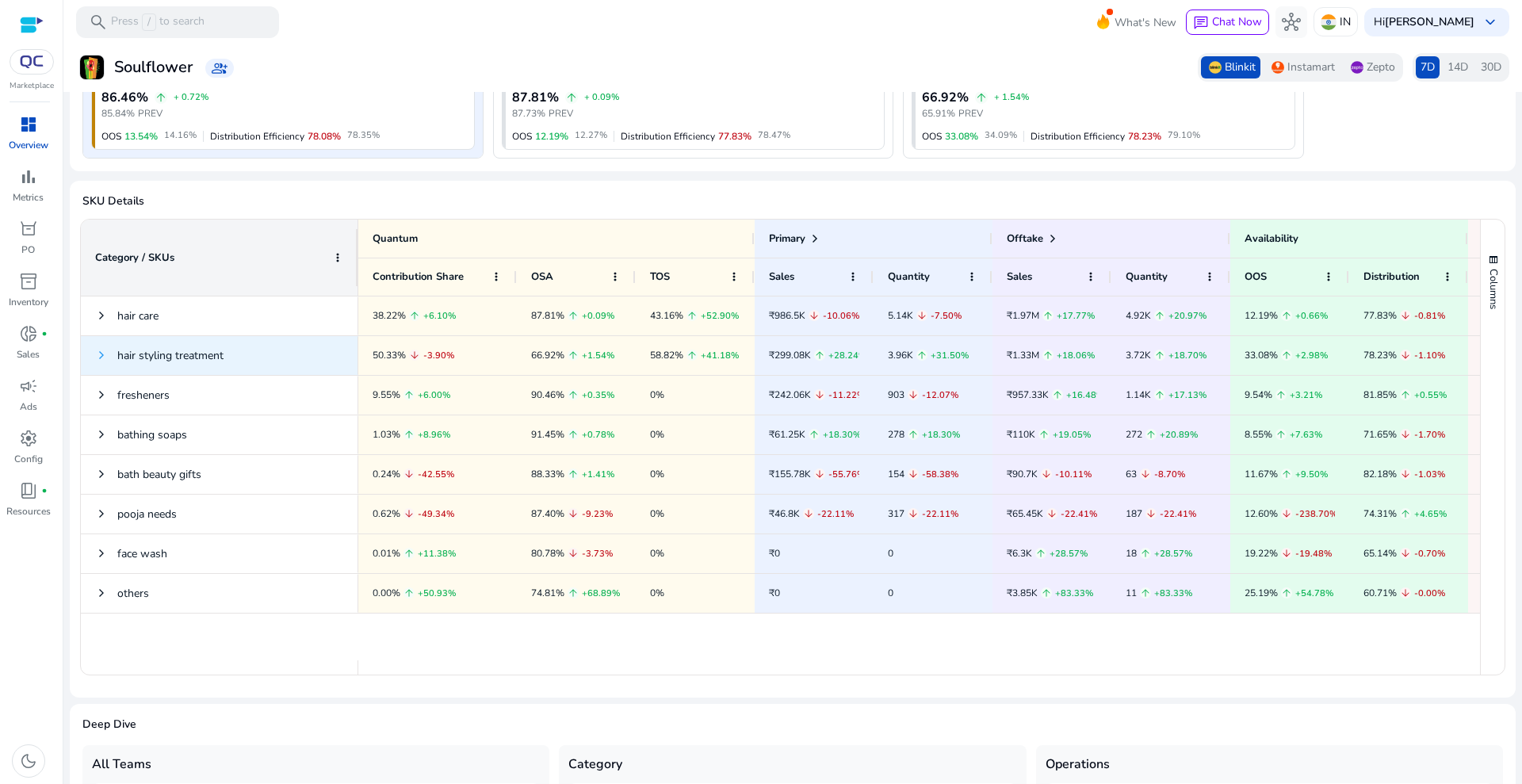
click at [104, 350] on span at bounding box center [102, 355] width 13 height 13
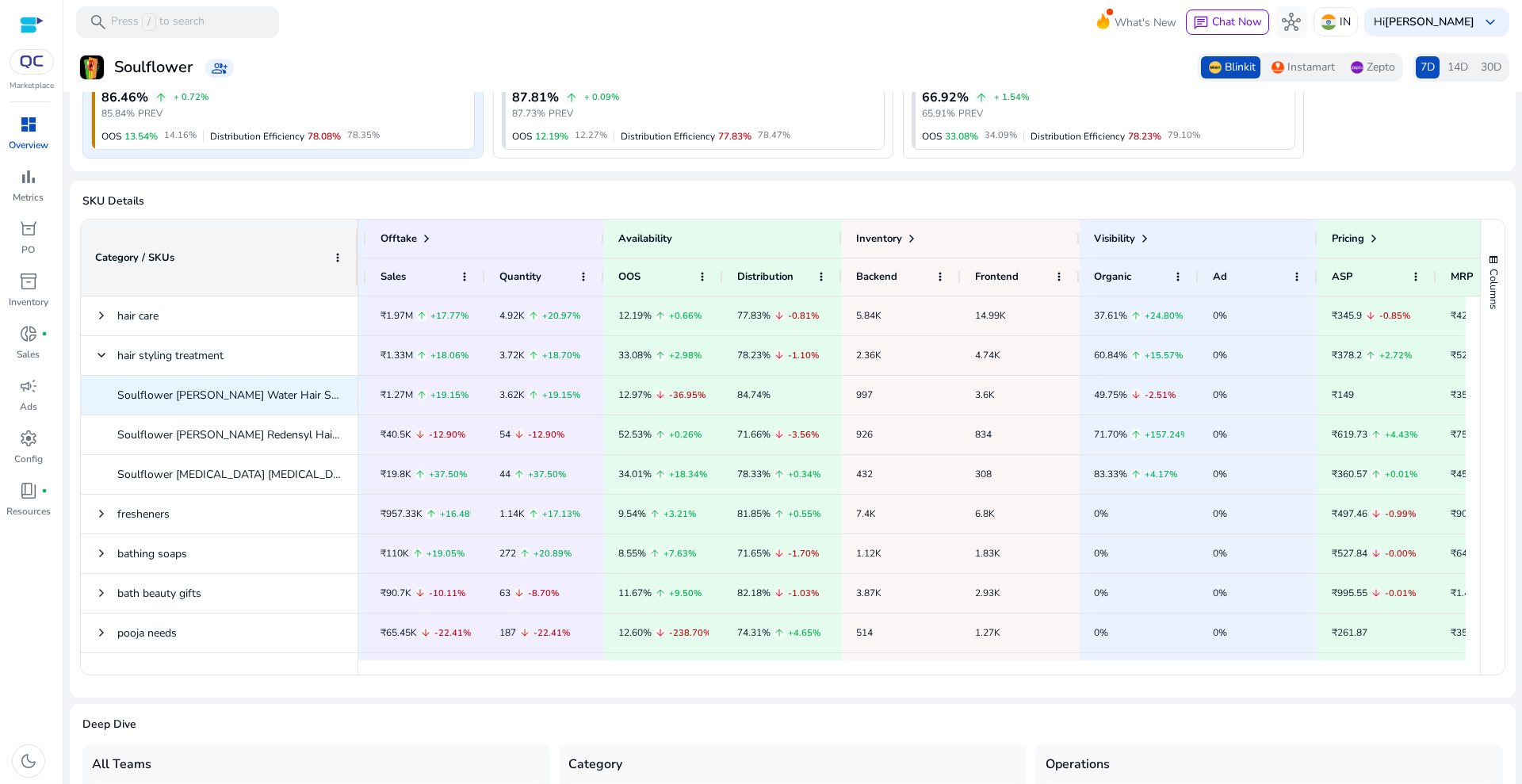
scroll to position [0, 722]
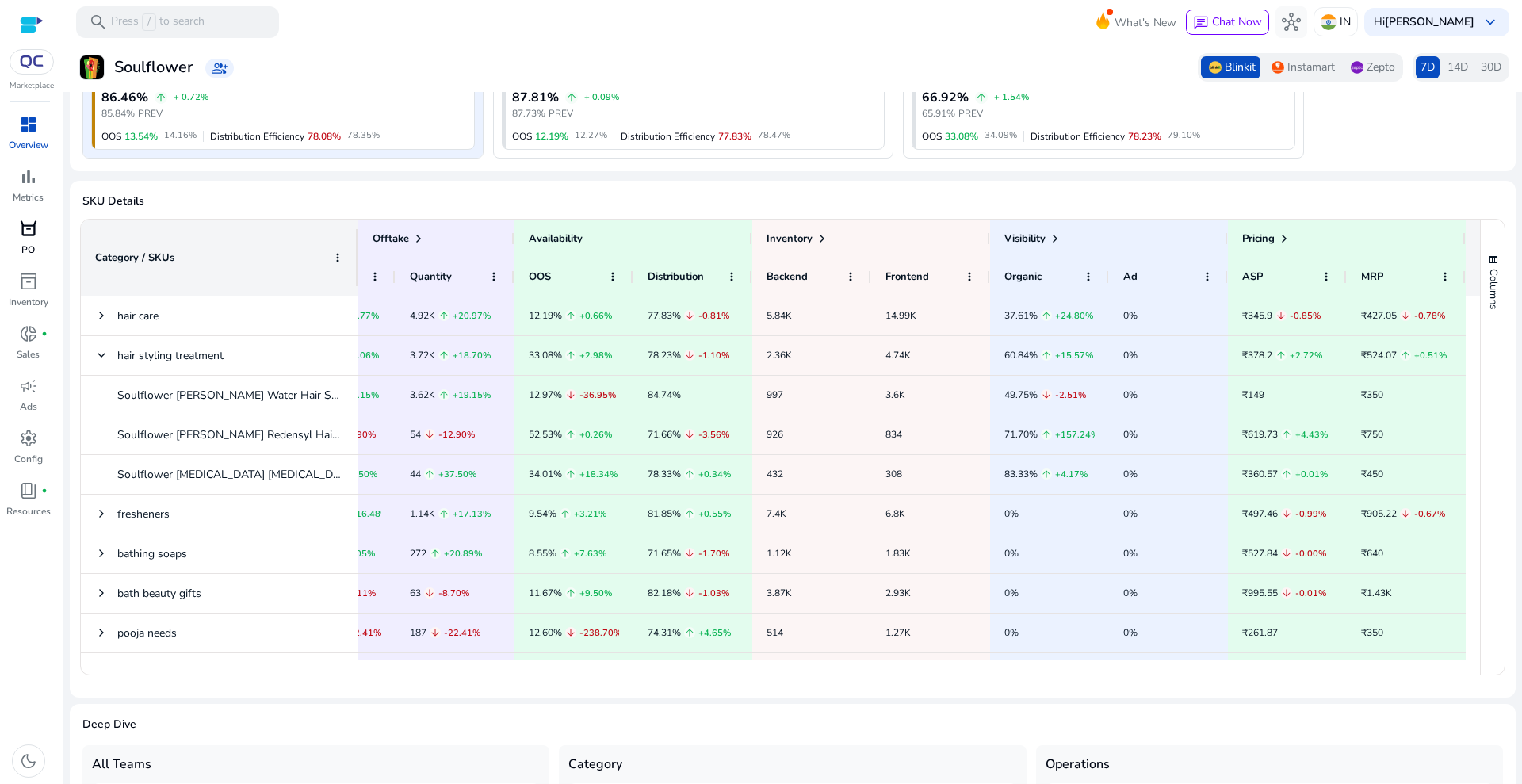
click at [30, 241] on div "orders" at bounding box center [28, 229] width 45 height 25
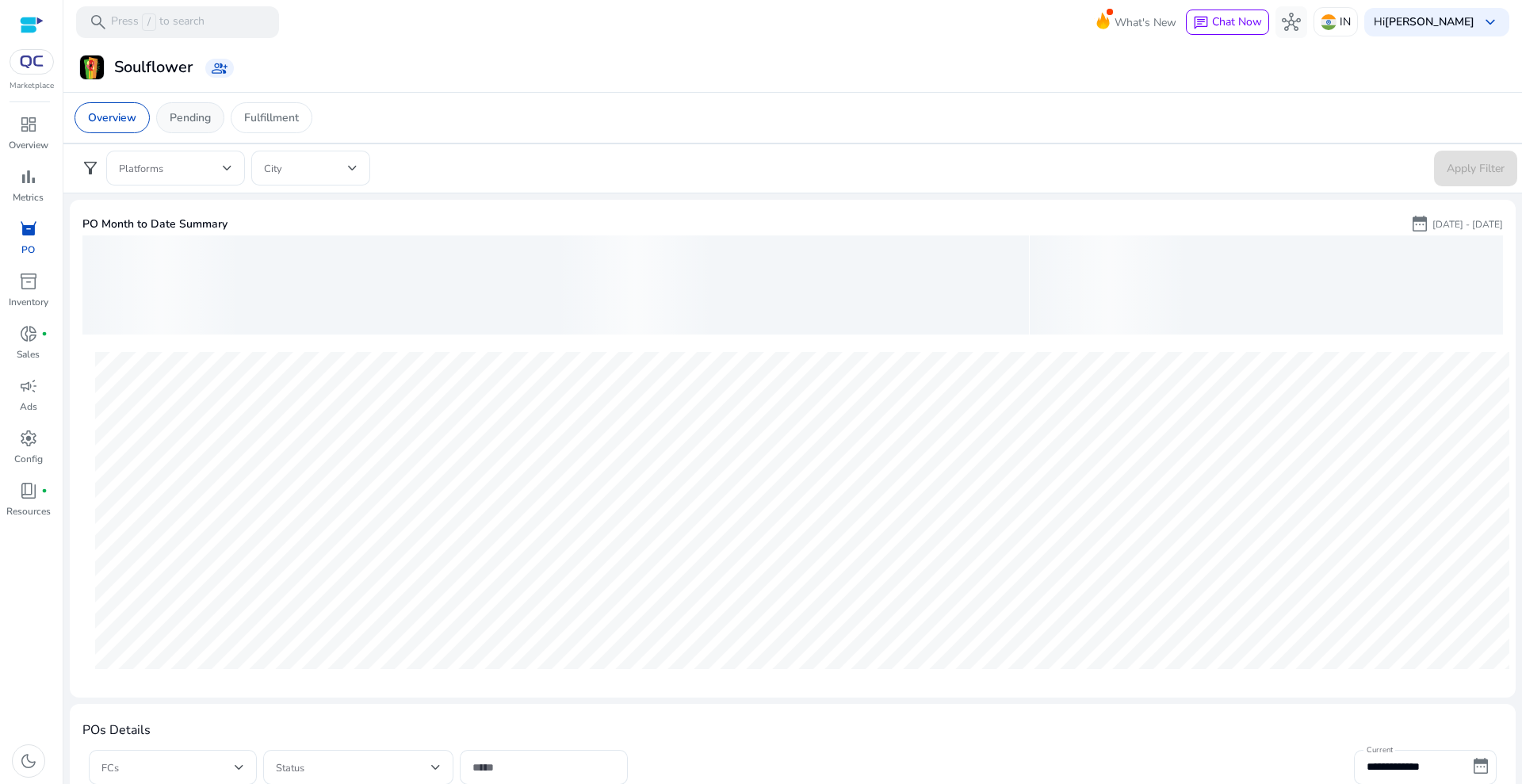
click at [177, 118] on p "Pending" at bounding box center [190, 117] width 41 height 16
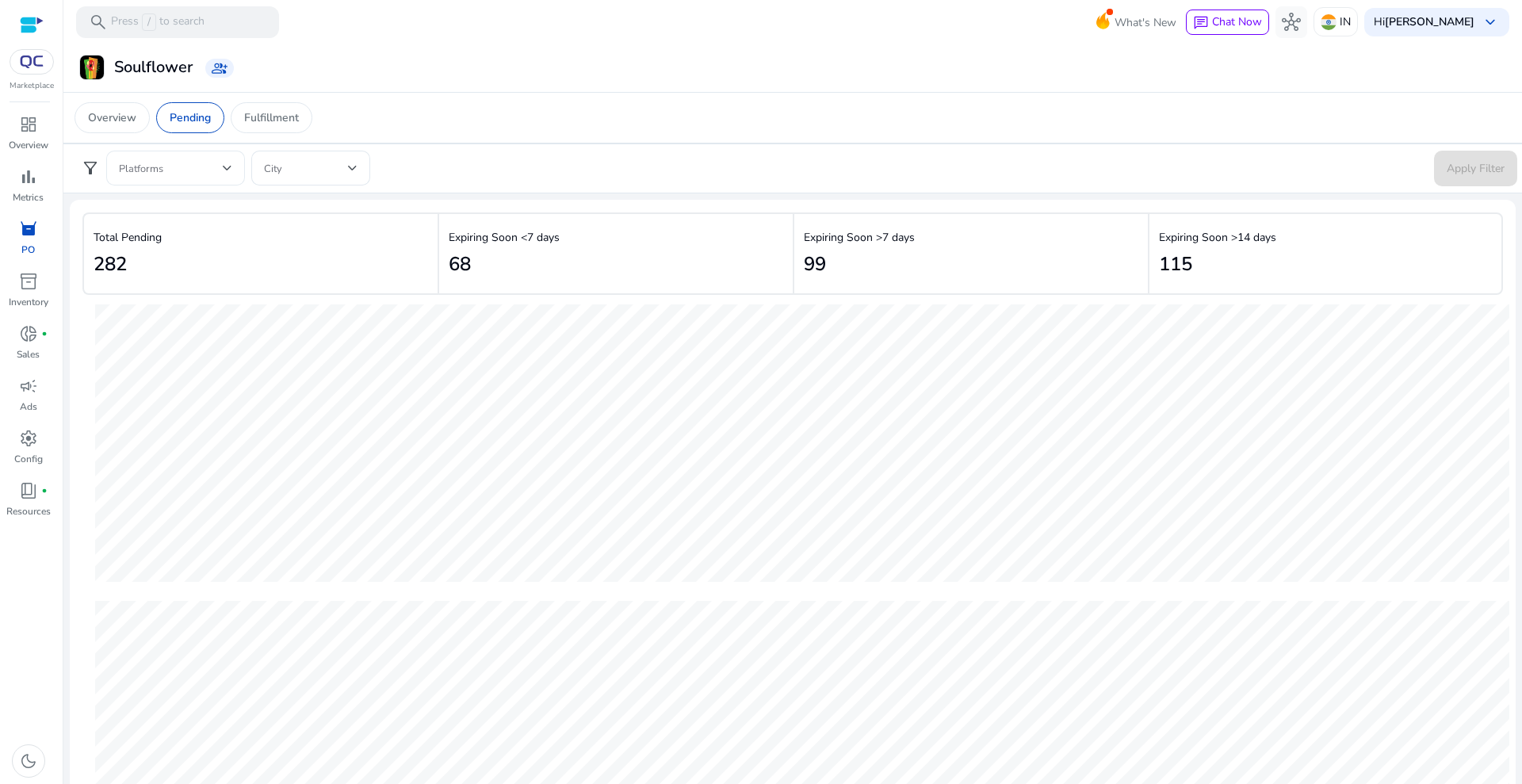
click at [202, 169] on span at bounding box center [171, 167] width 104 height 17
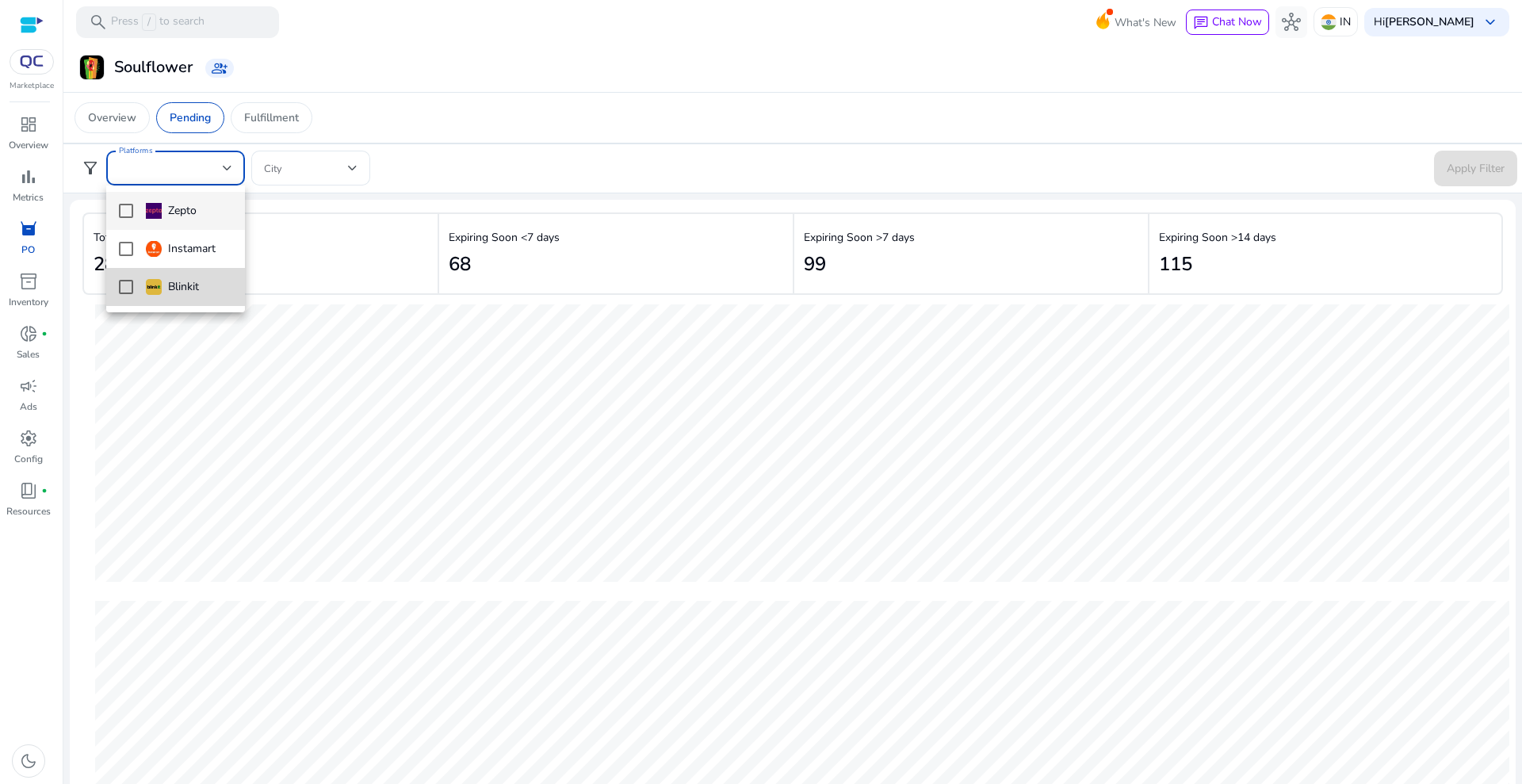
click at [147, 293] on img at bounding box center [154, 286] width 15 height 15
click at [1469, 169] on div at bounding box center [761, 392] width 1522 height 784
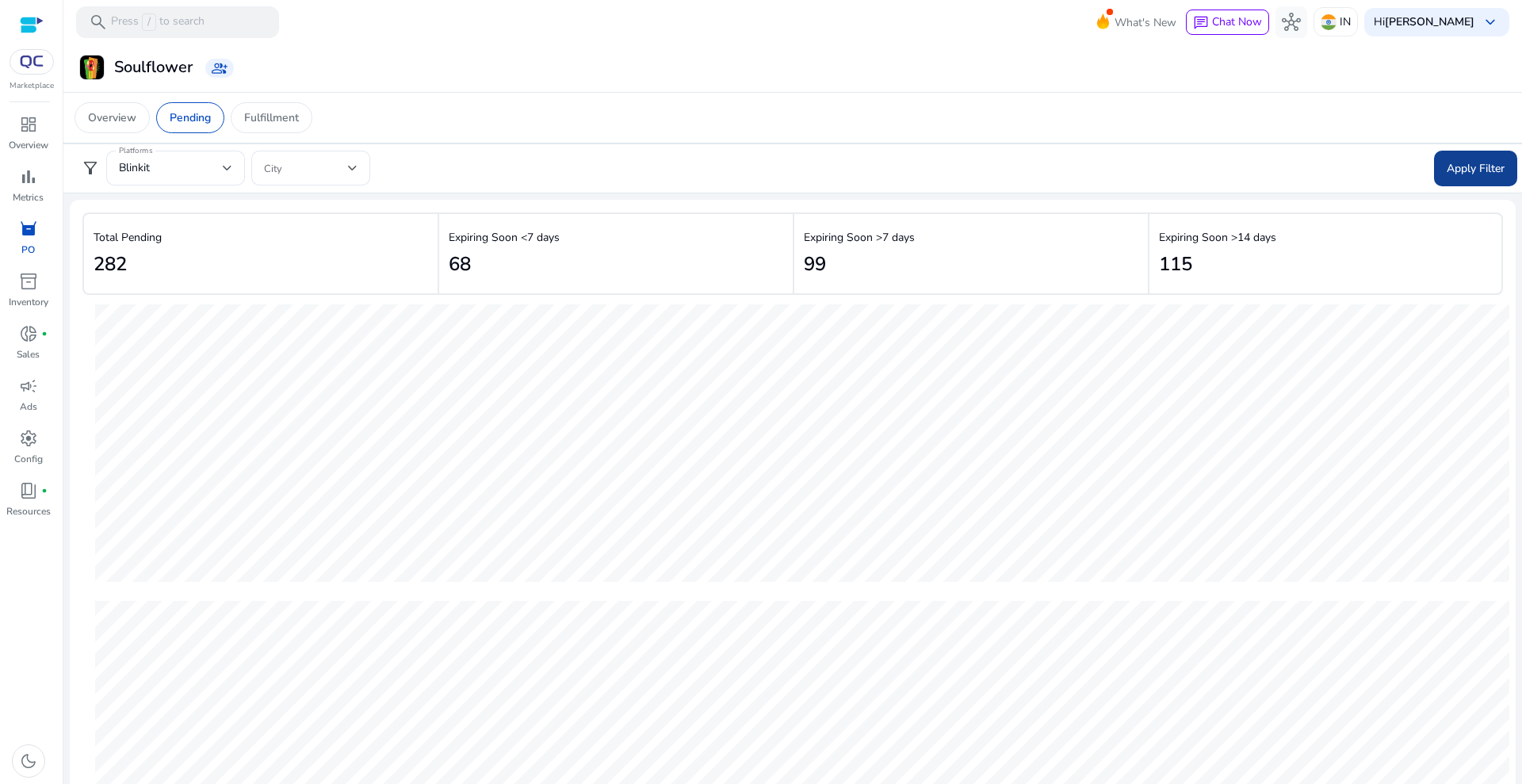
click at [1461, 174] on span "Apply Filter" at bounding box center [1476, 168] width 58 height 16
click at [199, 154] on div "Blinkit" at bounding box center [175, 168] width 114 height 35
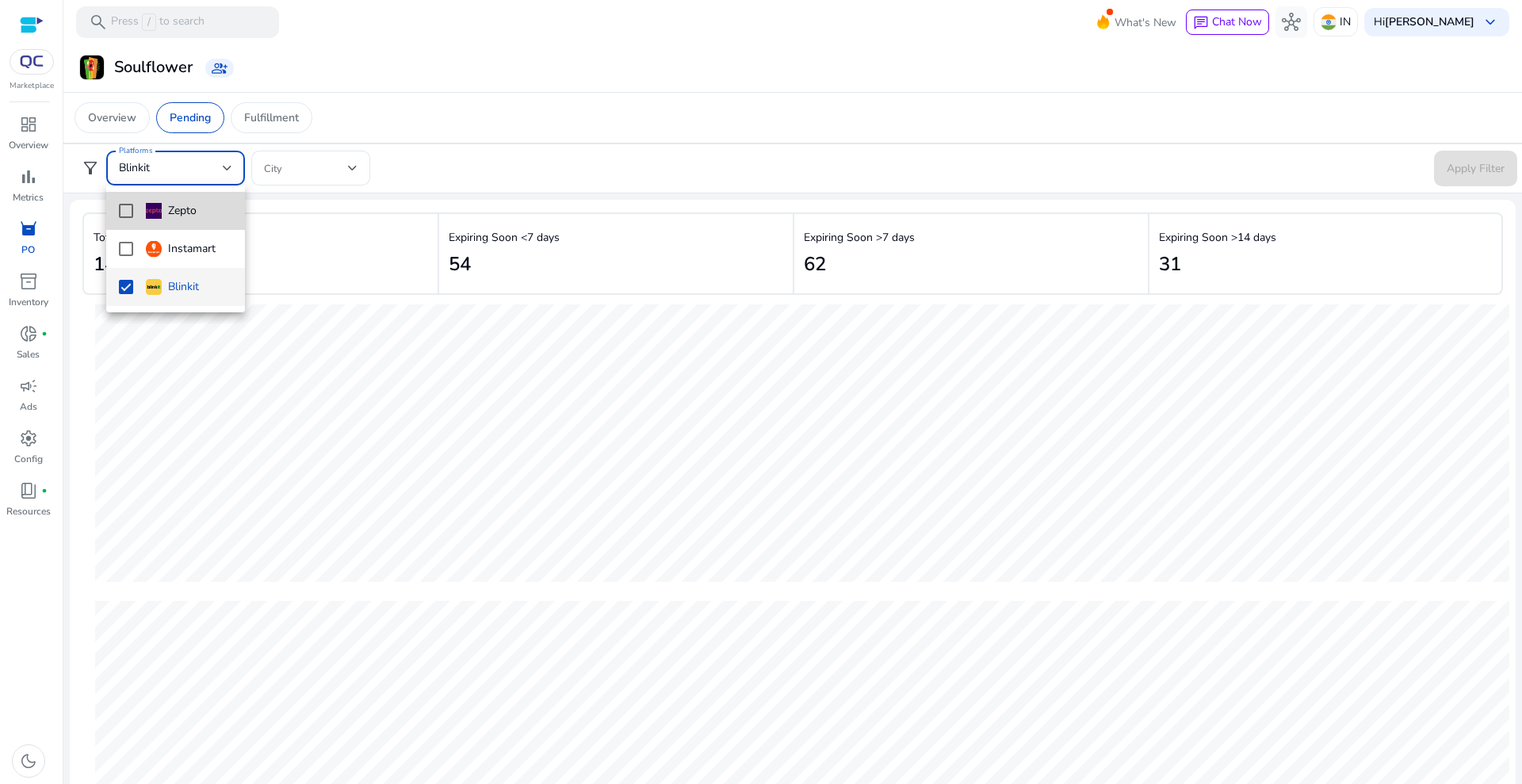
click at [108, 221] on mat-option "Zepto" at bounding box center [175, 211] width 139 height 38
click at [121, 253] on mat-pseudo-checkbox at bounding box center [126, 249] width 15 height 15
click at [1474, 165] on div at bounding box center [761, 392] width 1522 height 784
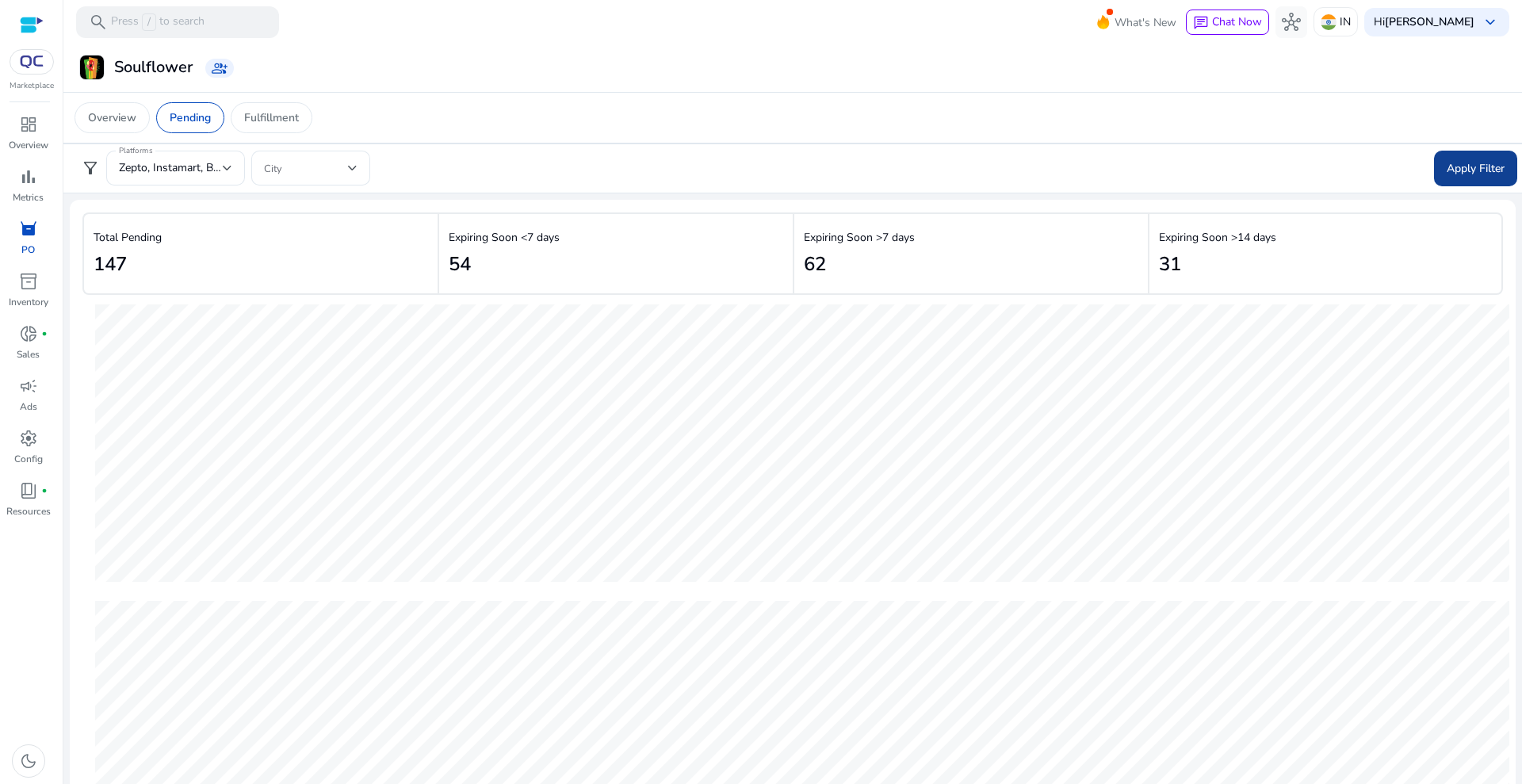
click at [1437, 169] on span at bounding box center [1476, 168] width 84 height 38
click at [279, 113] on p "Fulfillment" at bounding box center [272, 117] width 55 height 16
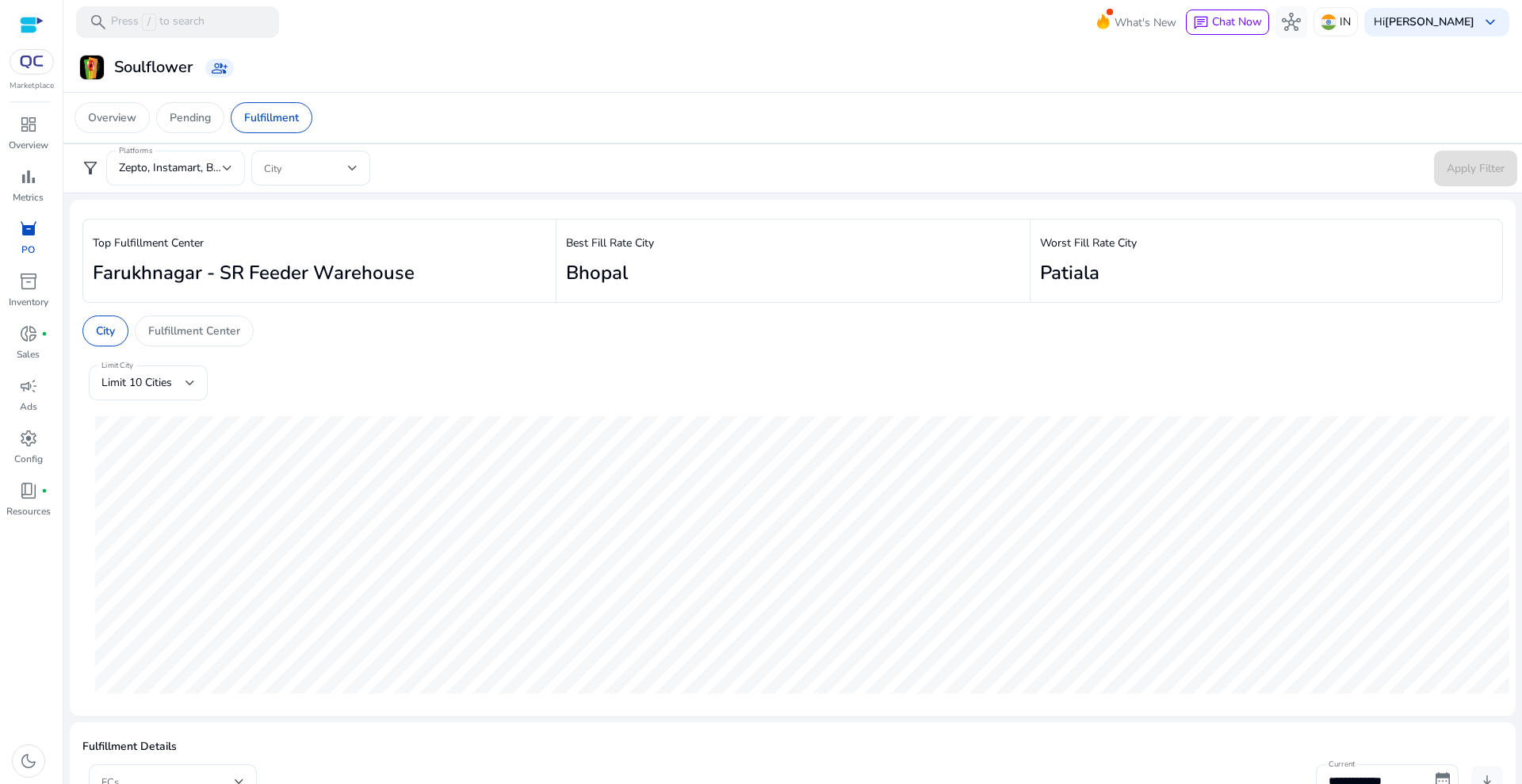
click at [217, 178] on div "Zepto, Instamart, Blinkit" at bounding box center [175, 168] width 114 height 35
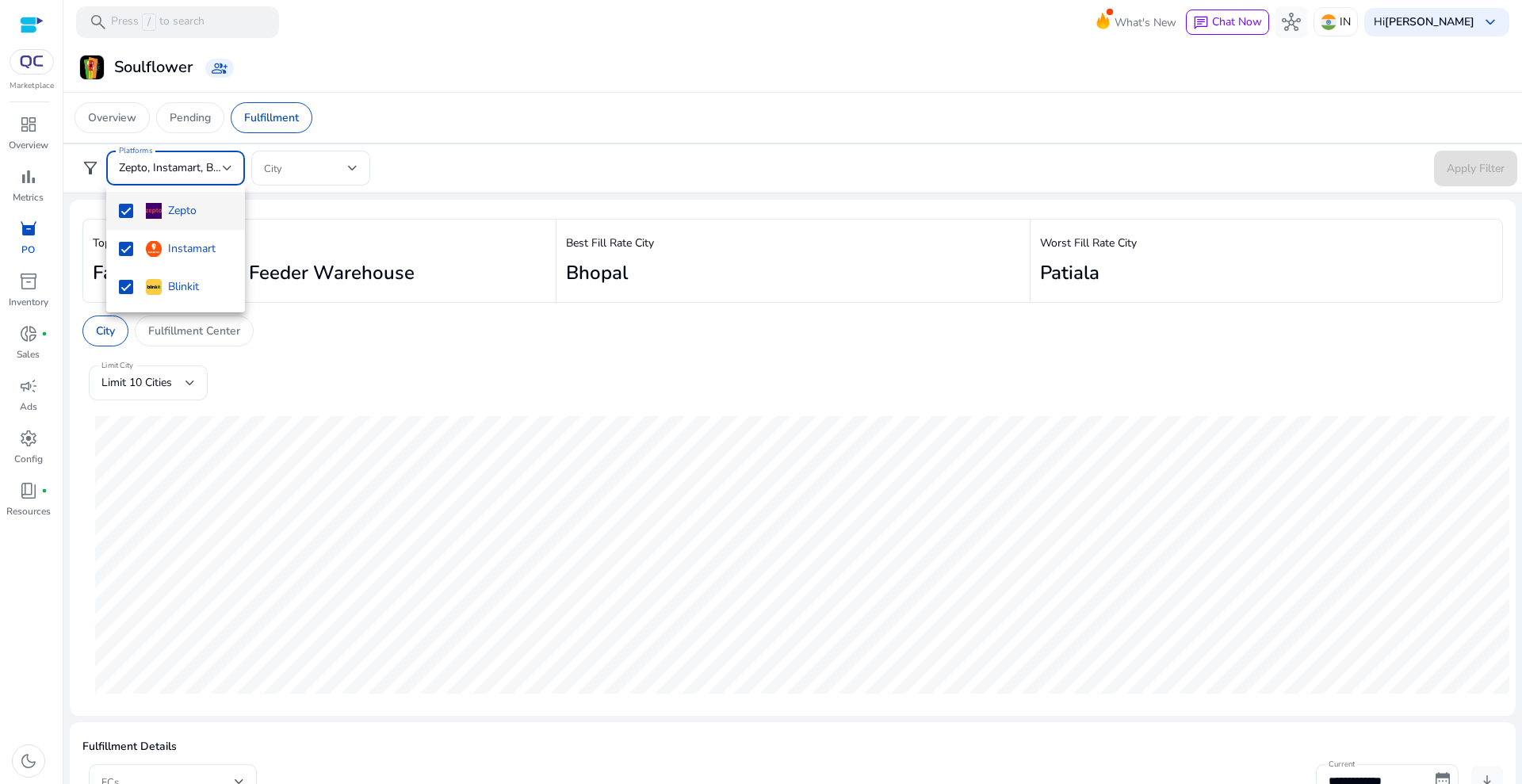
click at [192, 377] on div at bounding box center [761, 392] width 1522 height 784
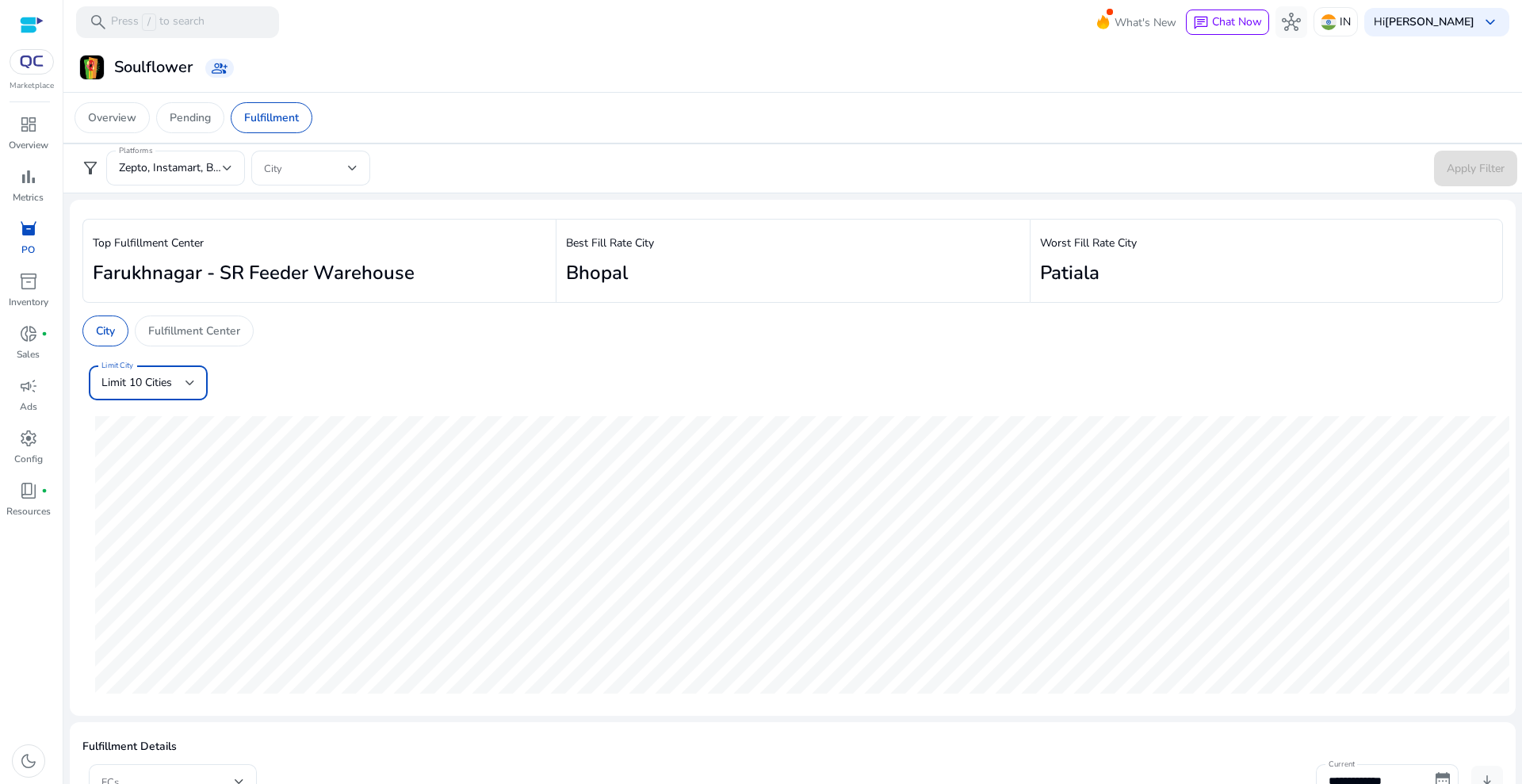
click at [192, 377] on div at bounding box center [190, 382] width 9 height 19
click at [214, 157] on div at bounding box center [761, 392] width 1522 height 784
click at [208, 162] on span "Zepto, Instamart, Blinkit" at bounding box center [178, 167] width 118 height 15
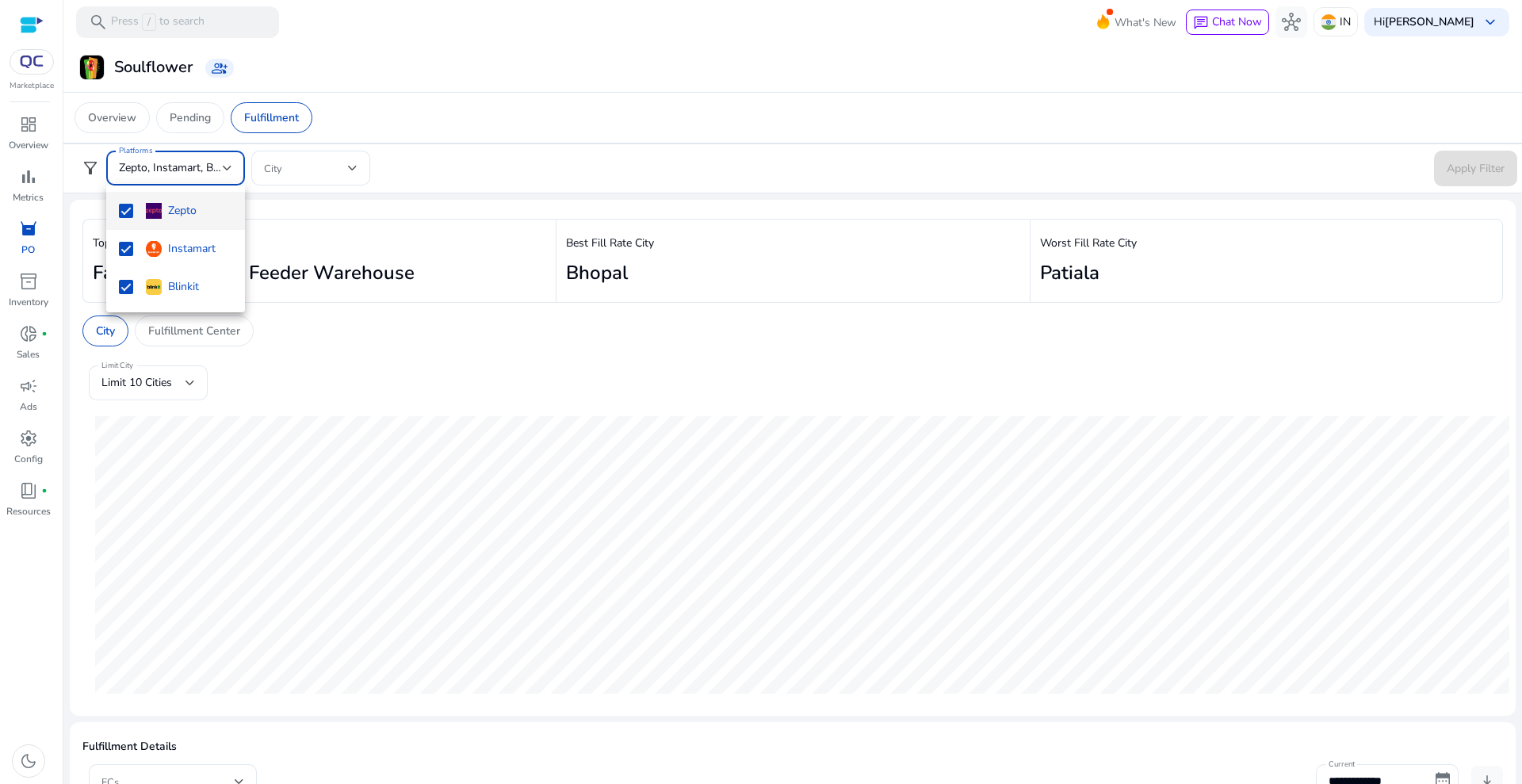
click at [127, 214] on mat-pseudo-checkbox at bounding box center [126, 211] width 15 height 15
click at [125, 253] on mat-pseudo-checkbox at bounding box center [126, 249] width 15 height 15
click at [1482, 174] on div at bounding box center [761, 392] width 1522 height 784
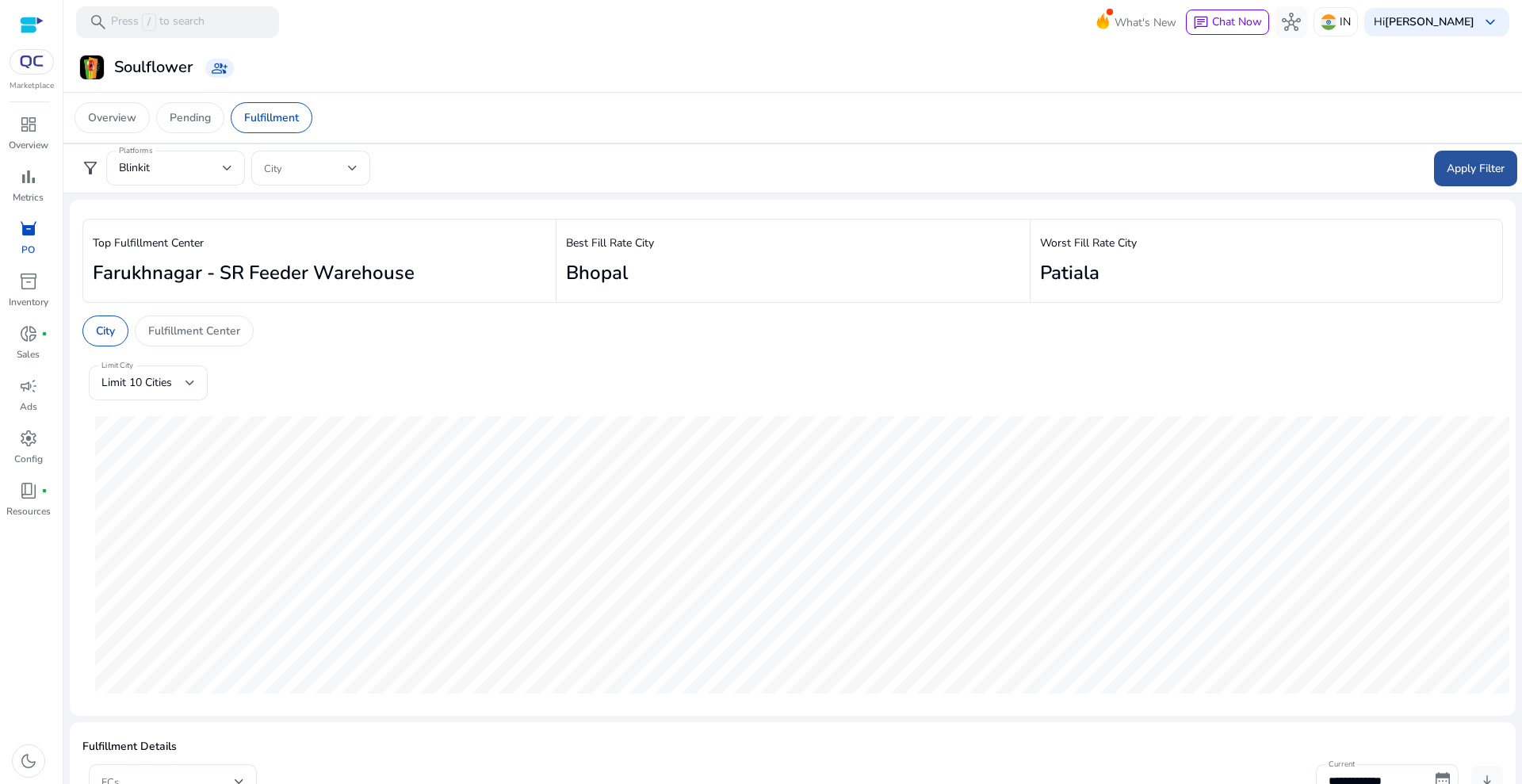
click at [1465, 170] on span "Apply Filter" at bounding box center [1476, 168] width 58 height 16
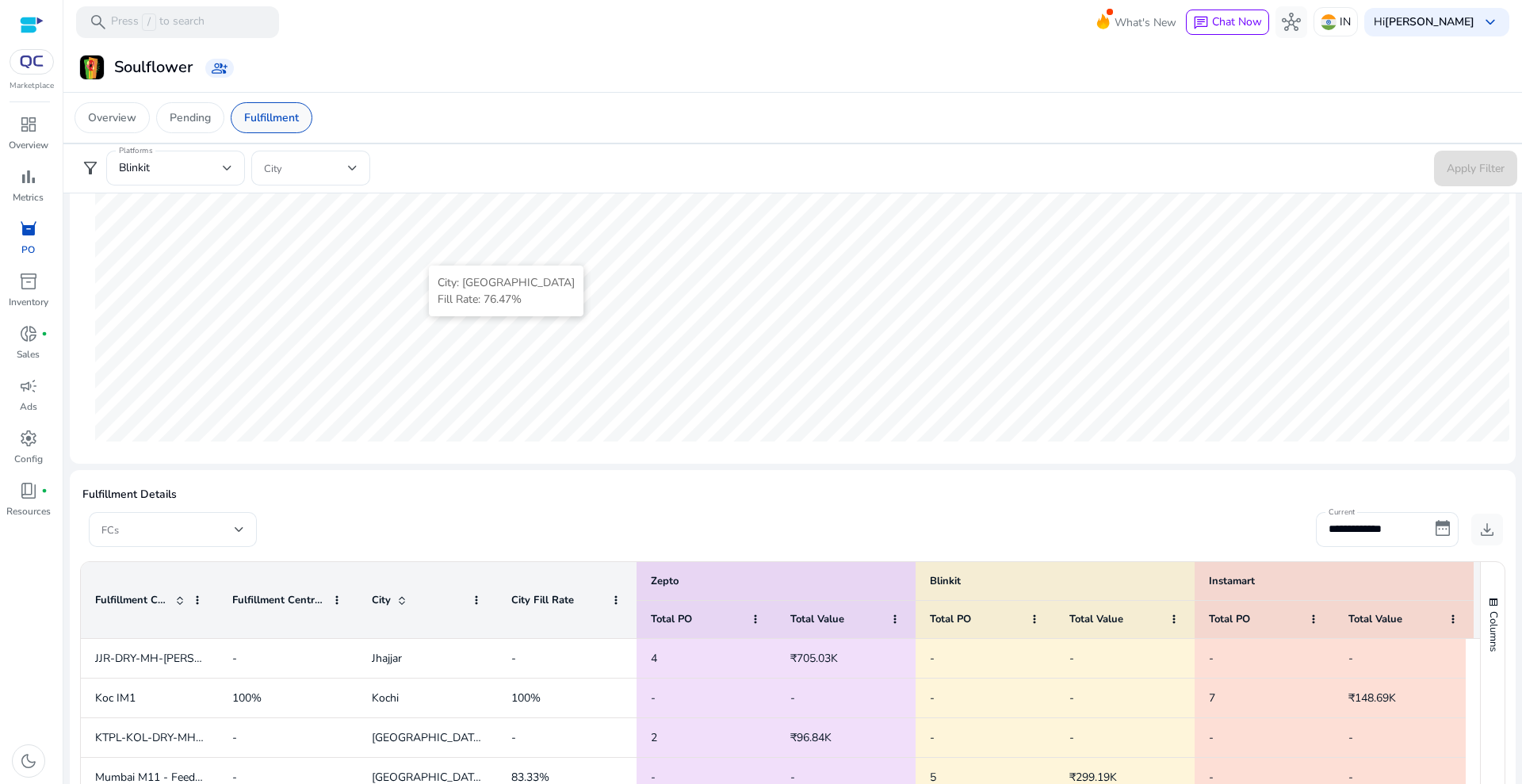
scroll to position [173, 0]
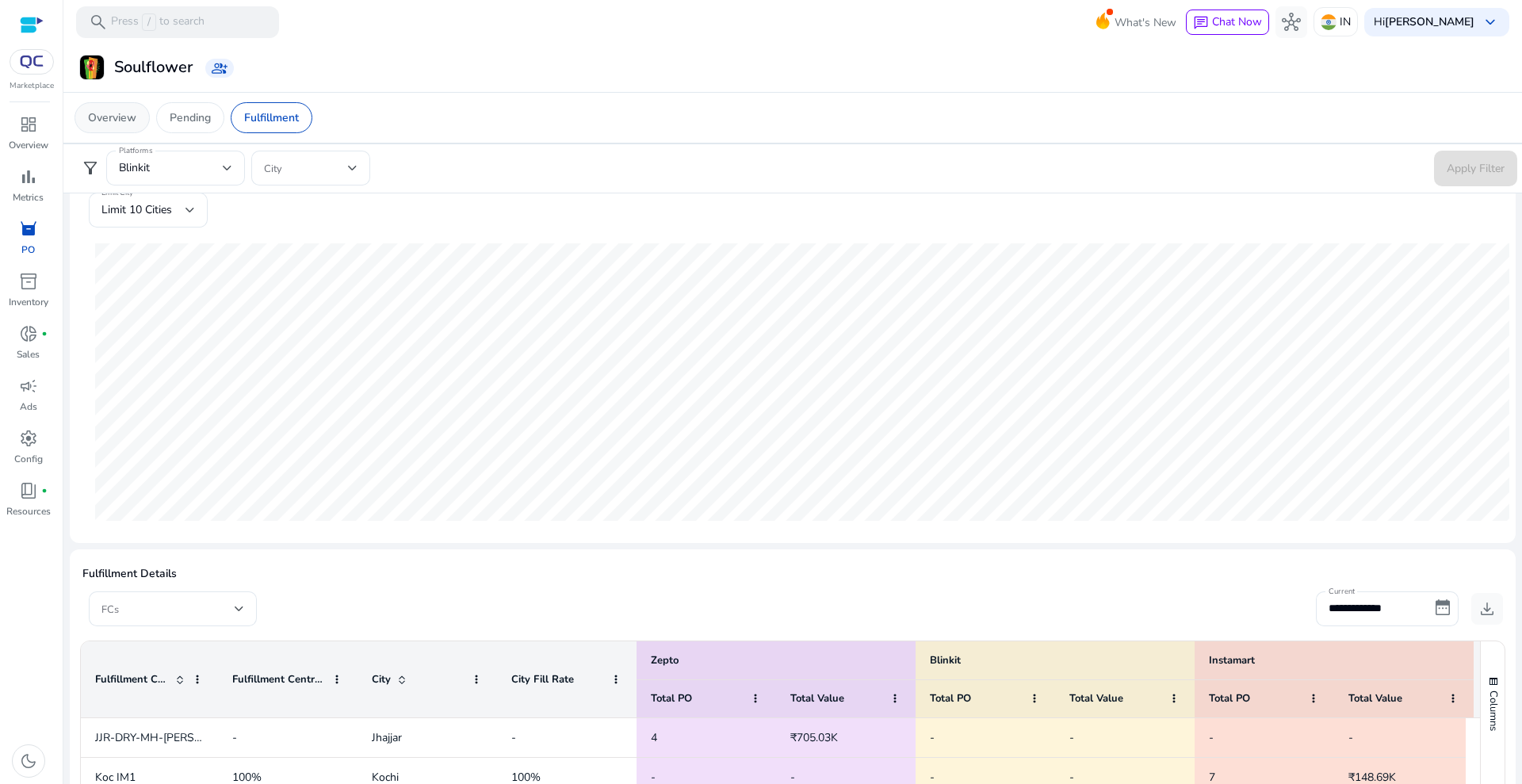
click at [108, 109] on p "Overview" at bounding box center [112, 117] width 48 height 16
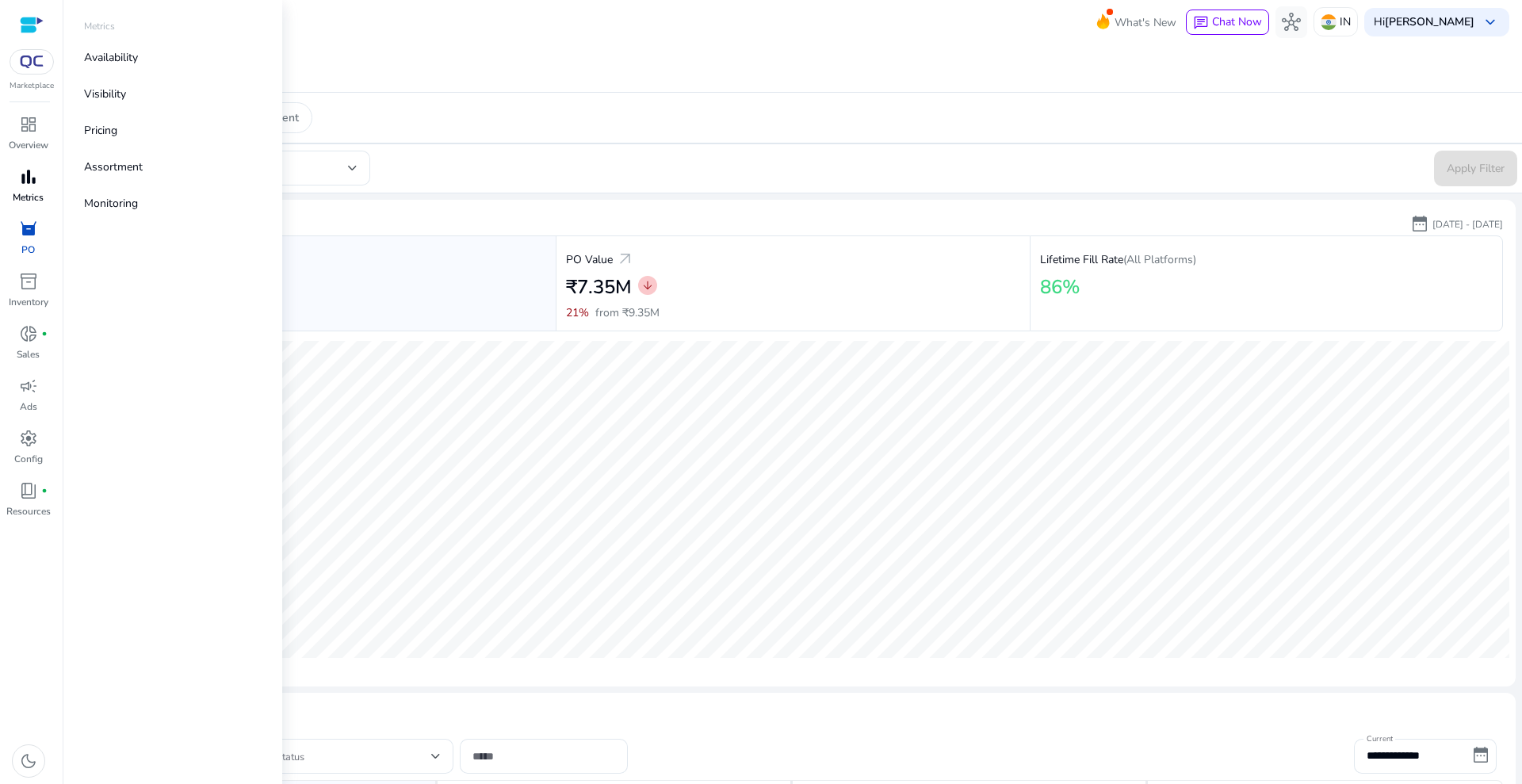
click at [30, 173] on span "bar_chart" at bounding box center [28, 176] width 19 height 19
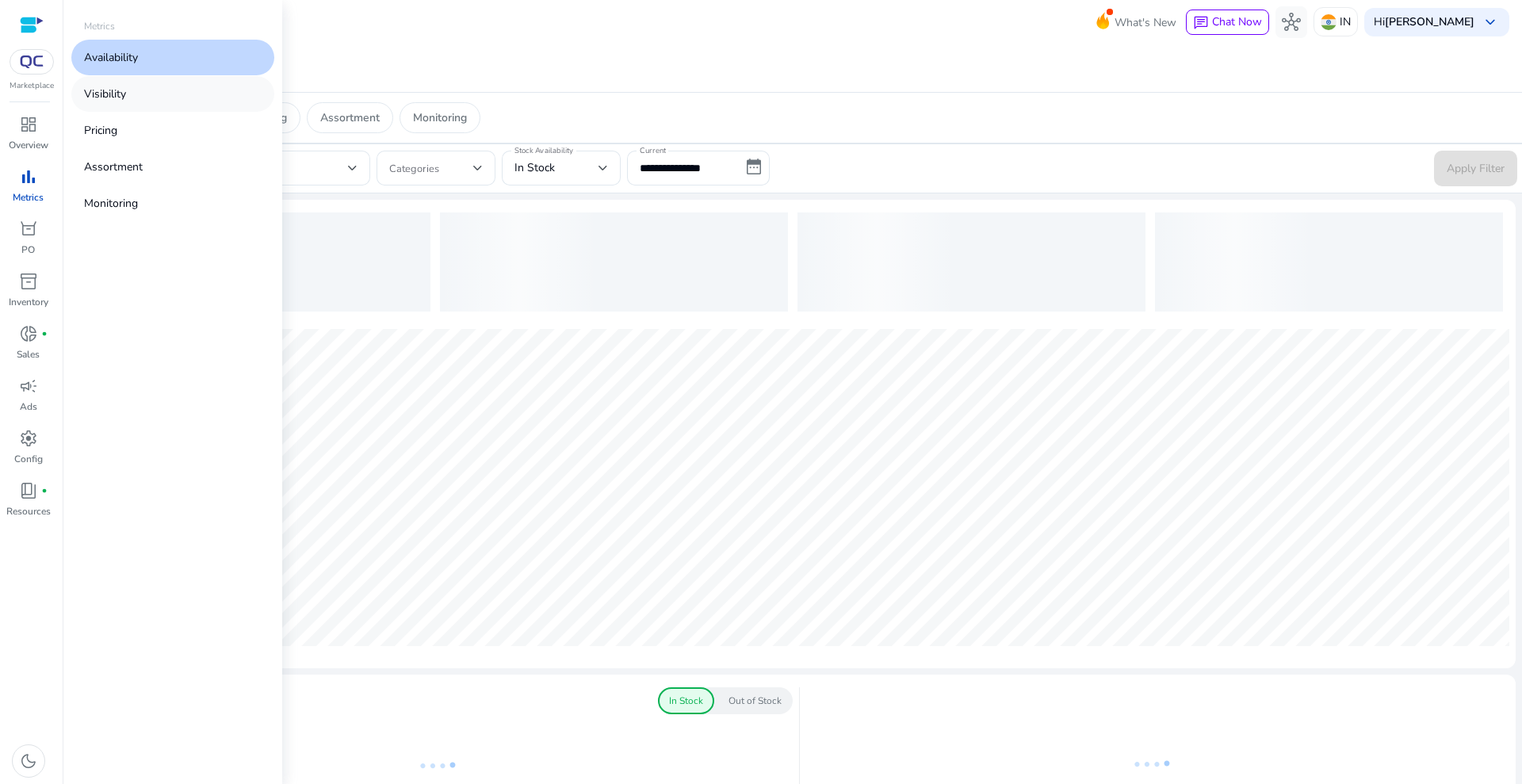
click at [168, 96] on link "Visibility" at bounding box center [173, 94] width 203 height 35
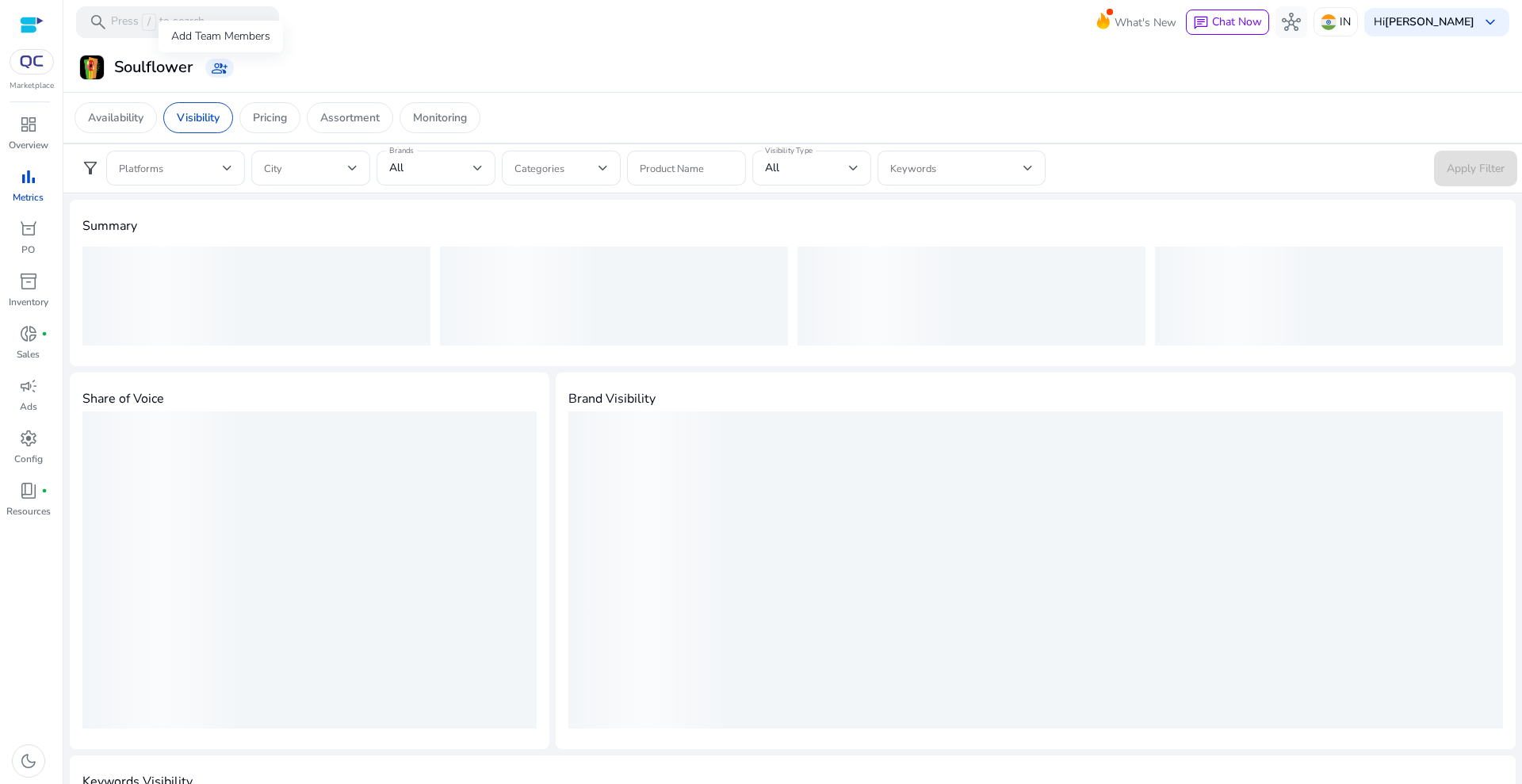
click at [227, 65] on span "group_add" at bounding box center [219, 67] width 15 height 15
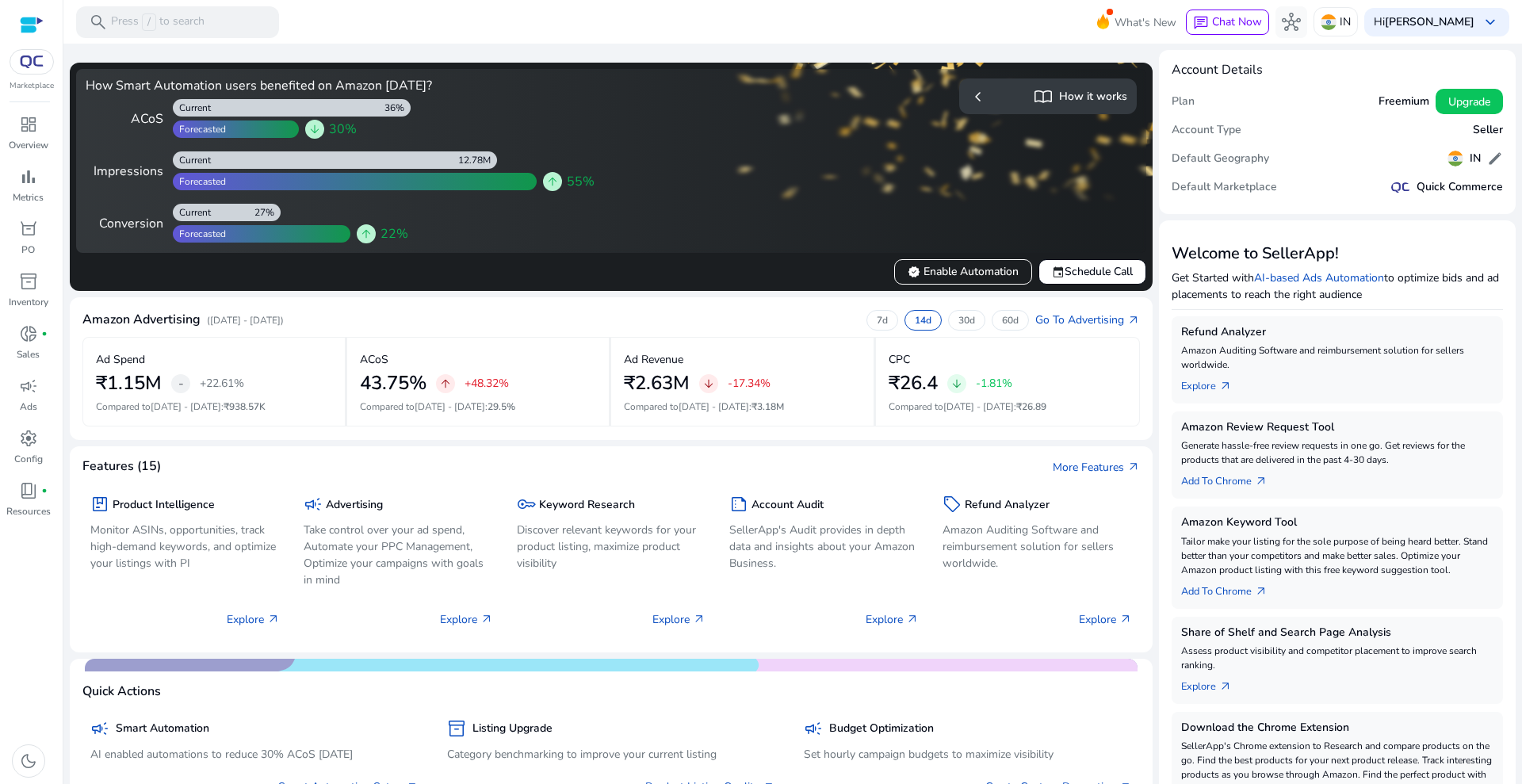
click at [39, 75] on div "Marketplace" at bounding box center [31, 45] width 63 height 92
click at [27, 191] on p "Metrics" at bounding box center [28, 197] width 31 height 15
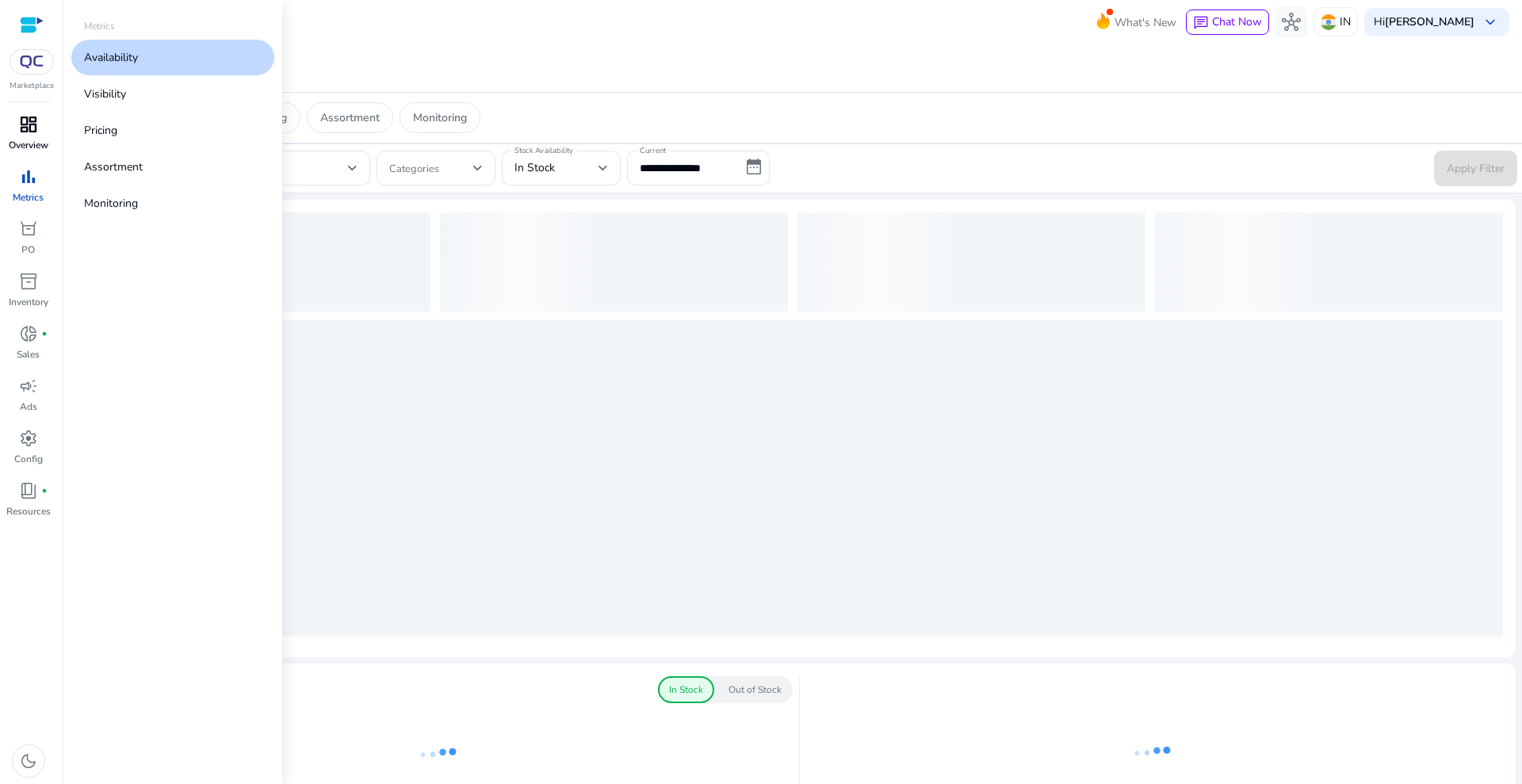
click at [22, 139] on p "Overview" at bounding box center [29, 145] width 40 height 15
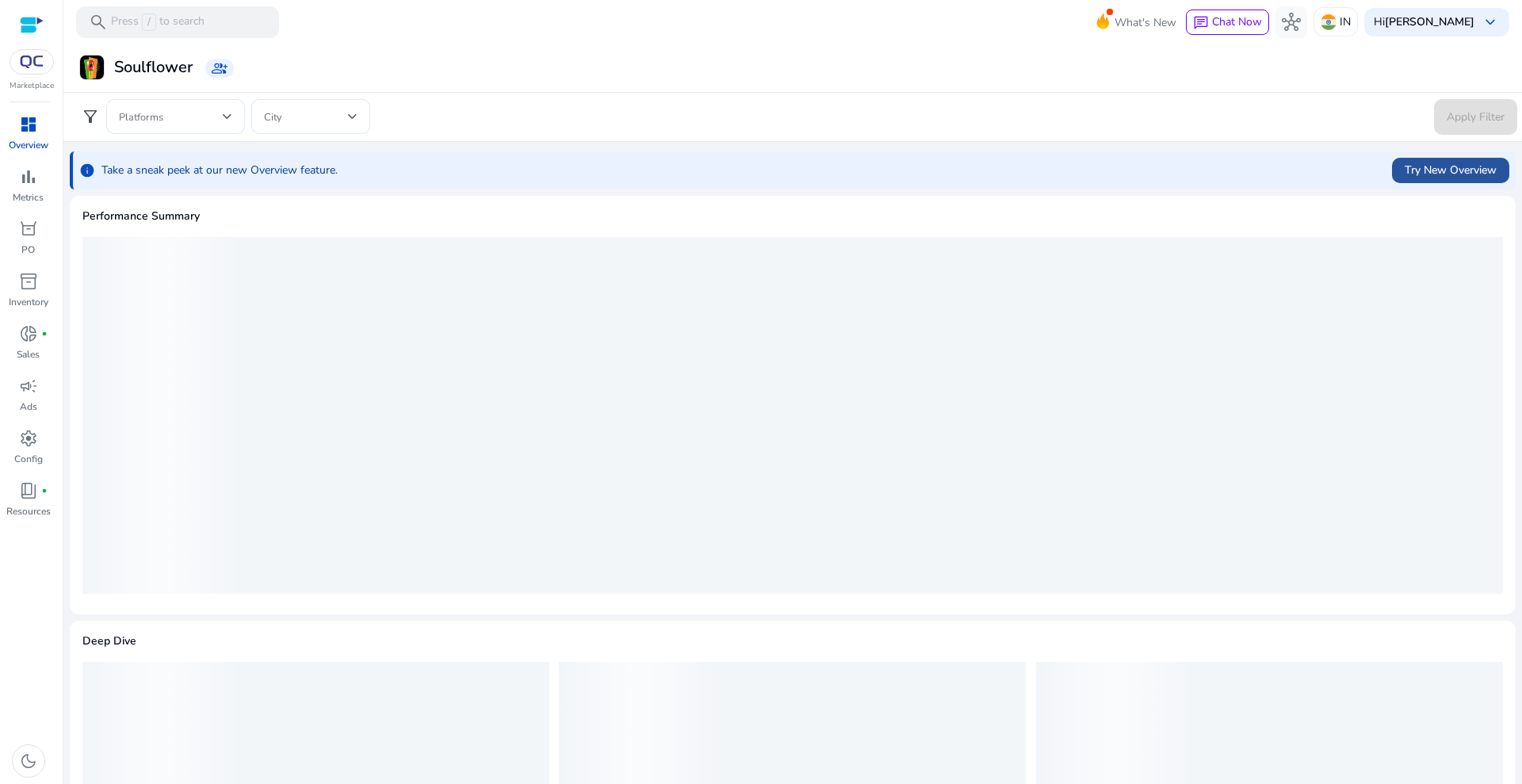
click at [1450, 165] on span "Try New Overview" at bounding box center [1450, 170] width 92 height 16
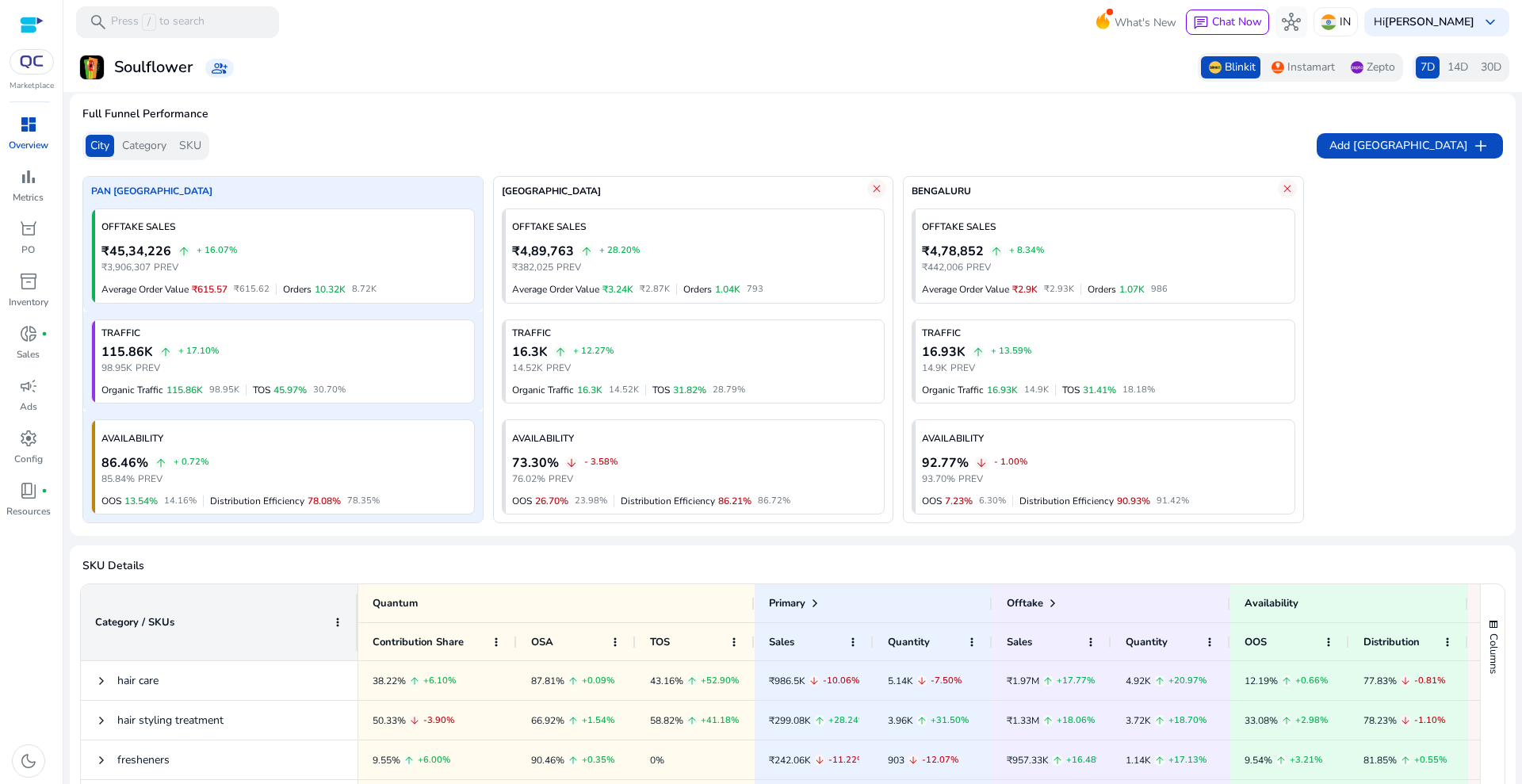
scroll to position [99, 0]
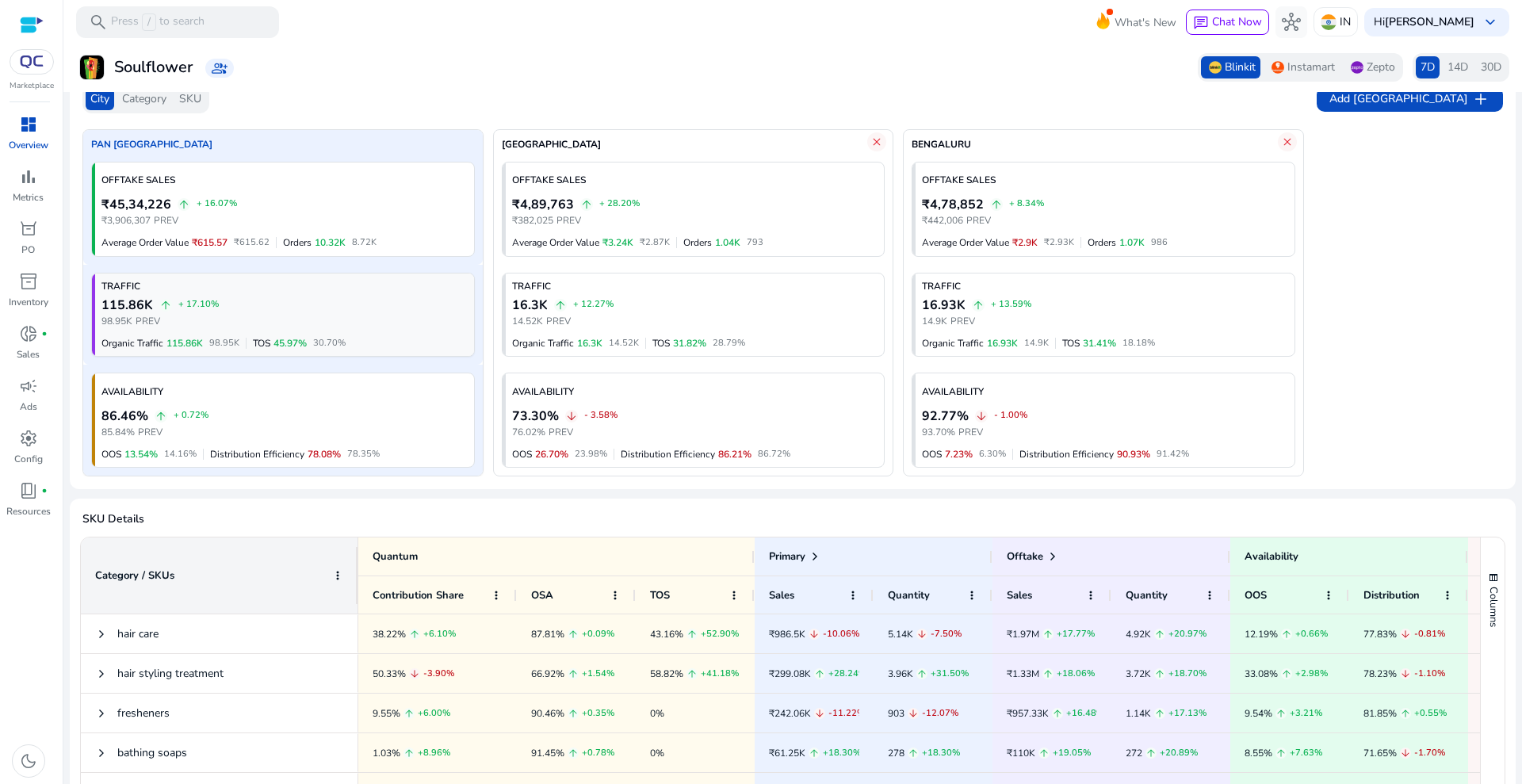
click at [453, 283] on div "TRAFFIC" at bounding box center [284, 286] width 366 height 13
click at [443, 177] on span "timeline" at bounding box center [446, 180] width 15 height 15
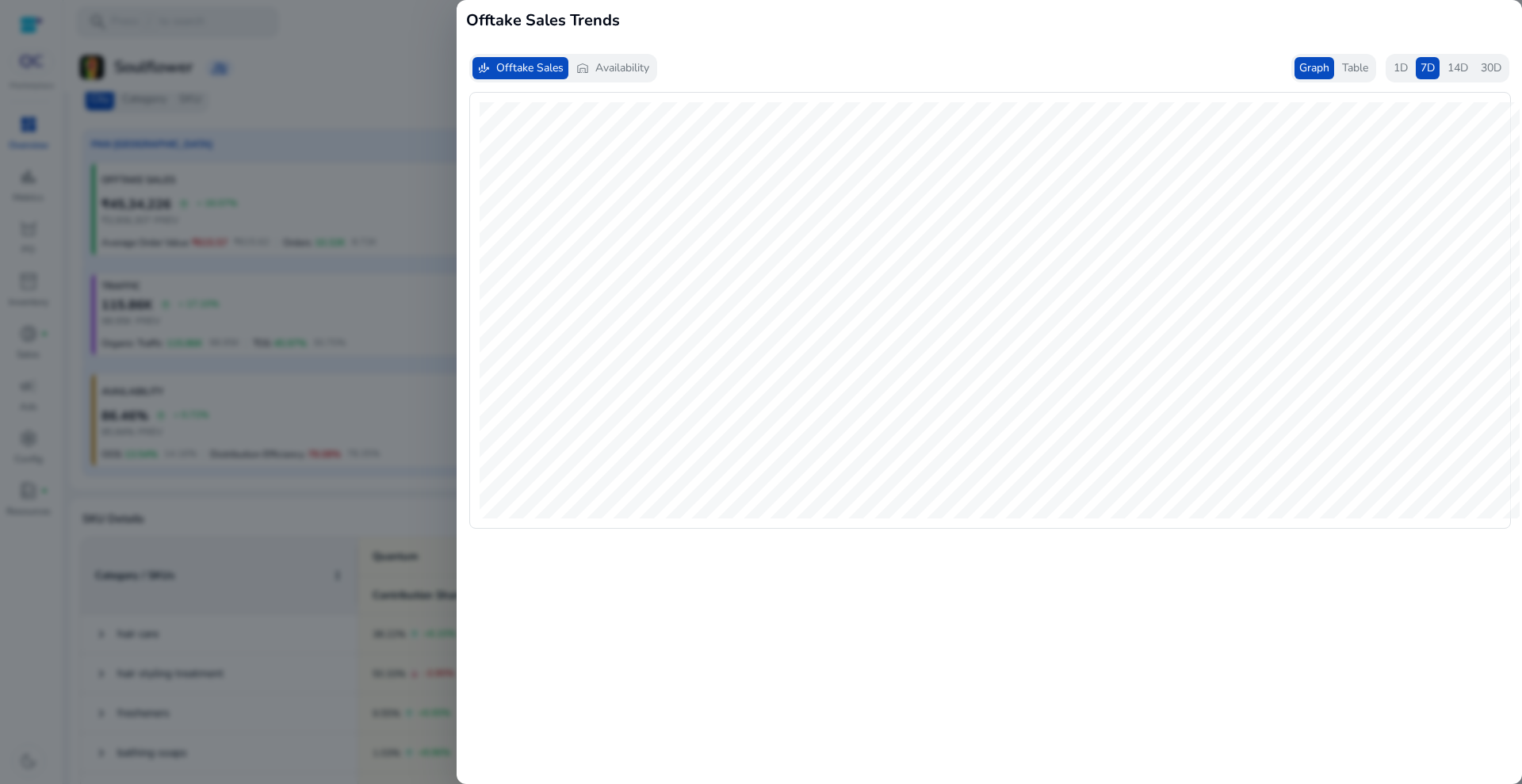
click at [1348, 65] on span "Table" at bounding box center [1355, 67] width 26 height 15
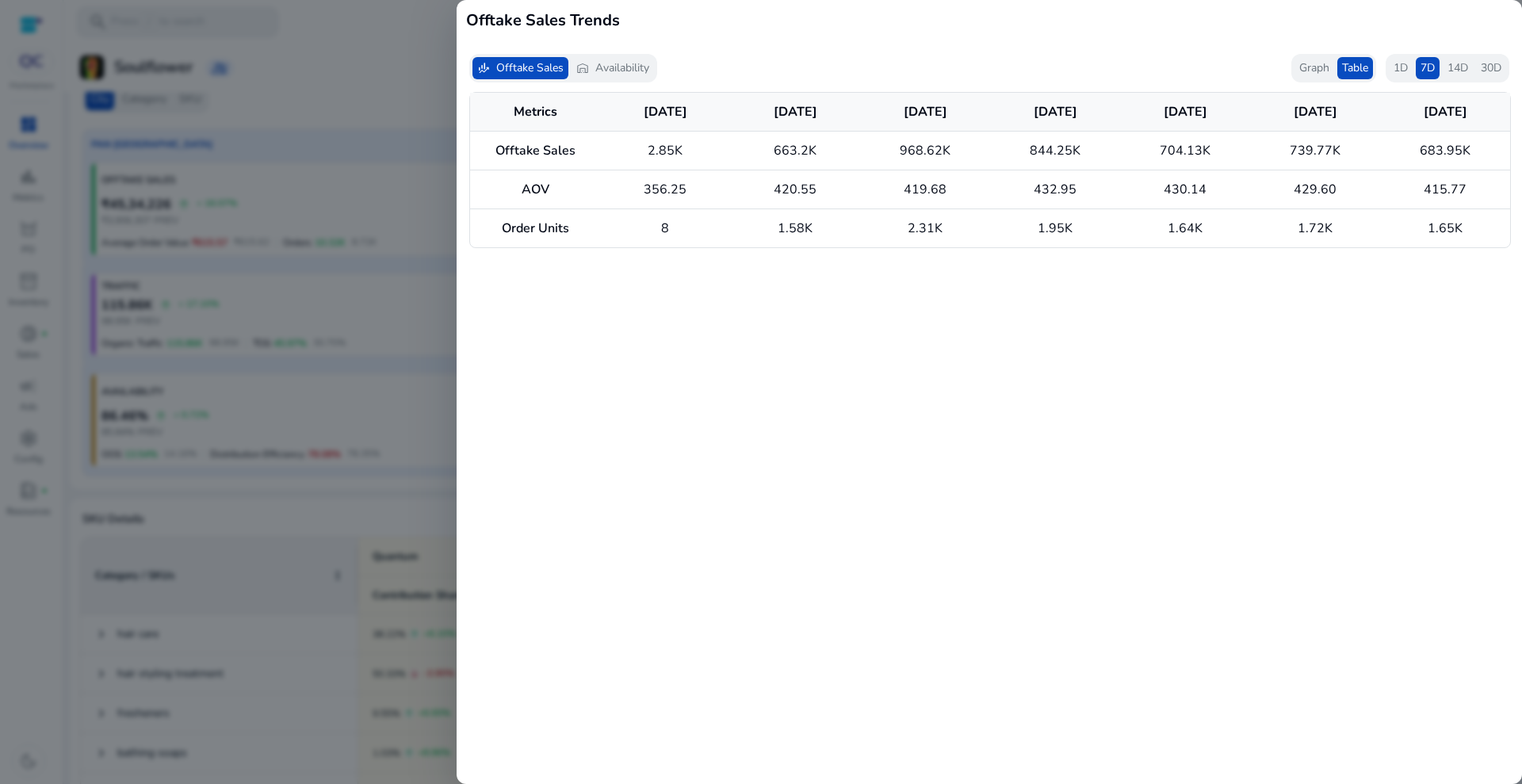
click at [1457, 72] on span "14D" at bounding box center [1457, 67] width 21 height 15
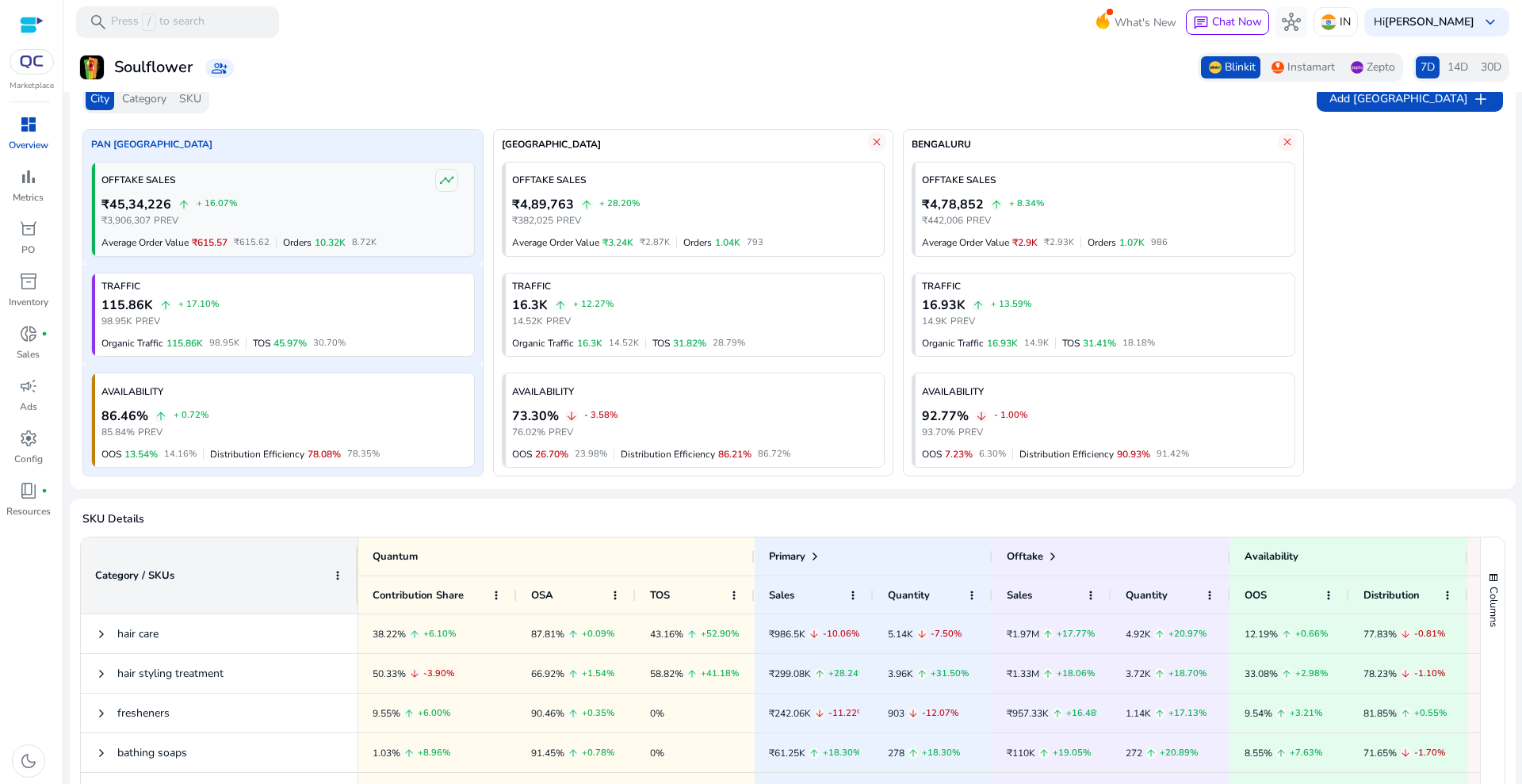
scroll to position [0, 0]
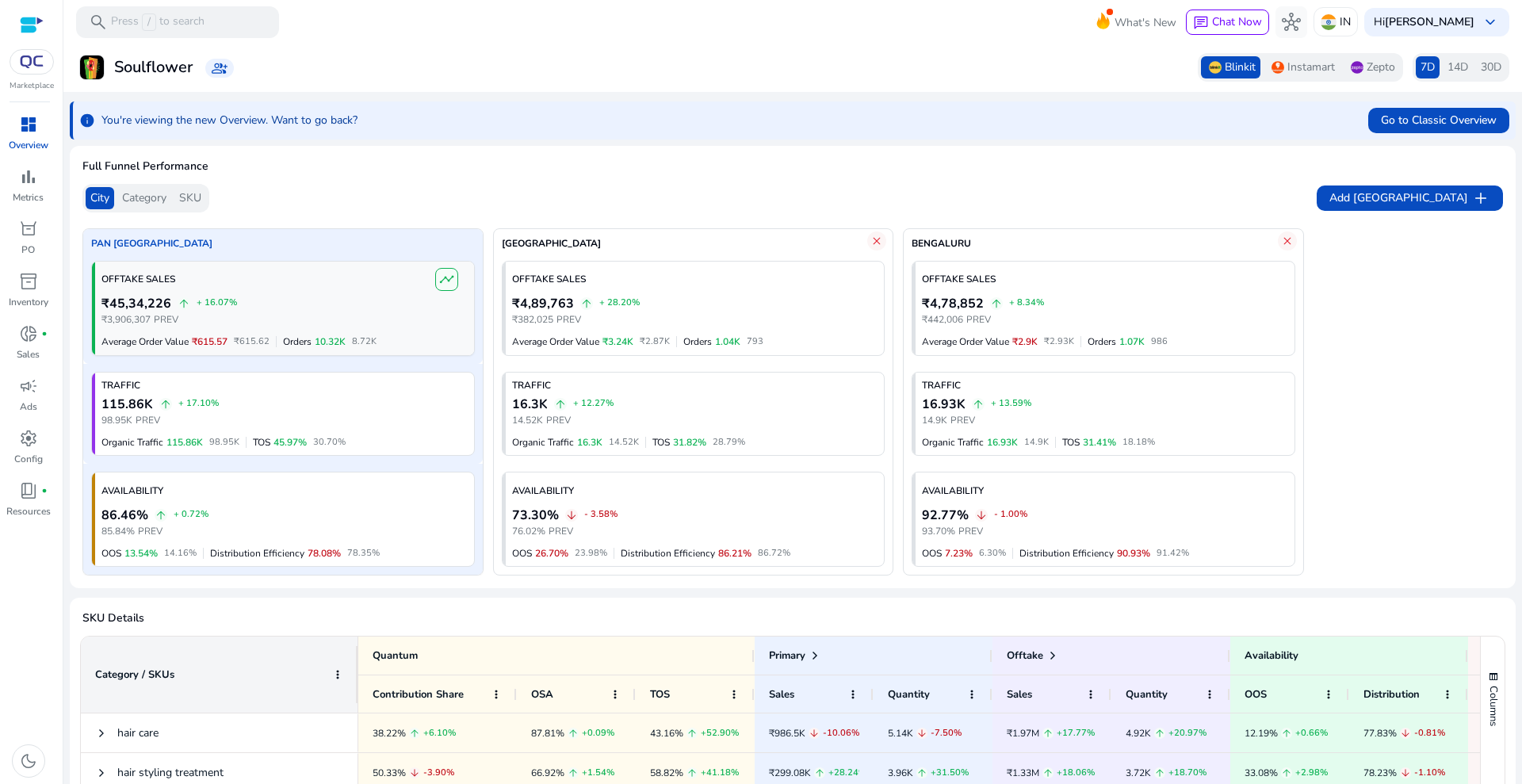
click at [444, 275] on span "timeline" at bounding box center [446, 279] width 15 height 15
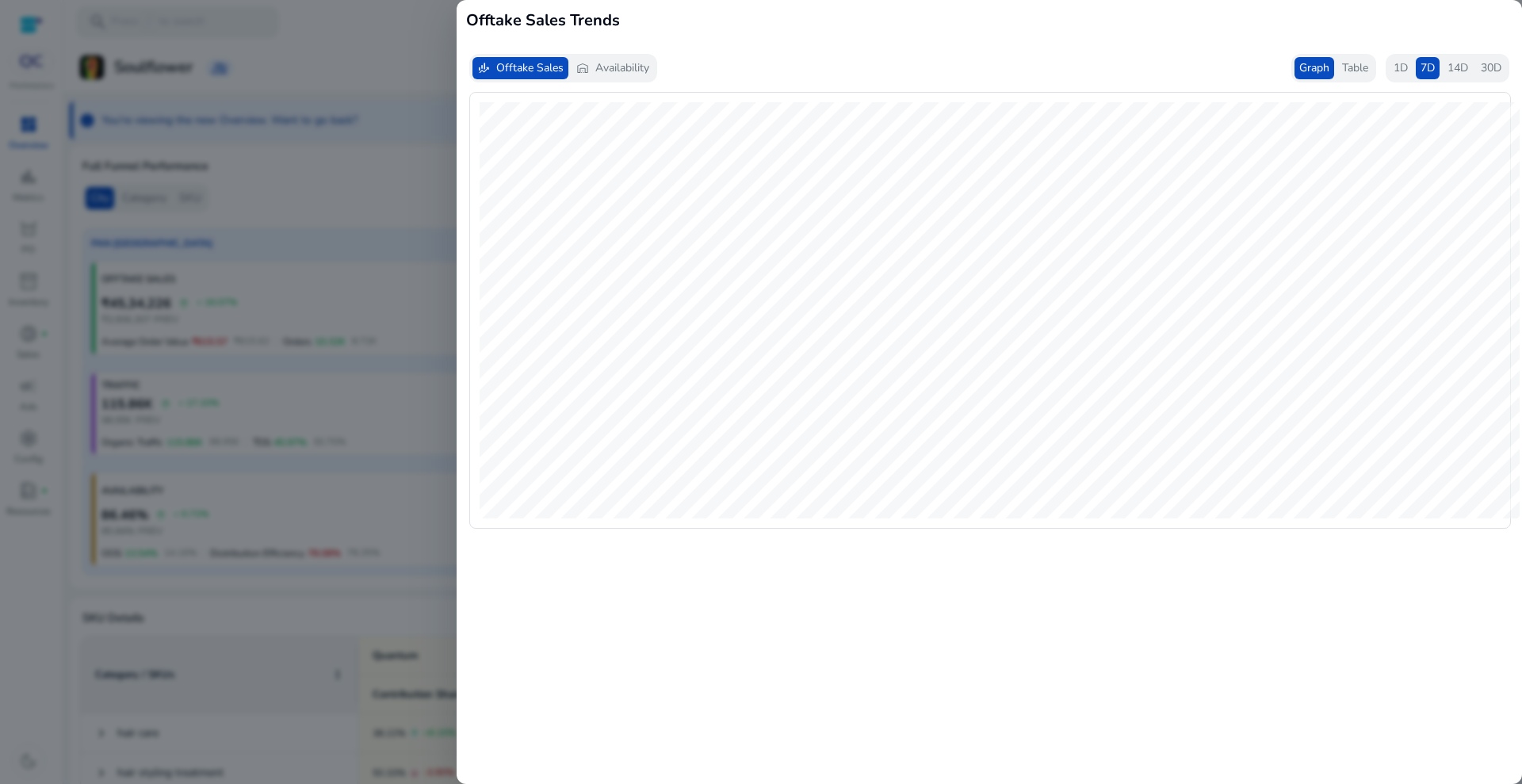
click at [1358, 65] on span "Table" at bounding box center [1355, 67] width 26 height 15
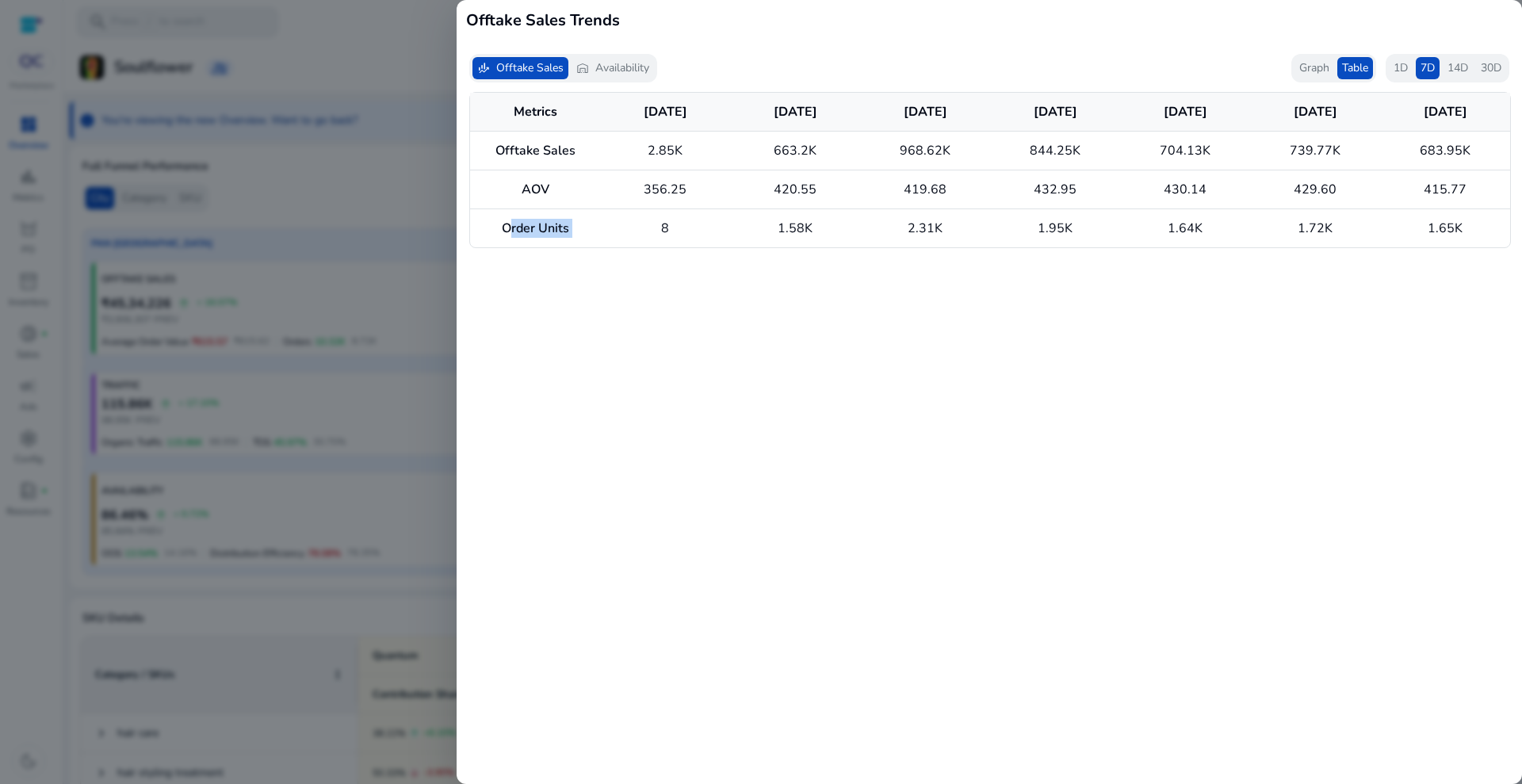
drag, startPoint x: 488, startPoint y: 223, endPoint x: 625, endPoint y: 219, distance: 137.1
click at [625, 219] on tr "Order Units 8 1.58K 2.31K 1.95K 1.64K 1.72K 1.65K" at bounding box center [990, 228] width 1040 height 39
drag, startPoint x: 782, startPoint y: 230, endPoint x: 828, endPoint y: 223, distance: 46.5
click at [828, 223] on td "1.58K" at bounding box center [795, 228] width 130 height 39
click at [796, 227] on td "1.58K" at bounding box center [795, 228] width 130 height 39
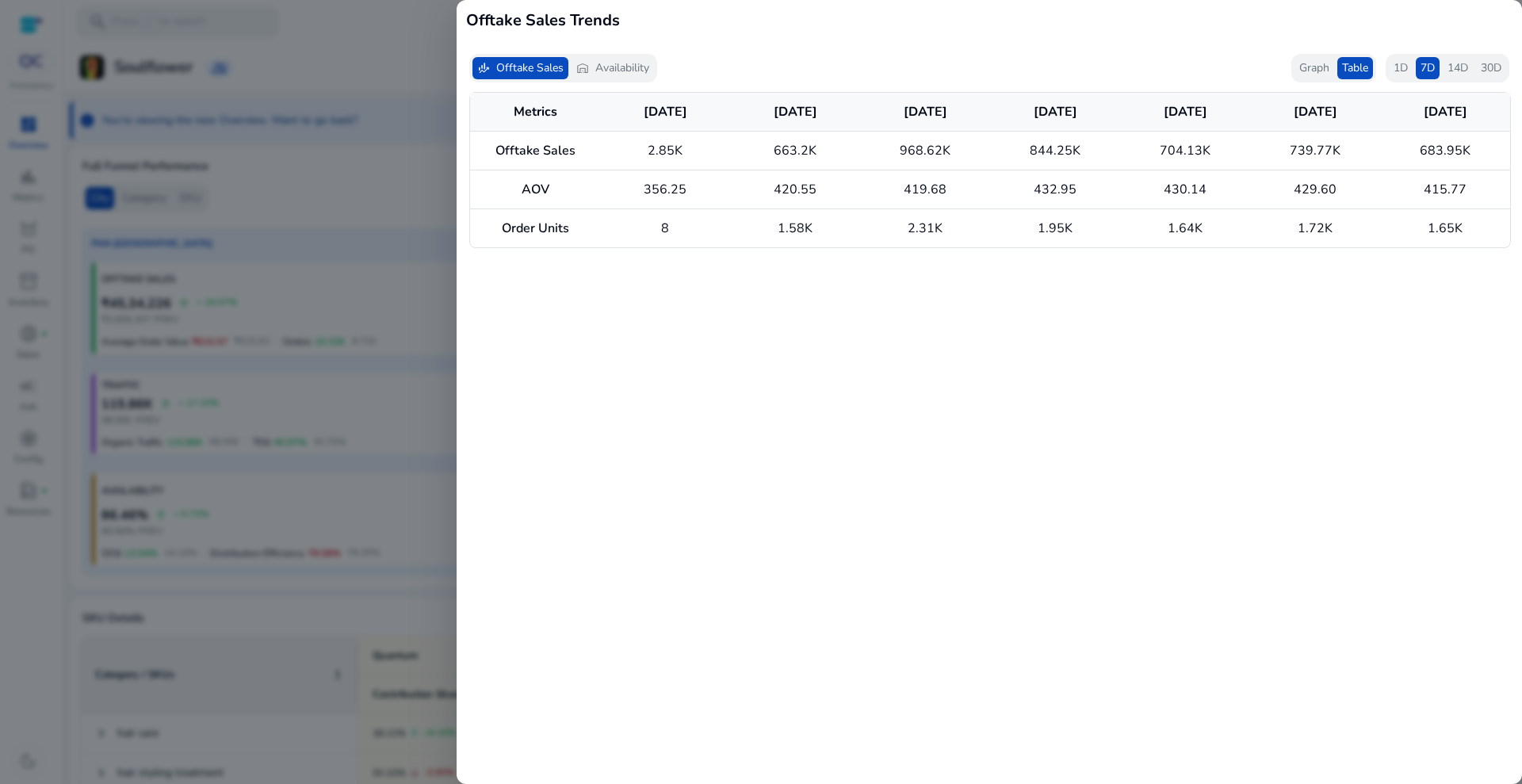
drag, startPoint x: 774, startPoint y: 229, endPoint x: 818, endPoint y: 225, distance: 44.2
click at [819, 230] on td "1.58K" at bounding box center [795, 228] width 130 height 39
